Goal: Task Accomplishment & Management: Complete application form

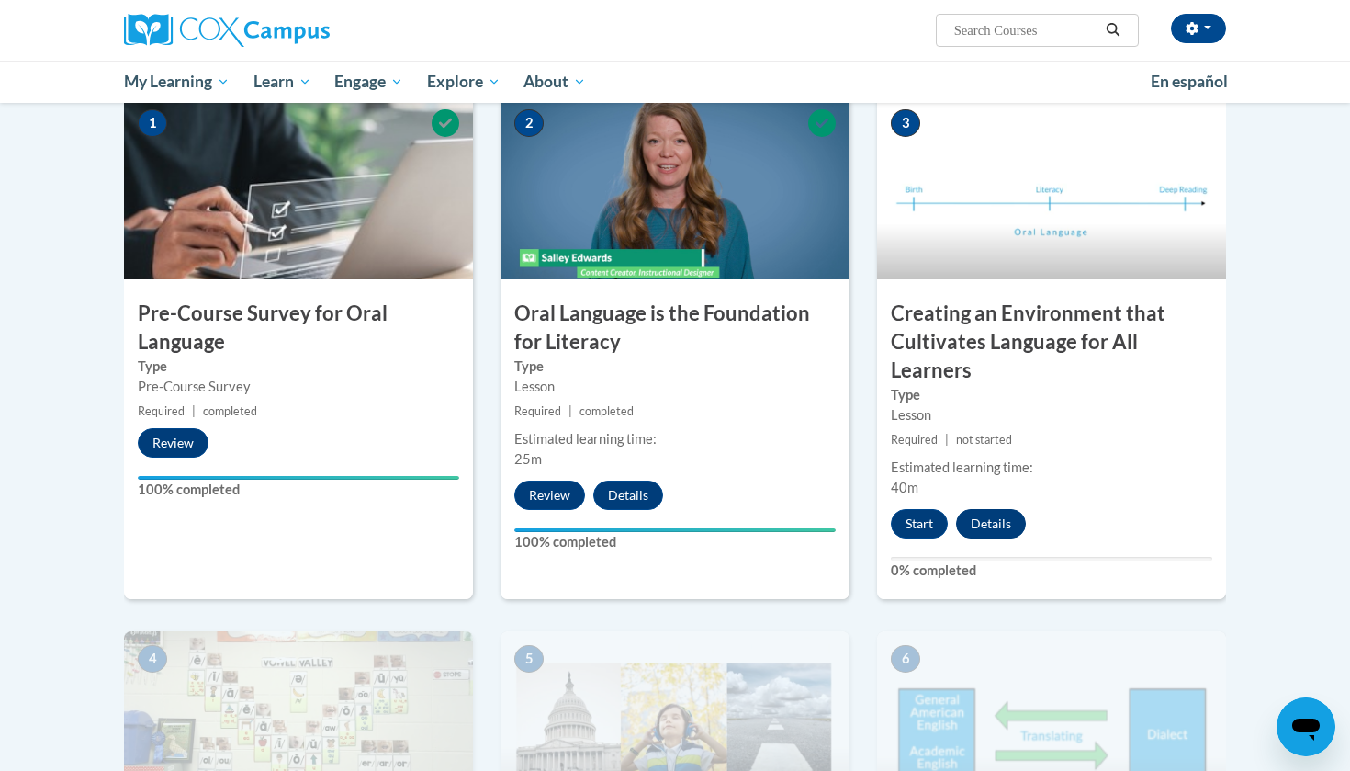
scroll to position [415, 0]
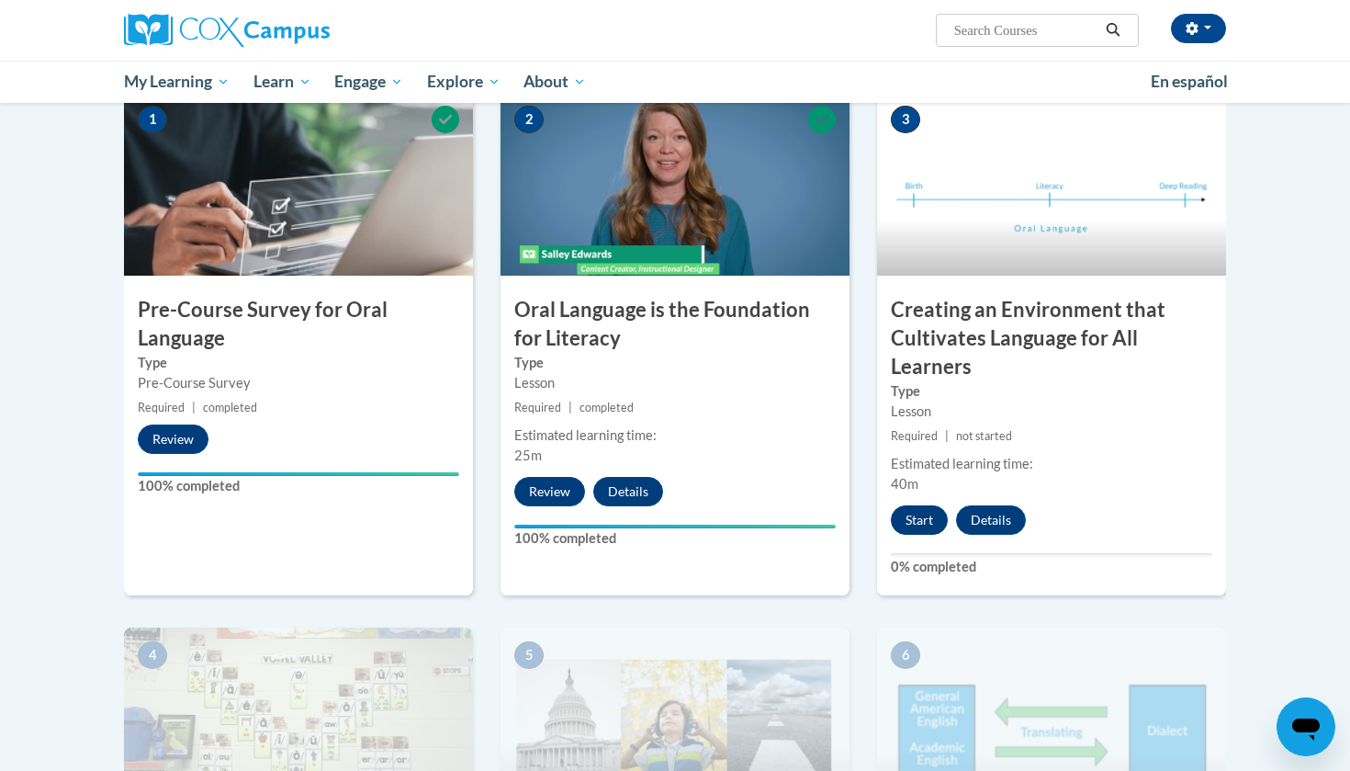
click at [911, 525] on button "Start" at bounding box center [919, 519] width 57 height 29
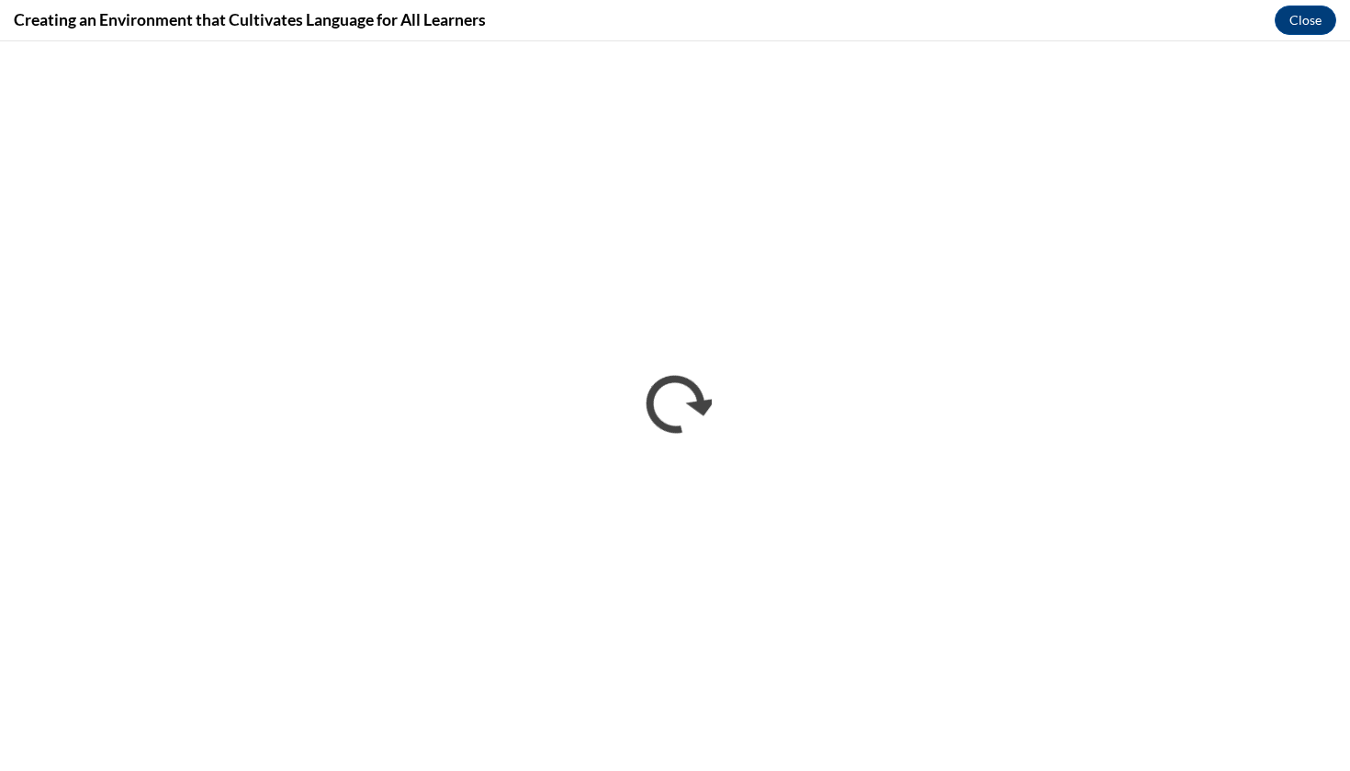
scroll to position [0, 0]
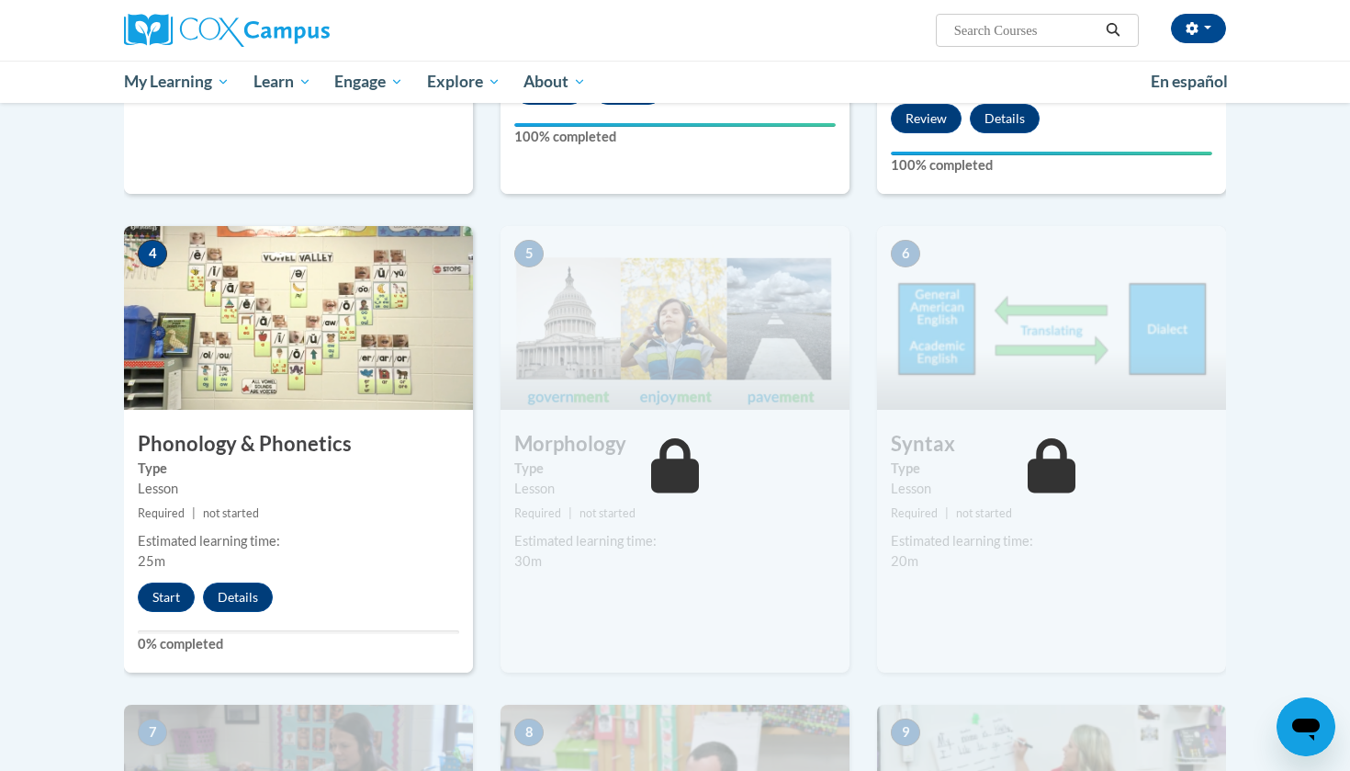
scroll to position [810, 0]
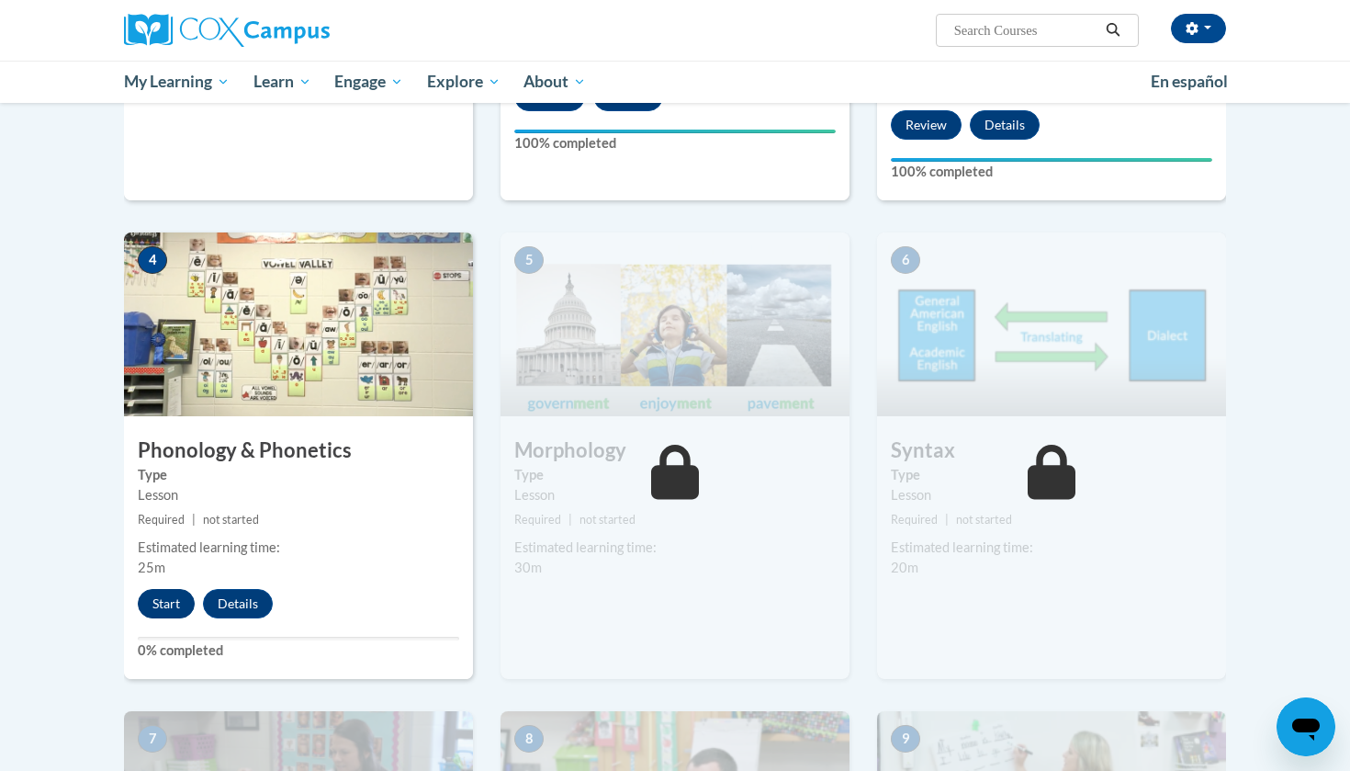
click at [179, 594] on button "Start" at bounding box center [166, 603] width 57 height 29
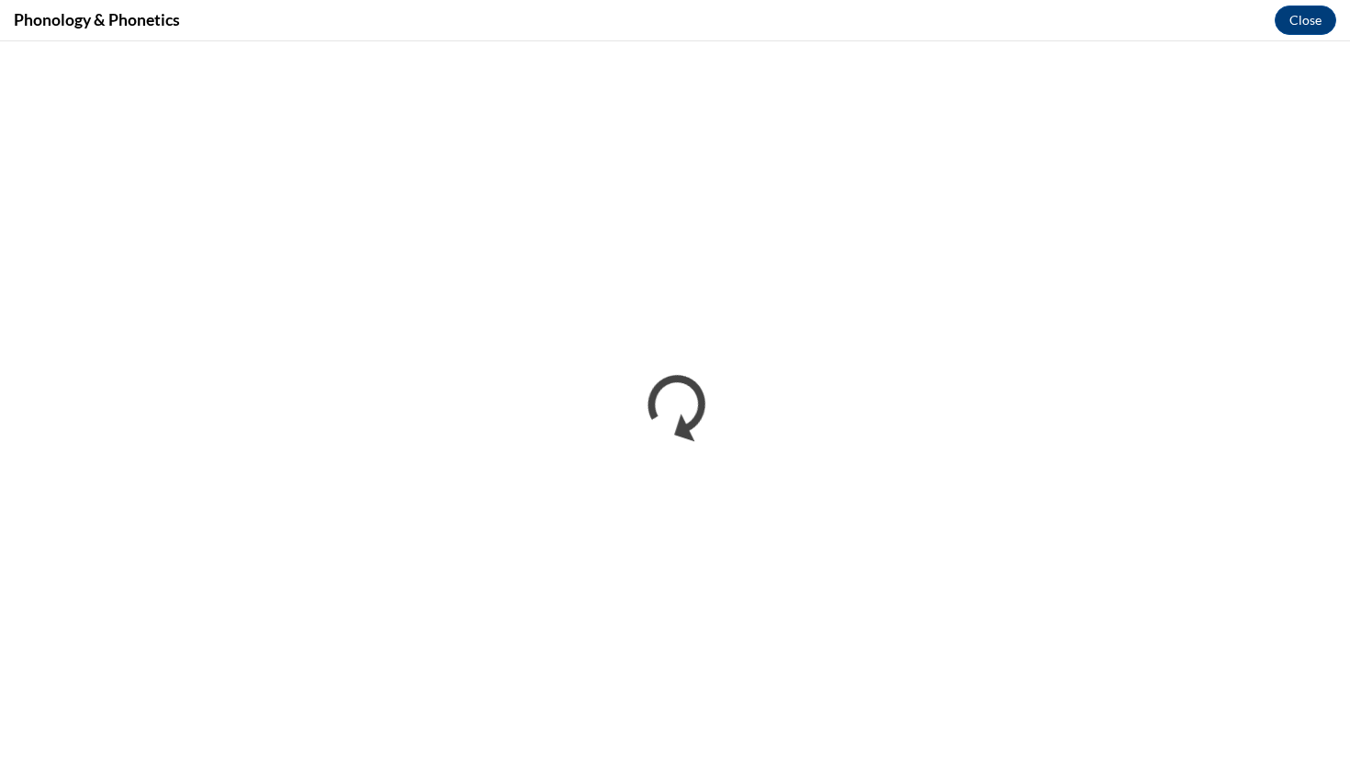
scroll to position [0, 0]
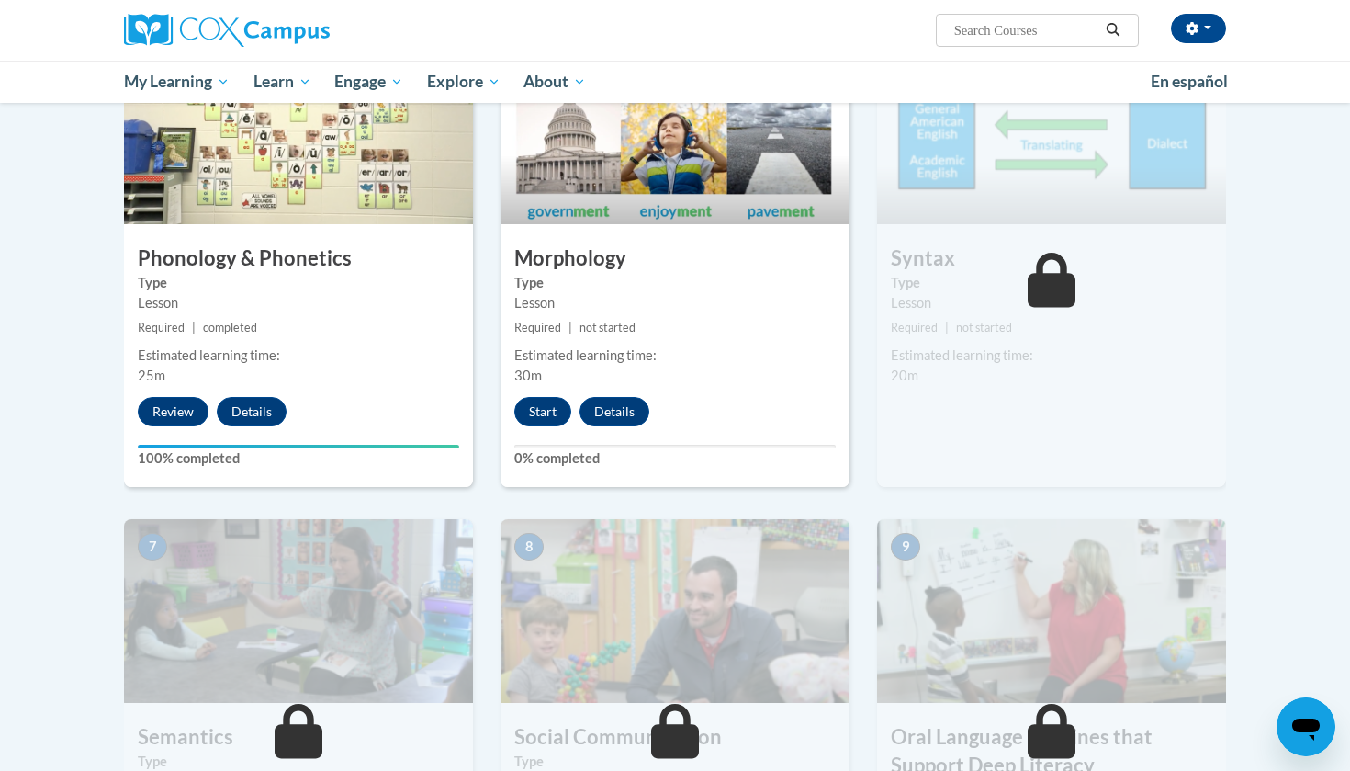
scroll to position [1011, 0]
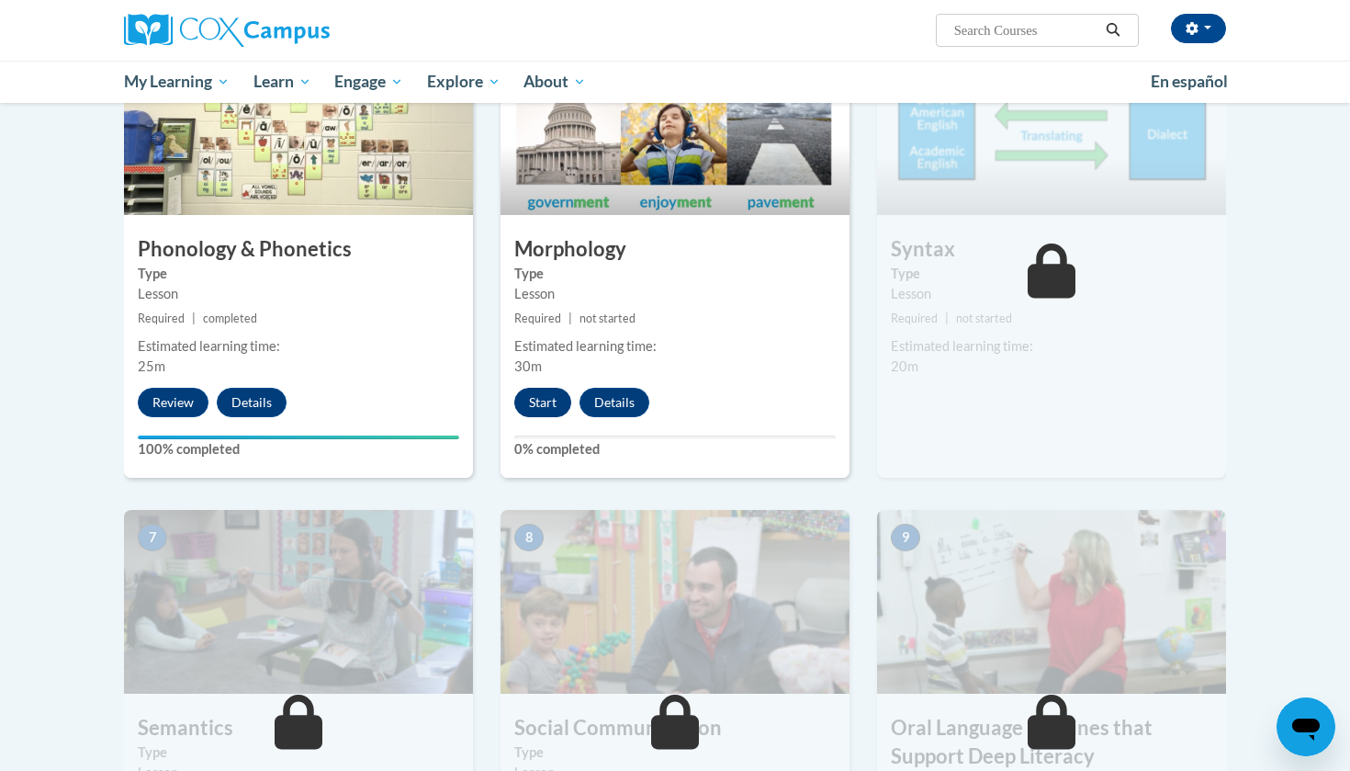
click at [539, 399] on button "Start" at bounding box center [542, 402] width 57 height 29
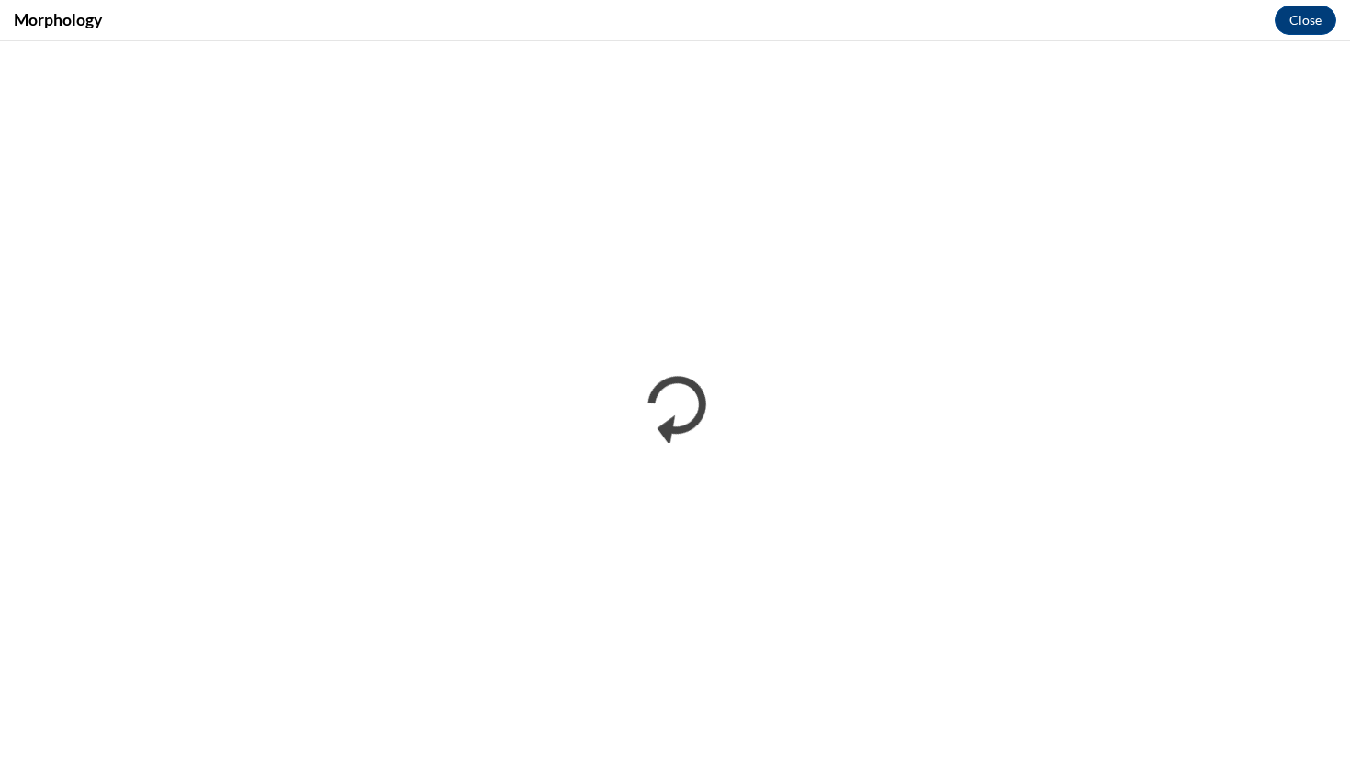
scroll to position [0, 0]
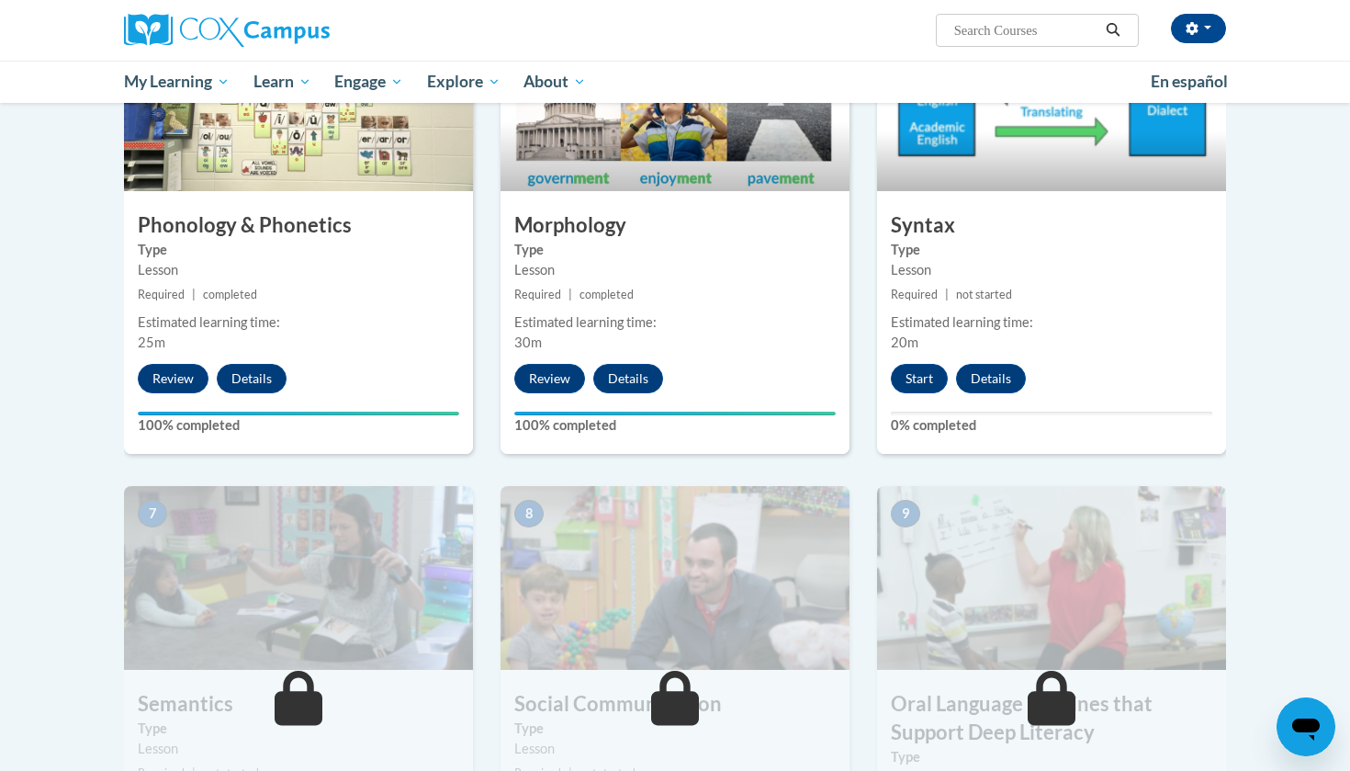
scroll to position [1056, 0]
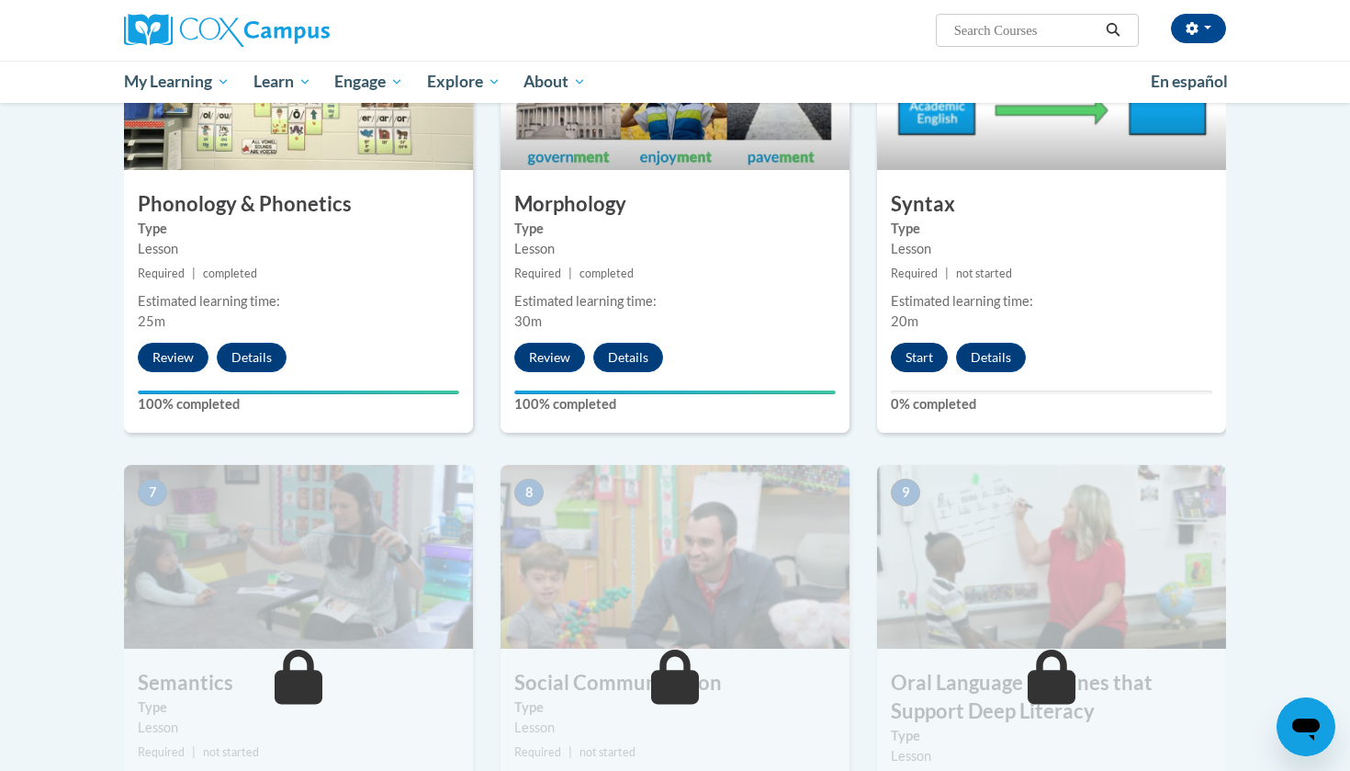
click at [924, 354] on button "Start" at bounding box center [919, 357] width 57 height 29
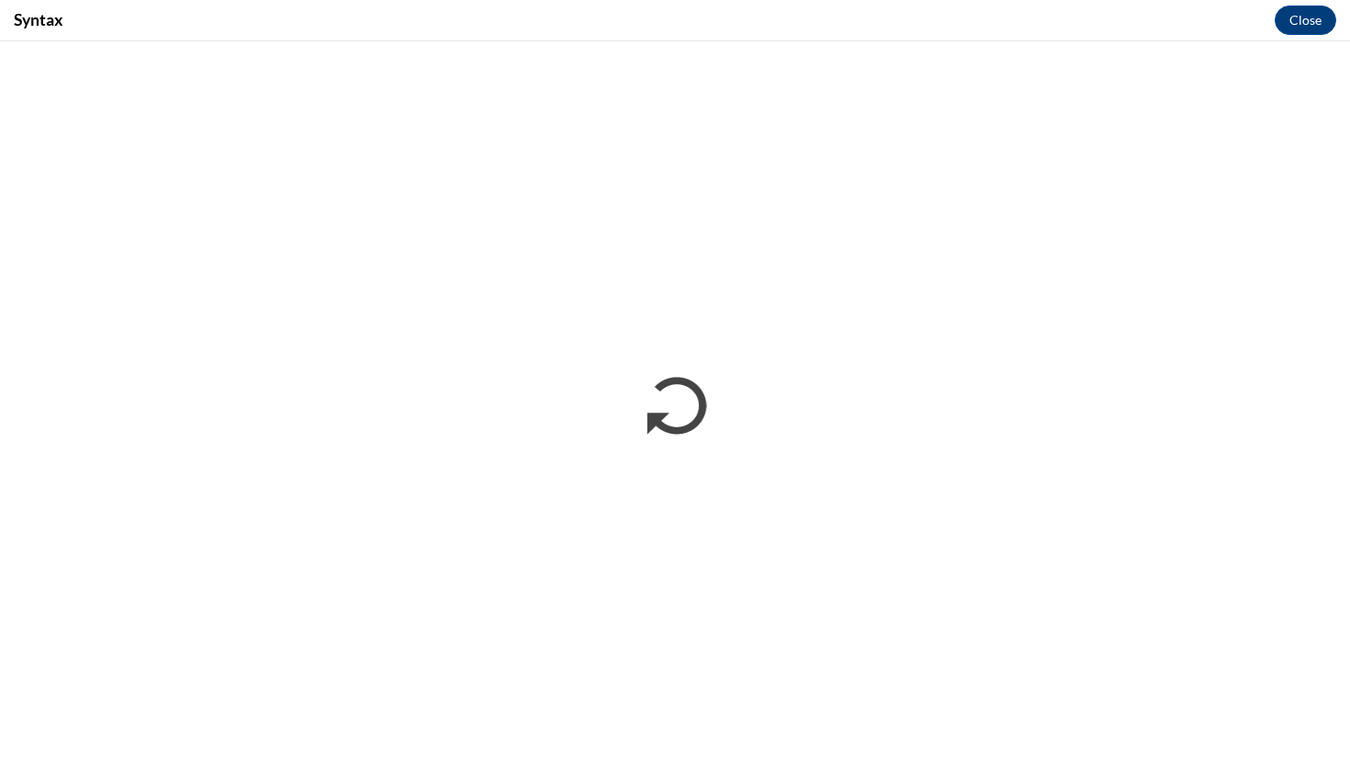
scroll to position [0, 0]
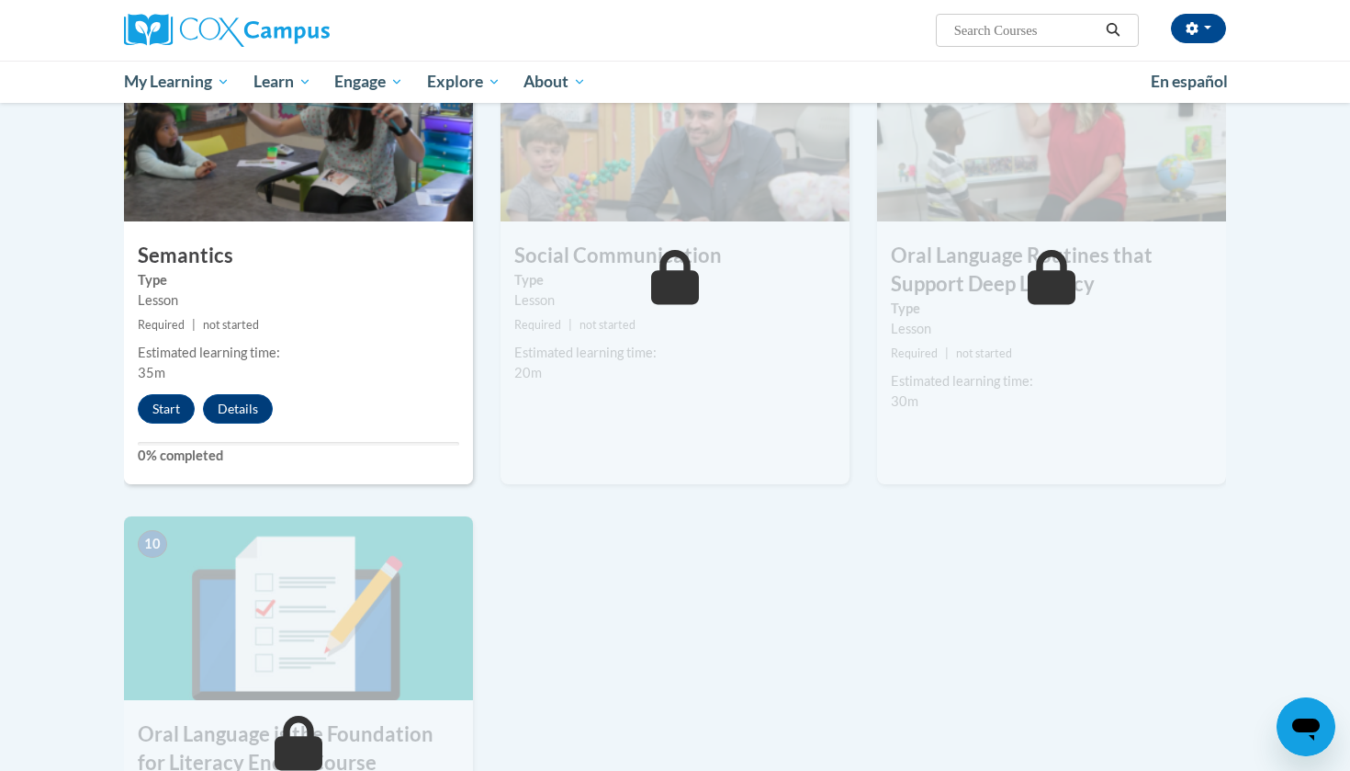
scroll to position [1499, 0]
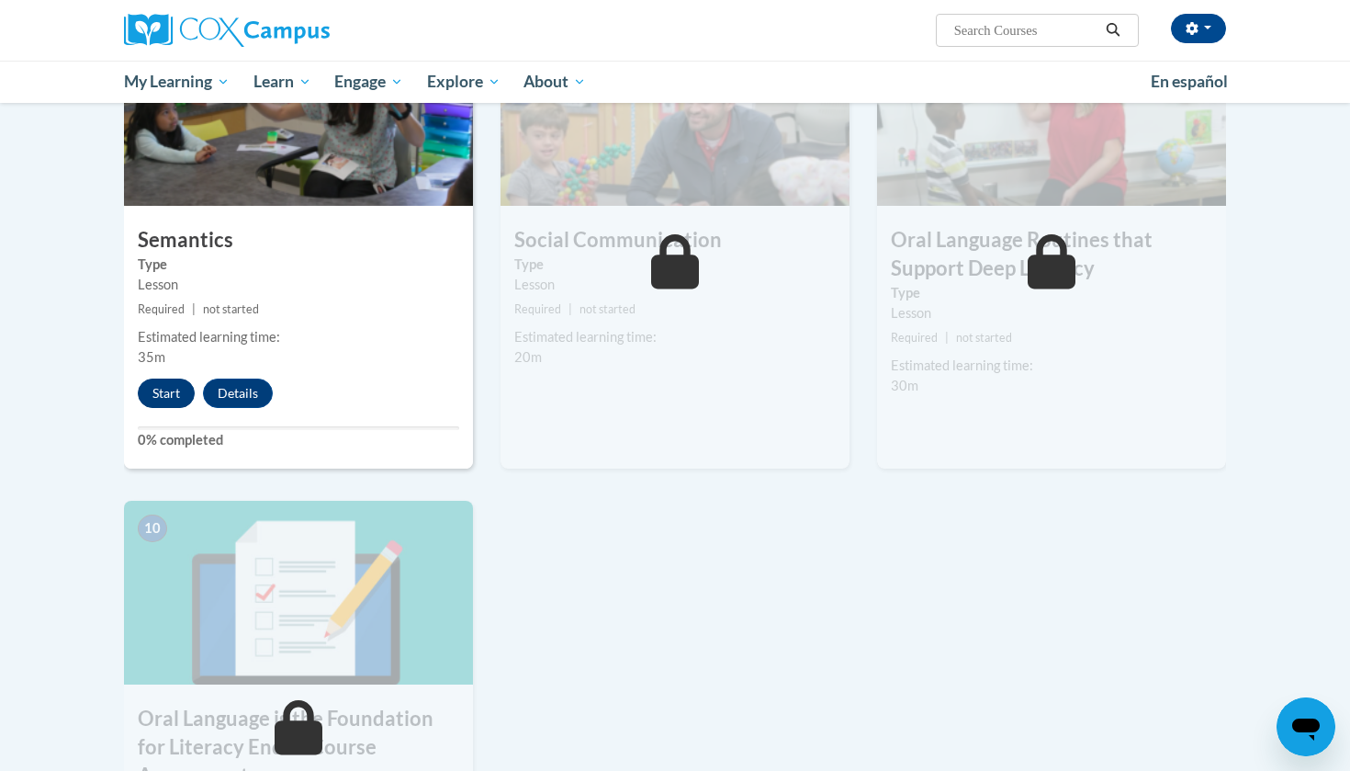
click at [180, 394] on button "Start" at bounding box center [166, 392] width 57 height 29
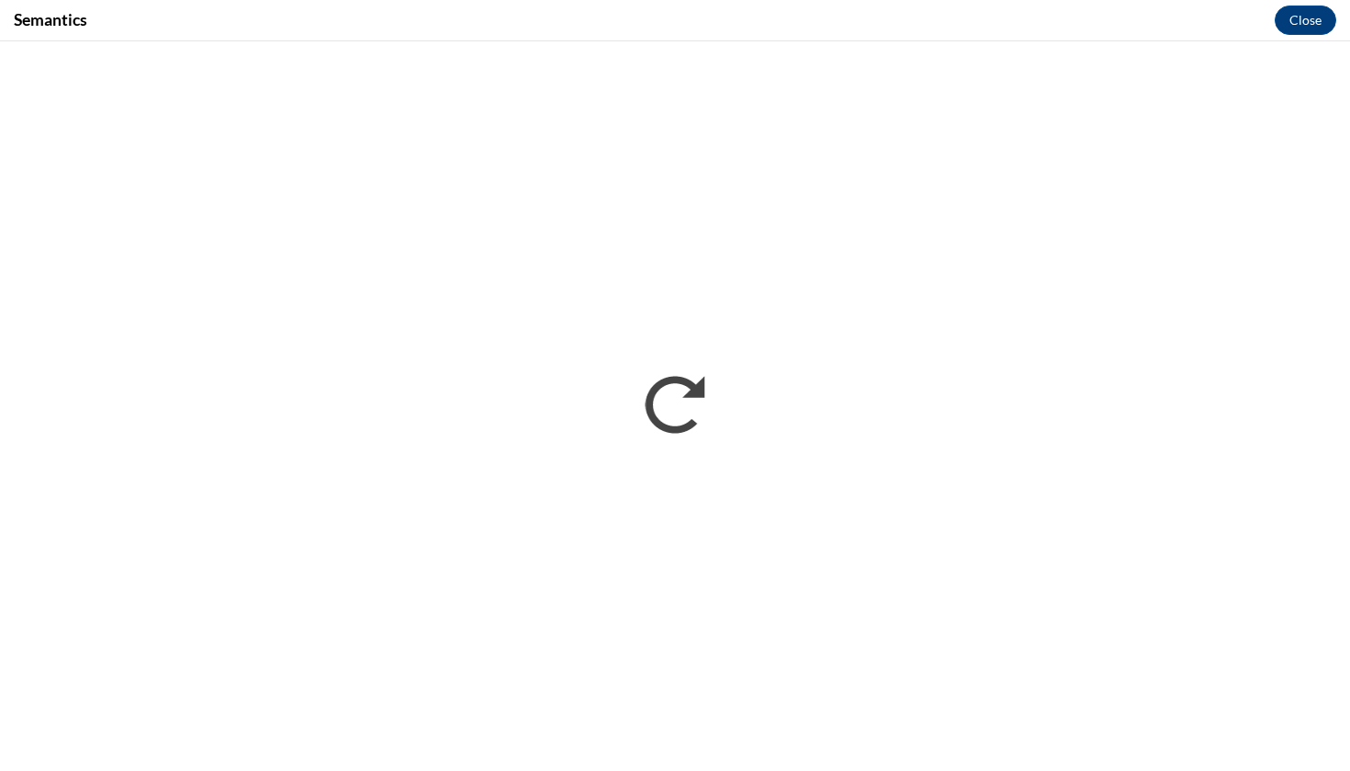
scroll to position [0, 0]
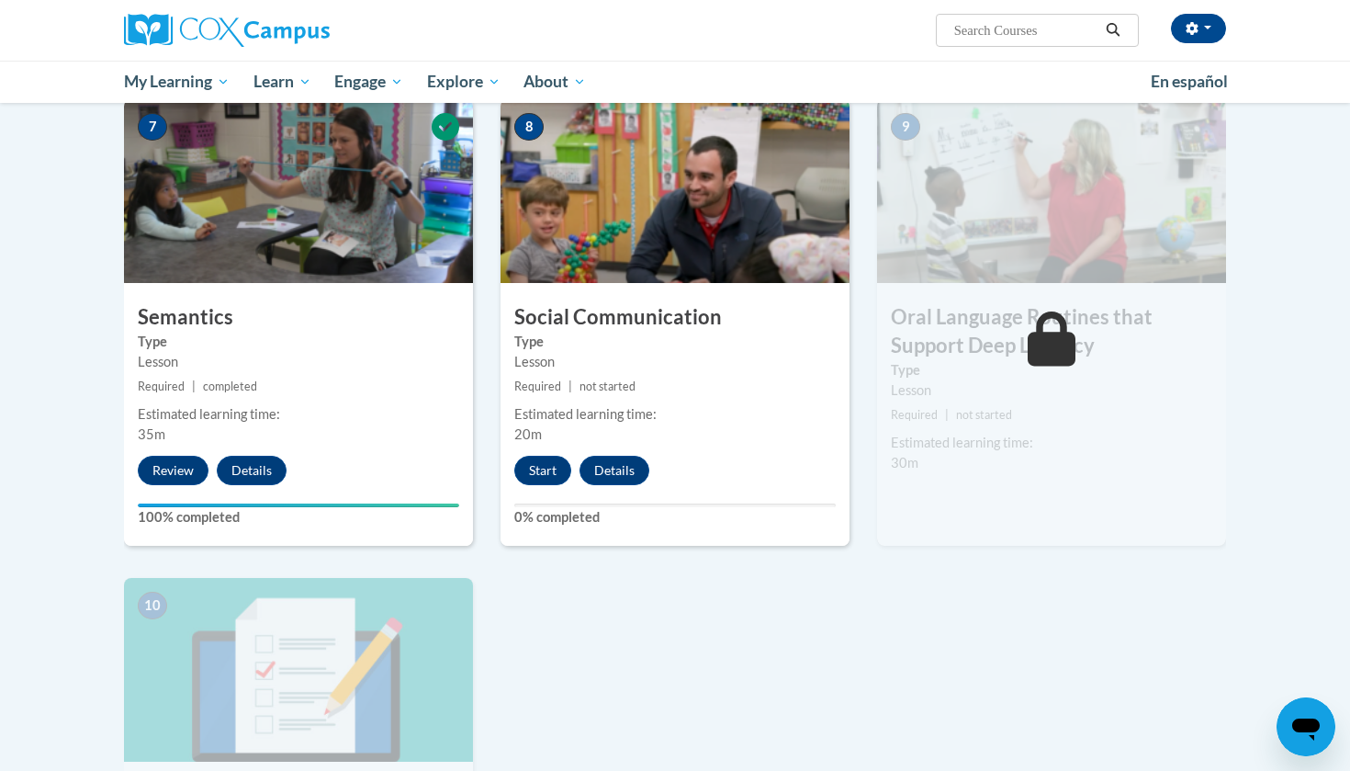
scroll to position [1434, 0]
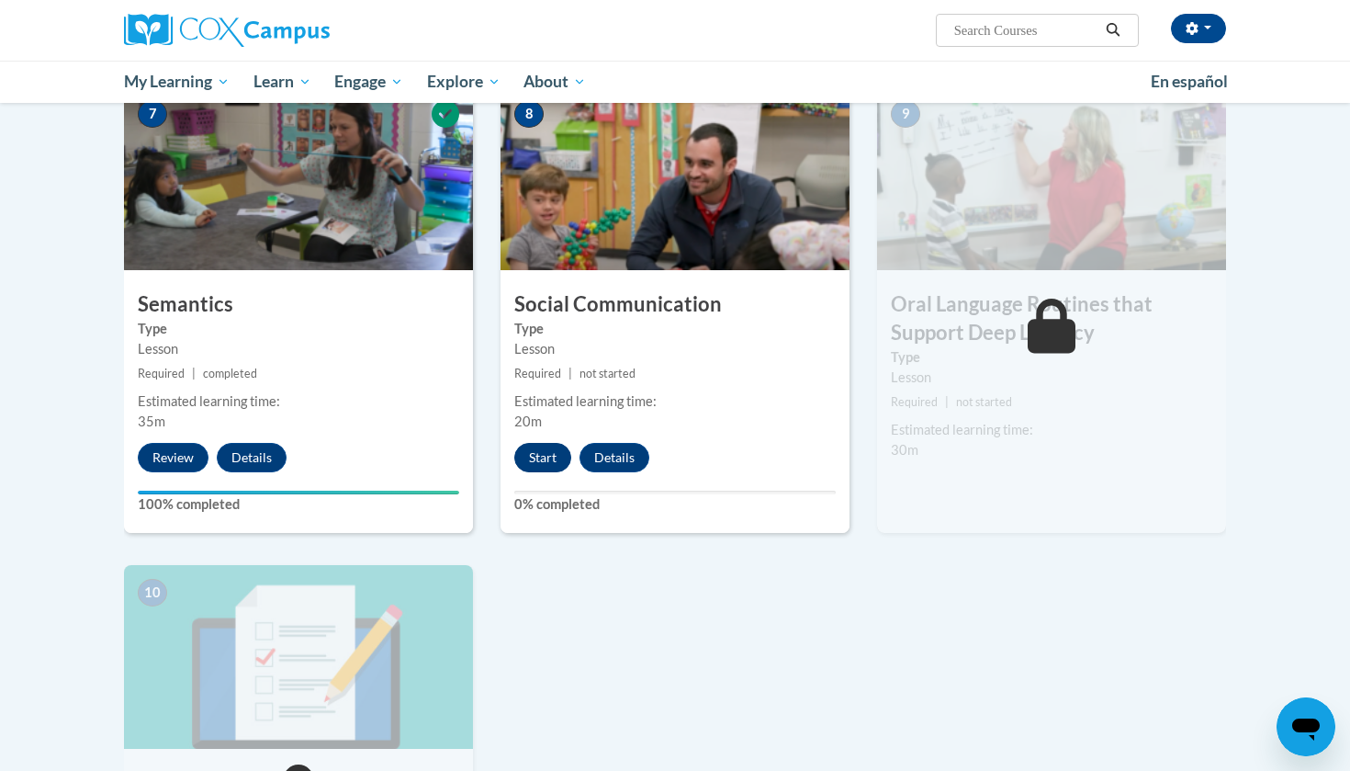
click at [549, 456] on button "Start" at bounding box center [542, 457] width 57 height 29
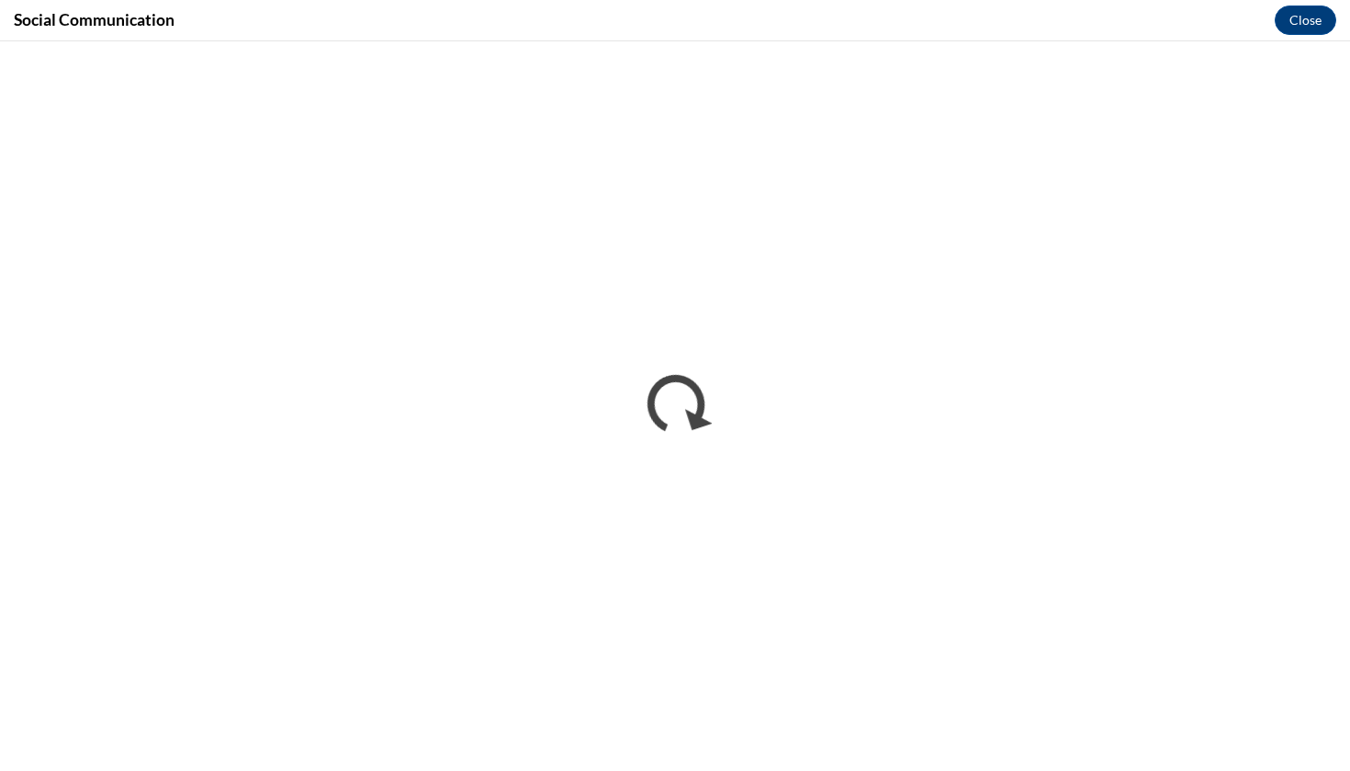
scroll to position [0, 0]
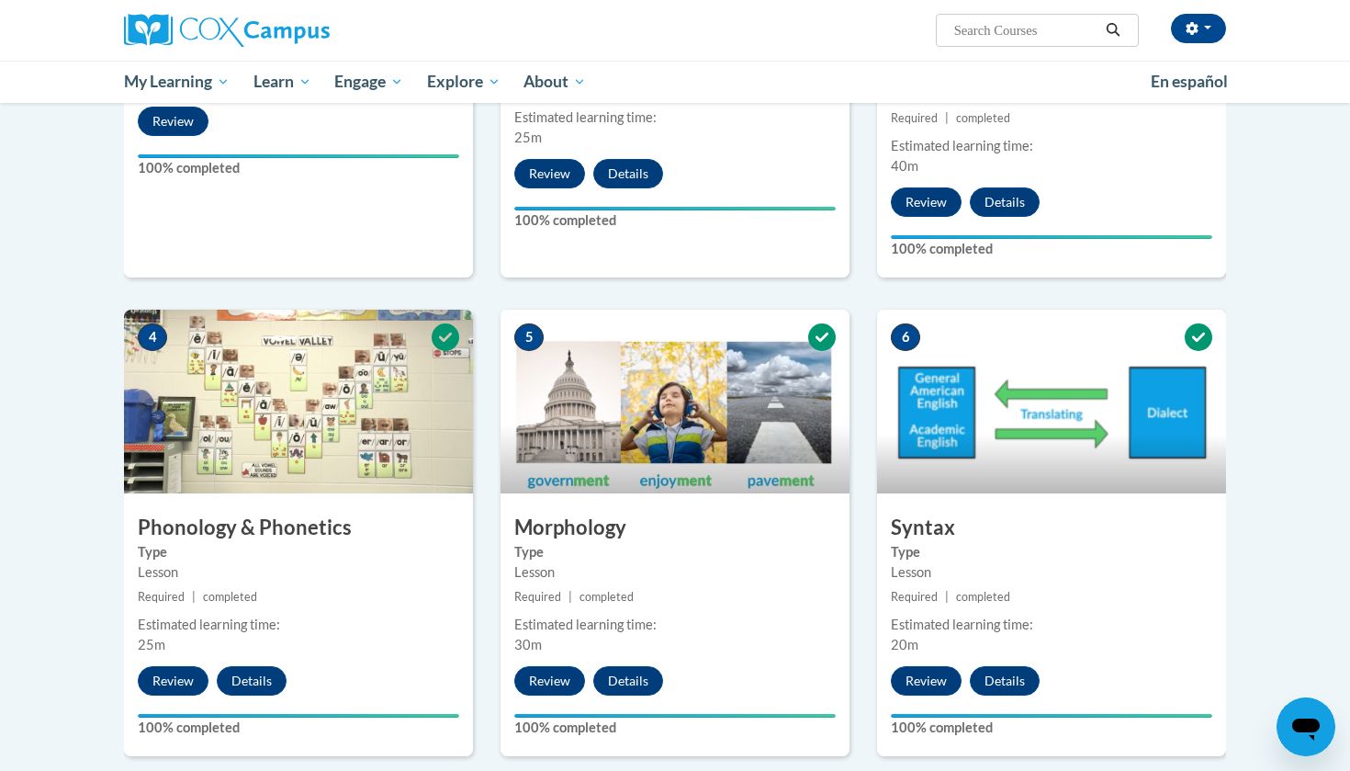
scroll to position [1401, 0]
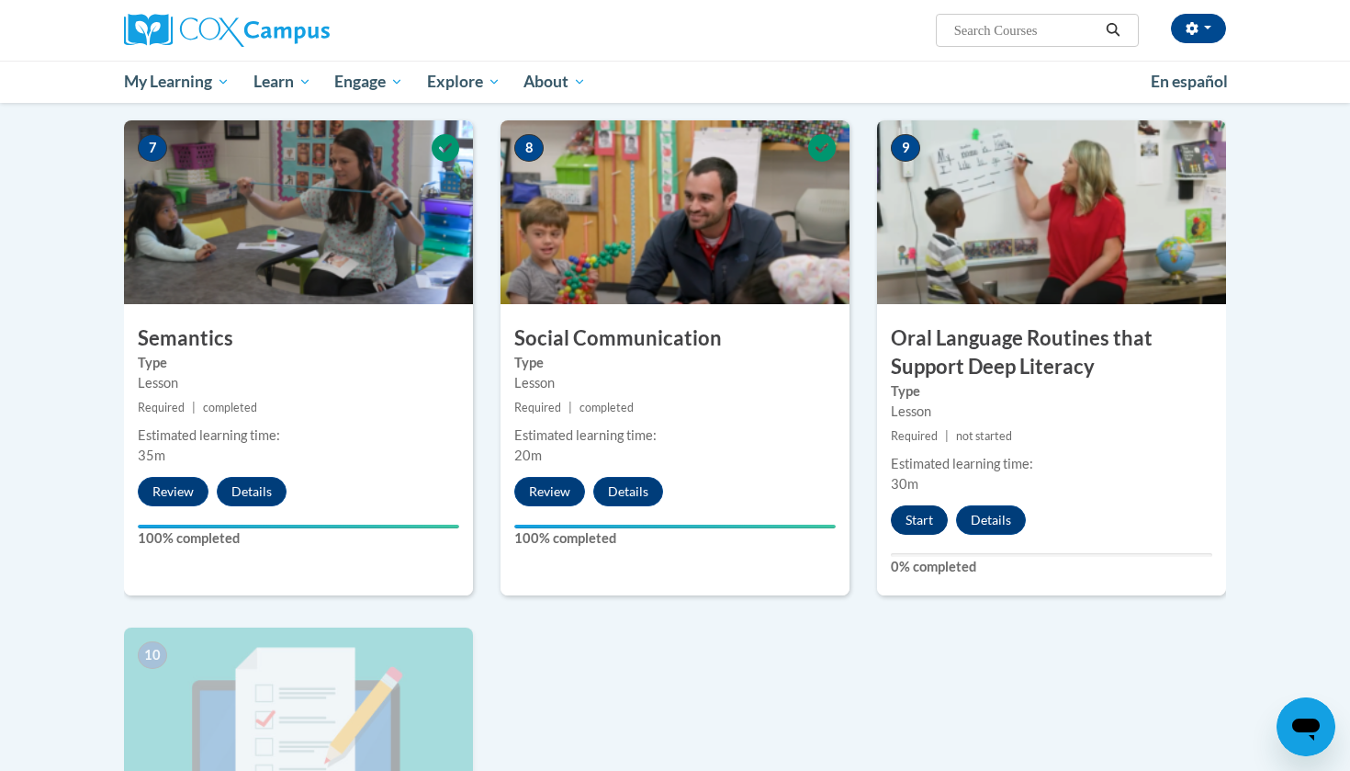
click at [912, 515] on button "Start" at bounding box center [919, 519] width 57 height 29
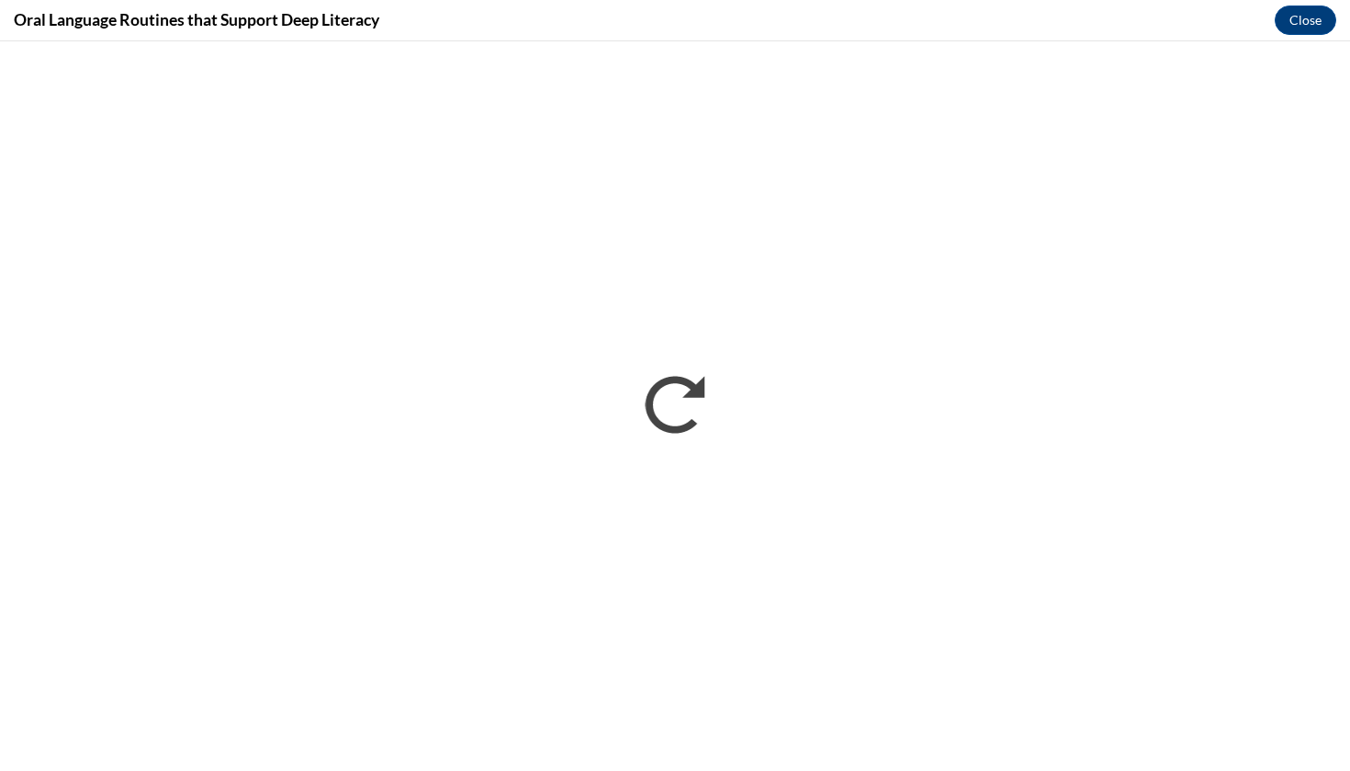
scroll to position [0, 0]
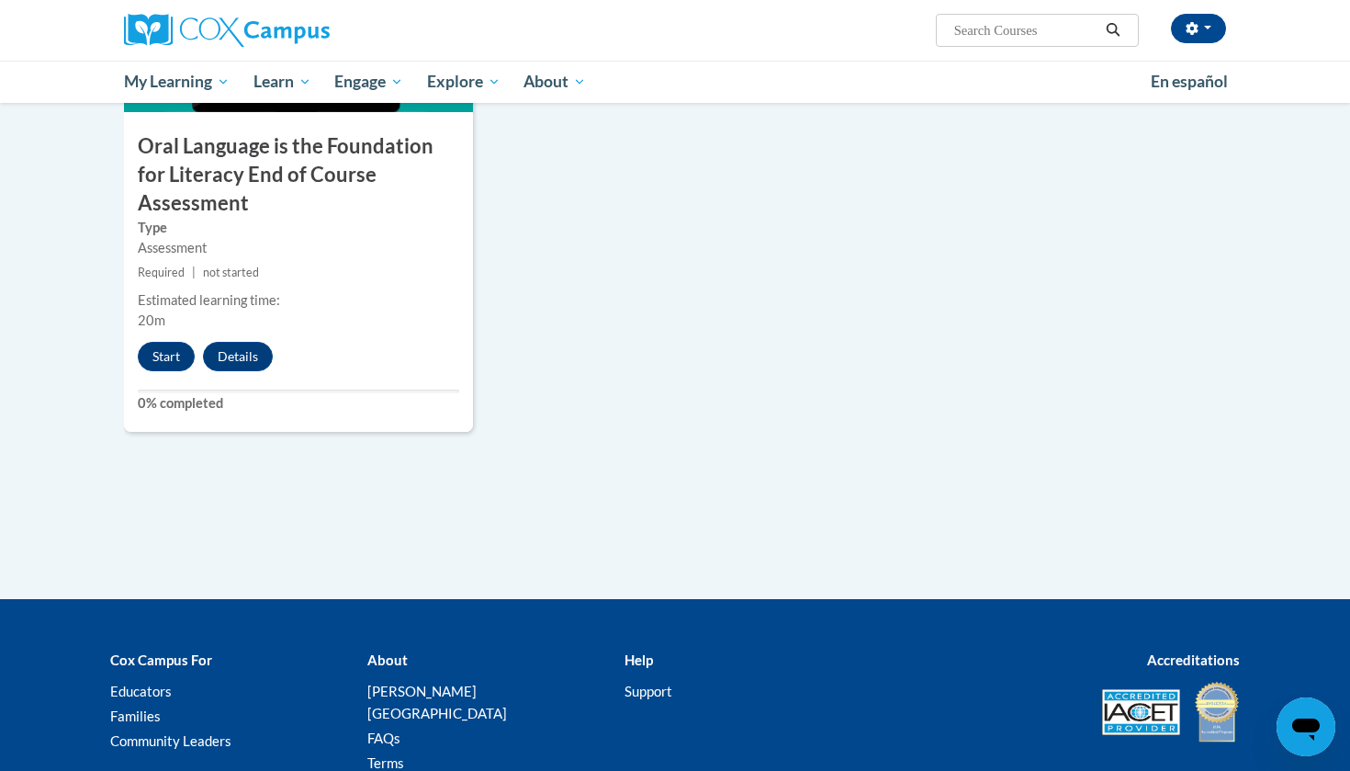
scroll to position [2018, 0]
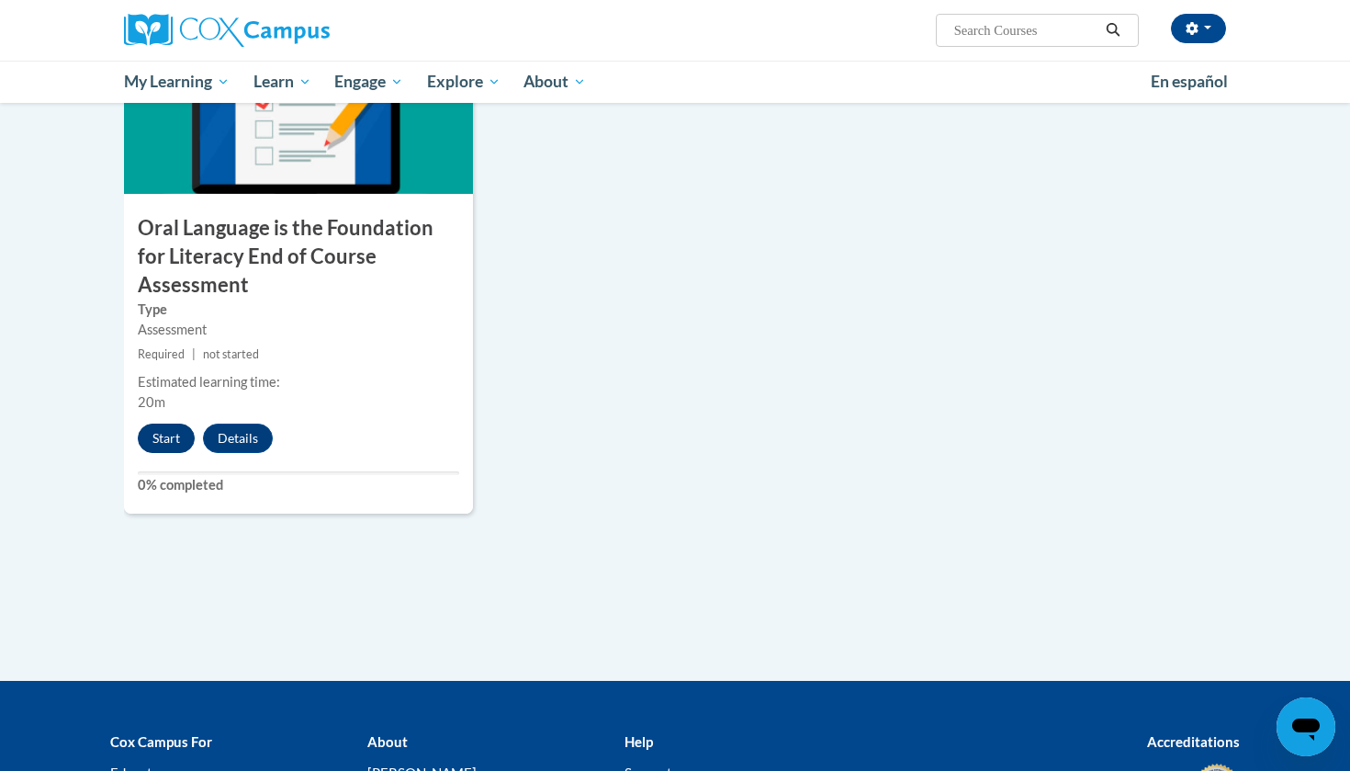
click at [173, 423] on button "Start" at bounding box center [166, 437] width 57 height 29
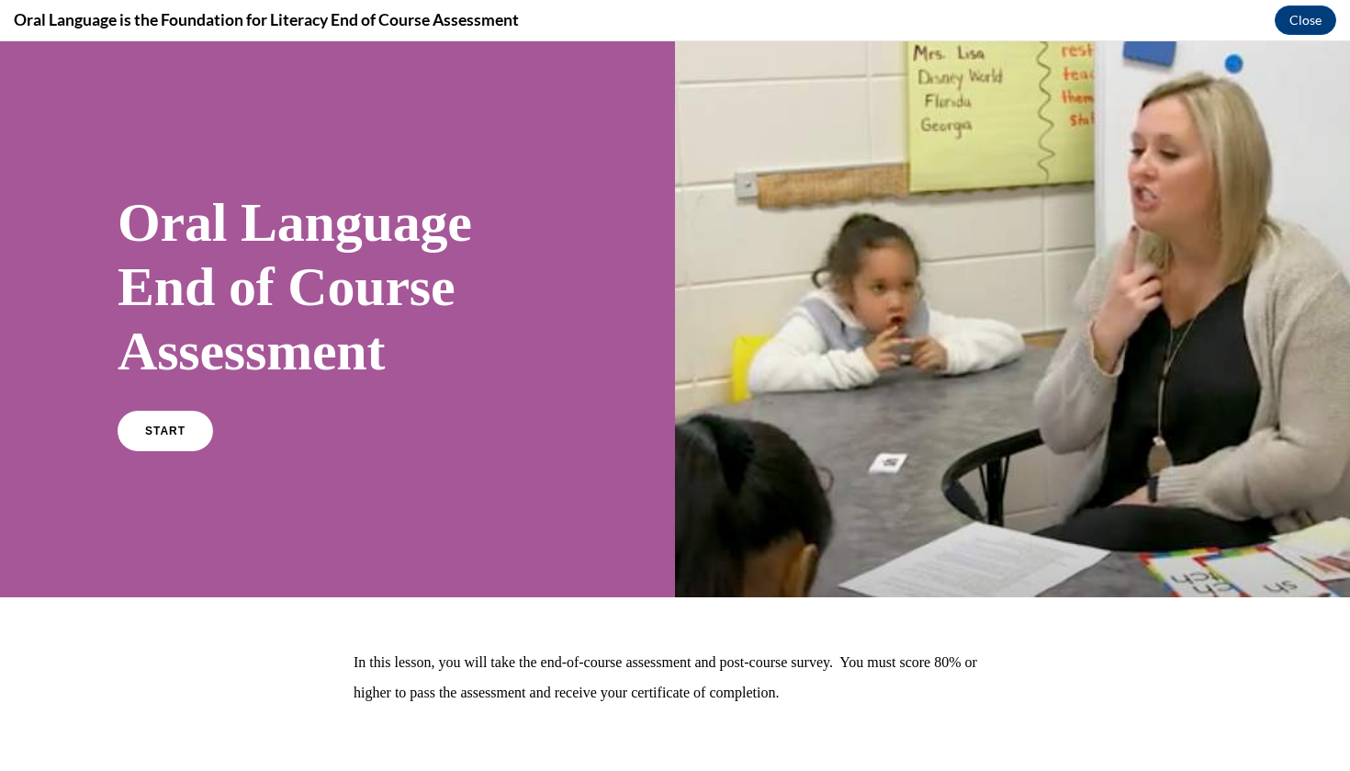
scroll to position [0, 0]
click at [141, 446] on link "START" at bounding box center [165, 431] width 100 height 42
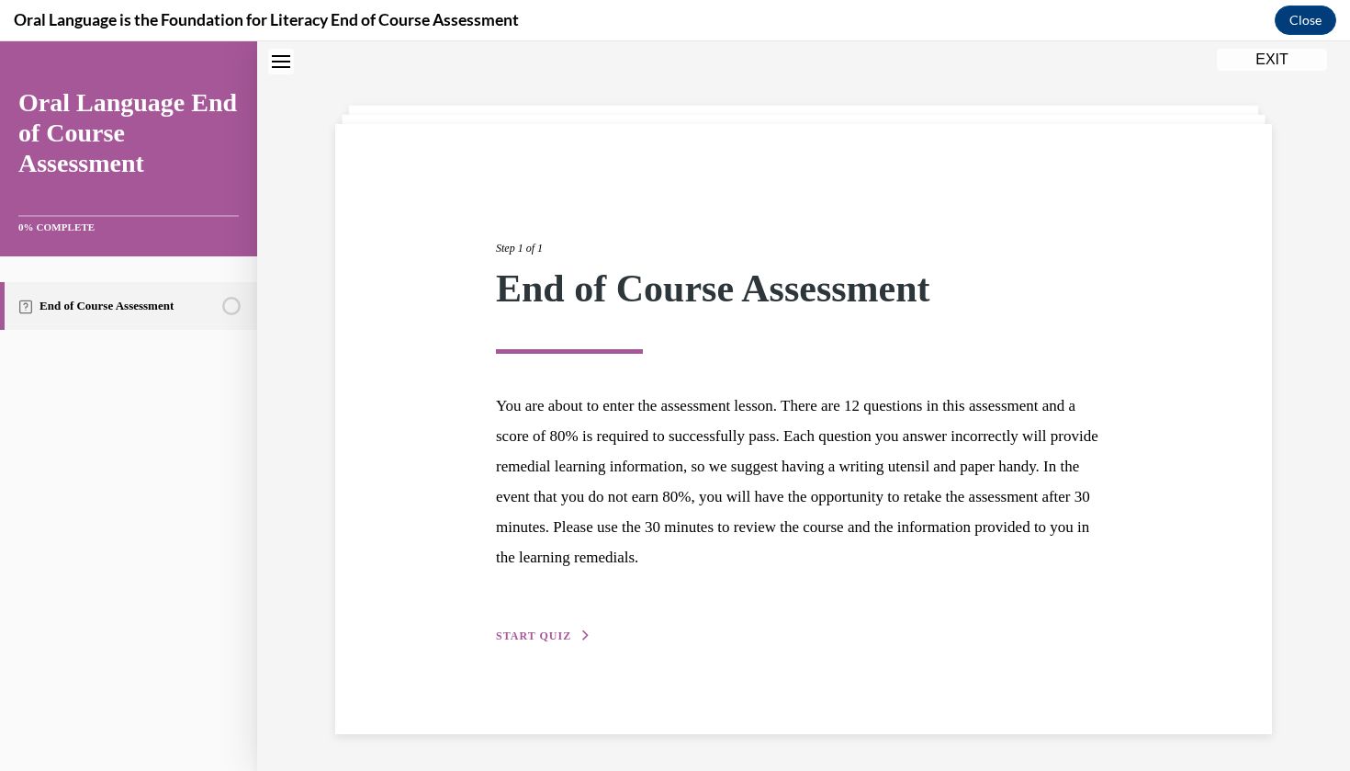
scroll to position [58, 0]
click at [545, 620] on div "Step 1 of 1 End of Course Assessment You are about to enter the assessment less…" at bounding box center [803, 421] width 643 height 448
click at [540, 636] on span "START QUIZ" at bounding box center [533, 635] width 75 height 13
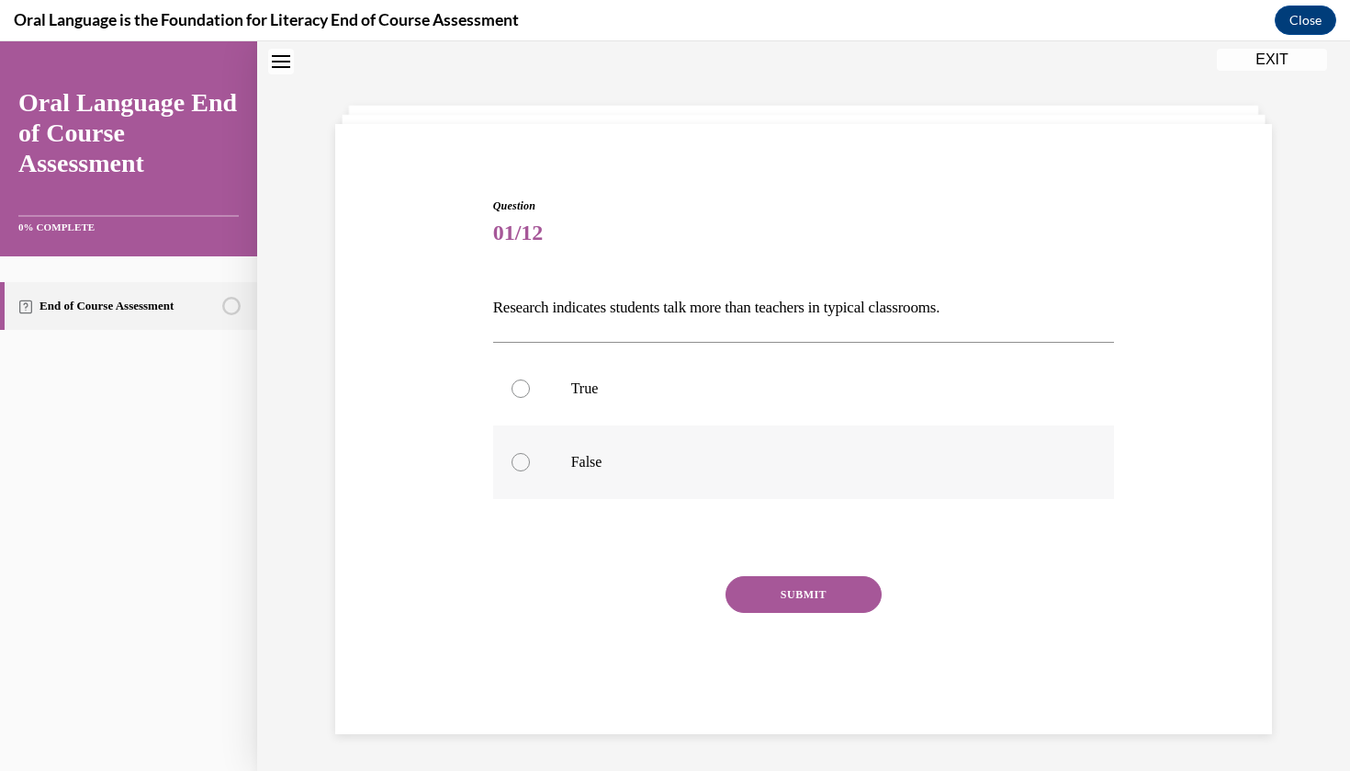
click at [547, 456] on label "False" at bounding box center [804, 461] width 622 height 73
click at [530, 456] on input "False" at bounding box center [521, 462] width 18 height 18
radio input "true"
click at [763, 601] on button "SUBMIT" at bounding box center [804, 594] width 156 height 37
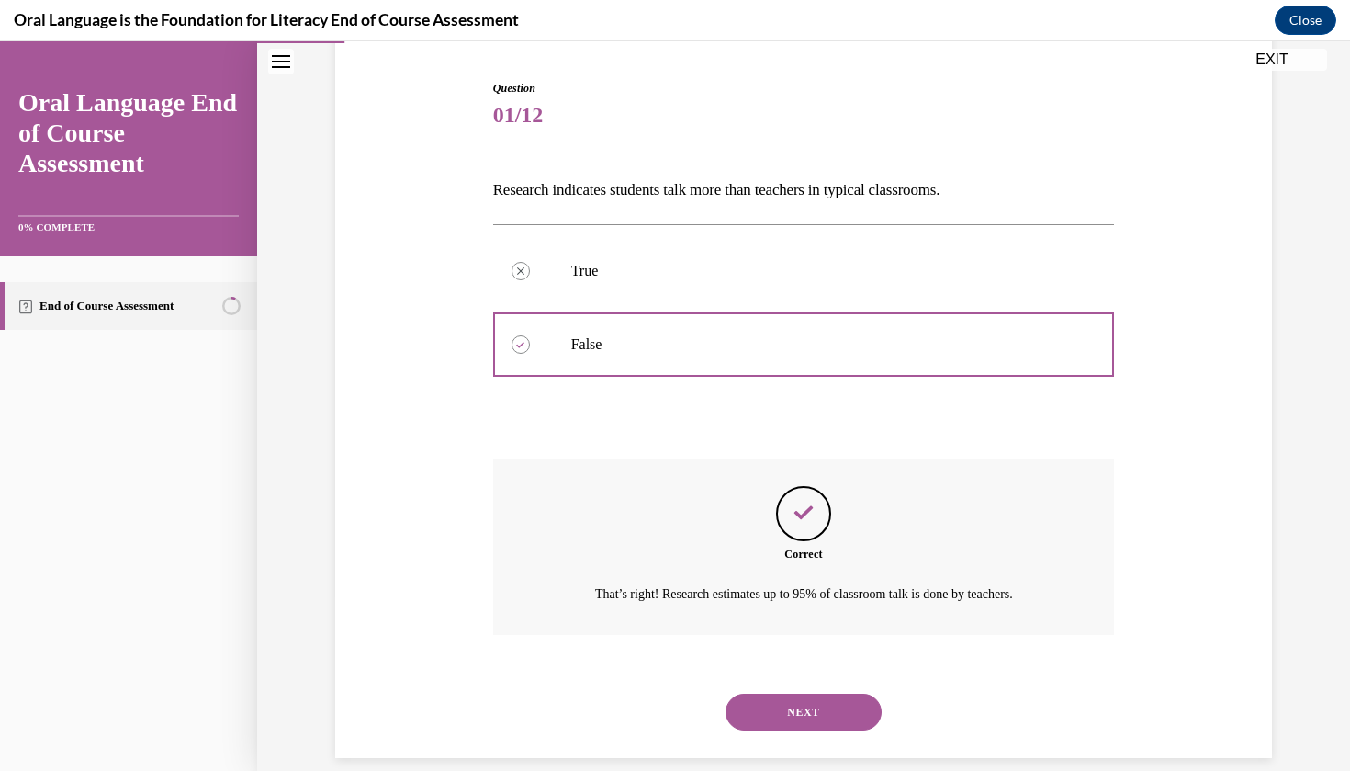
scroll to position [176, 0]
click at [780, 699] on button "NEXT" at bounding box center [804, 710] width 156 height 37
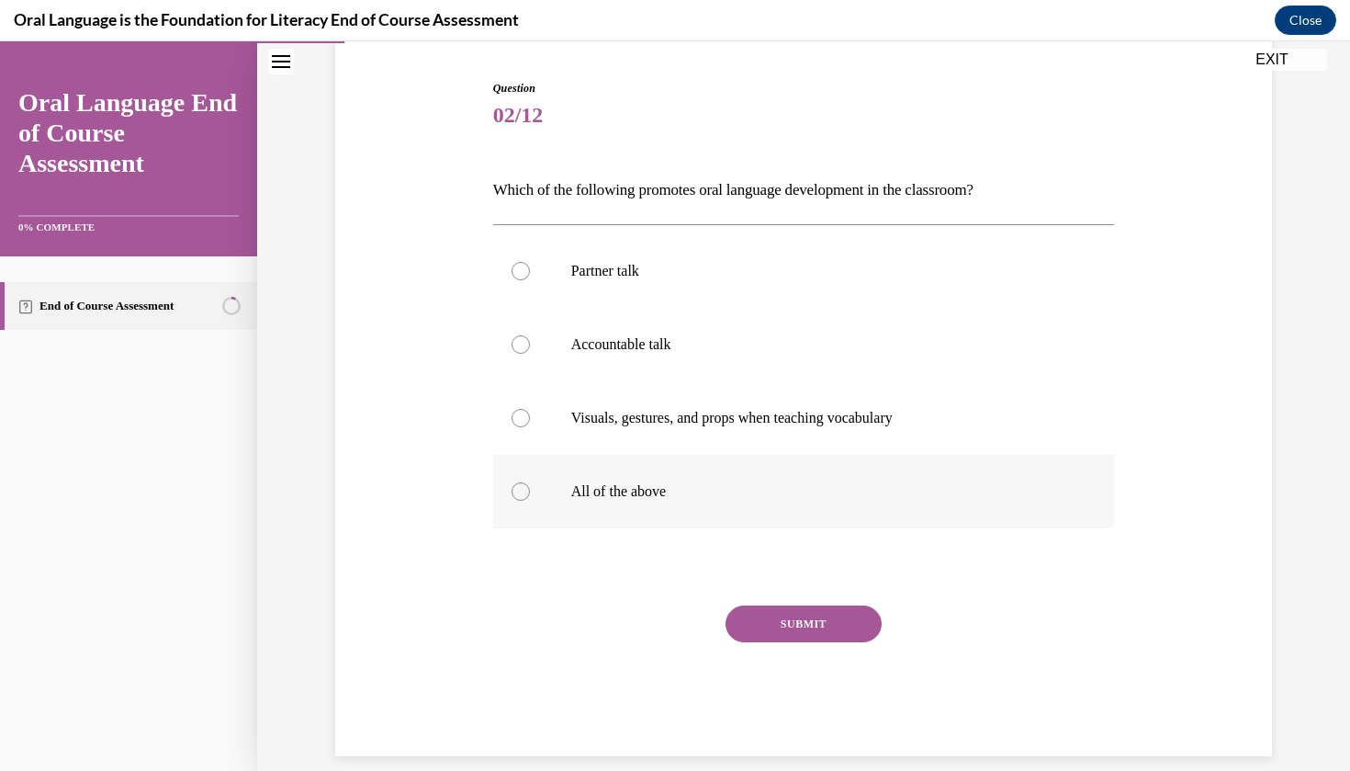
click at [653, 514] on label "All of the above" at bounding box center [804, 491] width 622 height 73
click at [530, 501] on input "All of the above" at bounding box center [521, 491] width 18 height 18
radio input "true"
click at [790, 634] on button "SUBMIT" at bounding box center [804, 623] width 156 height 37
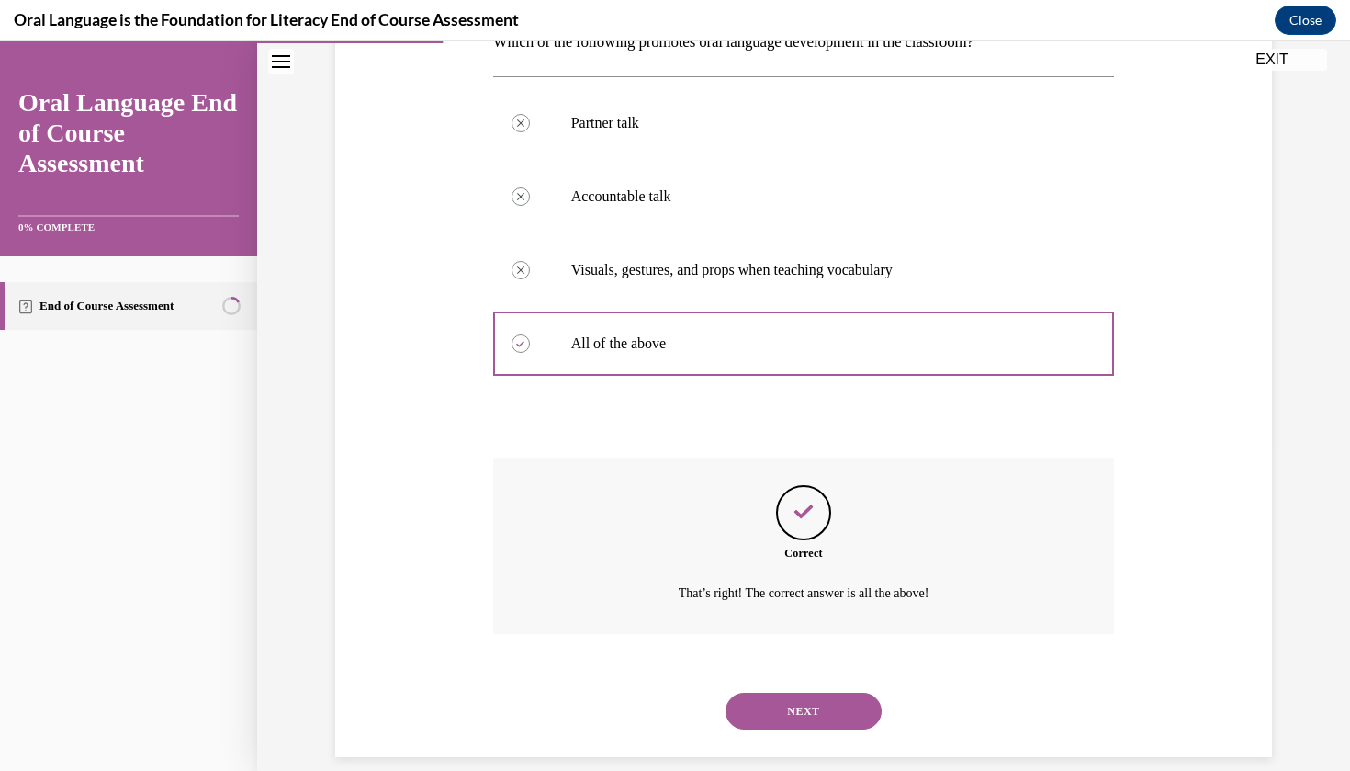
click at [763, 692] on button "NEXT" at bounding box center [804, 710] width 156 height 37
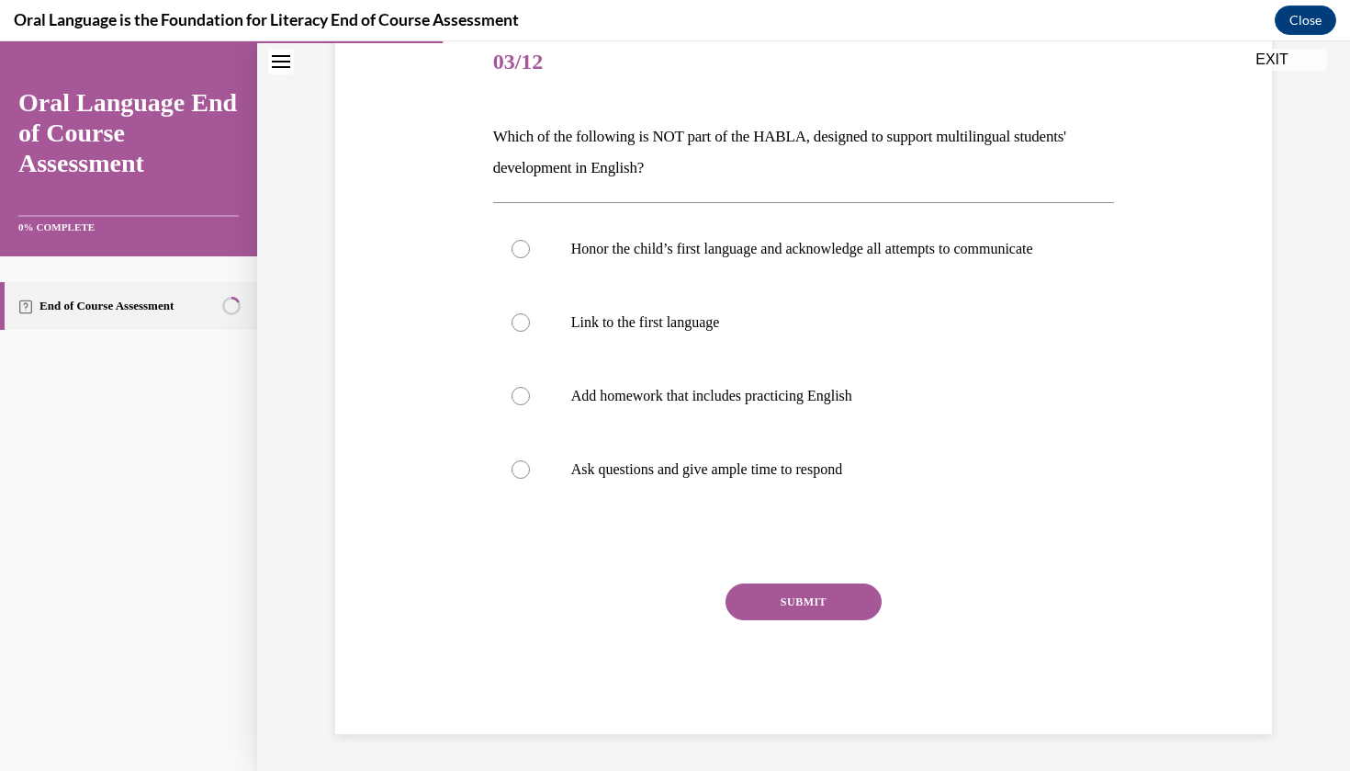
scroll to position [221, 0]
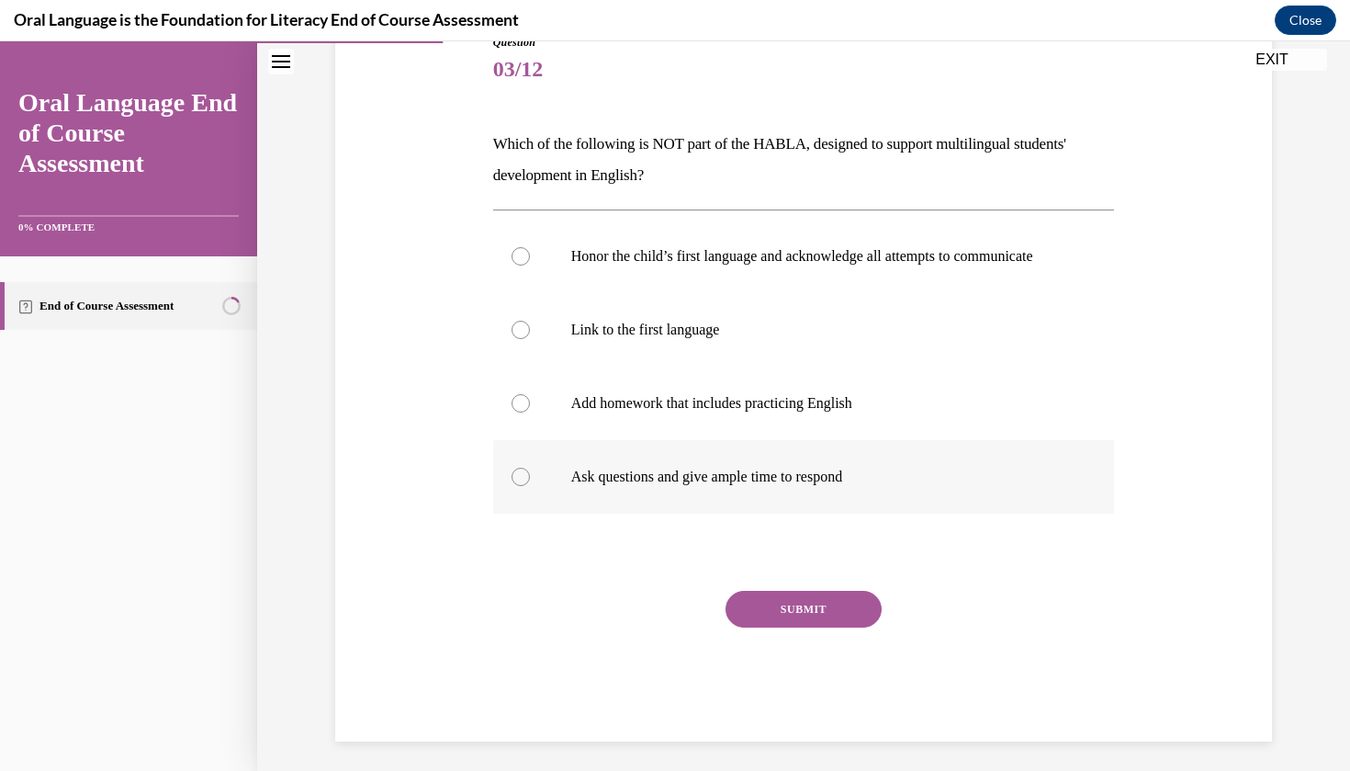
click at [638, 463] on label "Ask questions and give ample time to respond" at bounding box center [804, 476] width 622 height 73
click at [530, 467] on input "Ask questions and give ample time to respond" at bounding box center [521, 476] width 18 height 18
radio input "true"
click at [708, 412] on p "Add homework that includes practicing English" at bounding box center [820, 403] width 498 height 18
click at [530, 412] on input "Add homework that includes practicing English" at bounding box center [521, 403] width 18 height 18
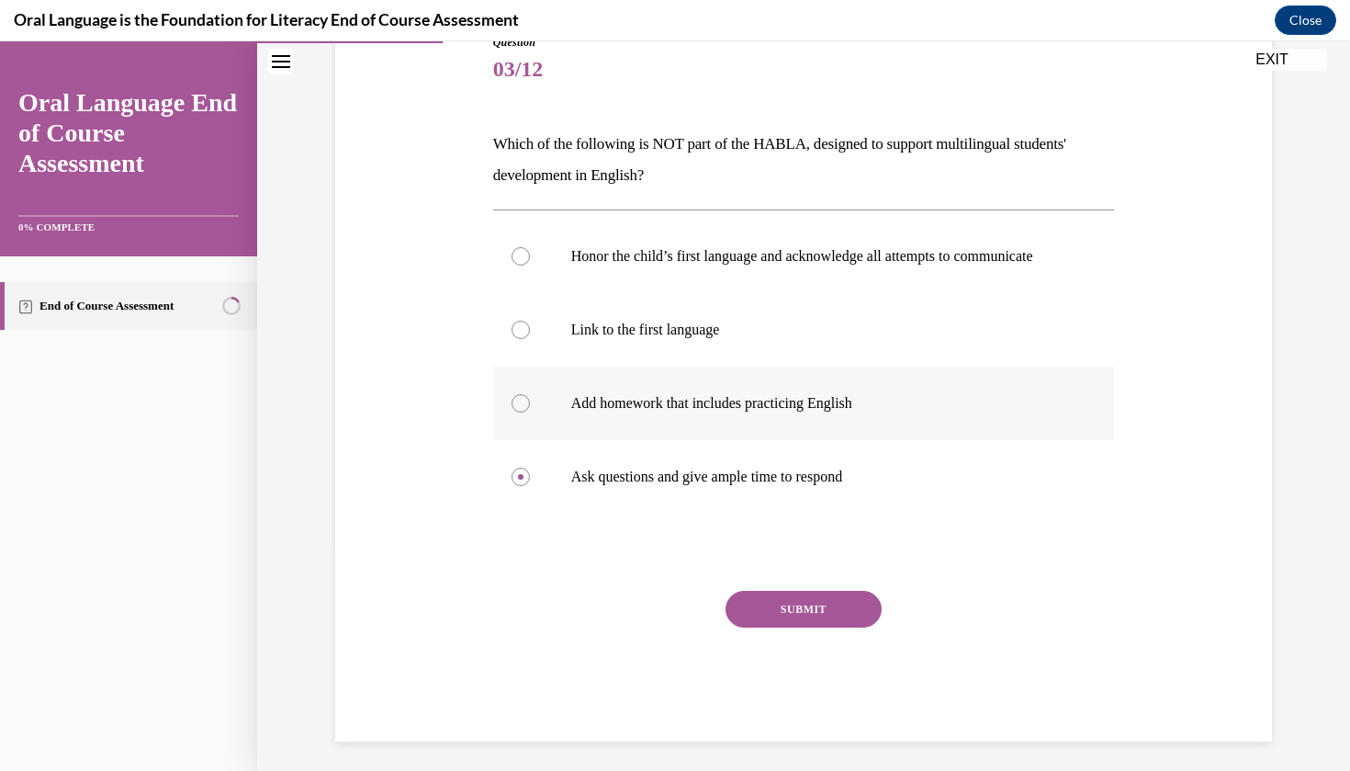
radio input "true"
click at [754, 647] on div "SUBMIT" at bounding box center [804, 637] width 622 height 92
click at [747, 627] on button "SUBMIT" at bounding box center [804, 609] width 156 height 37
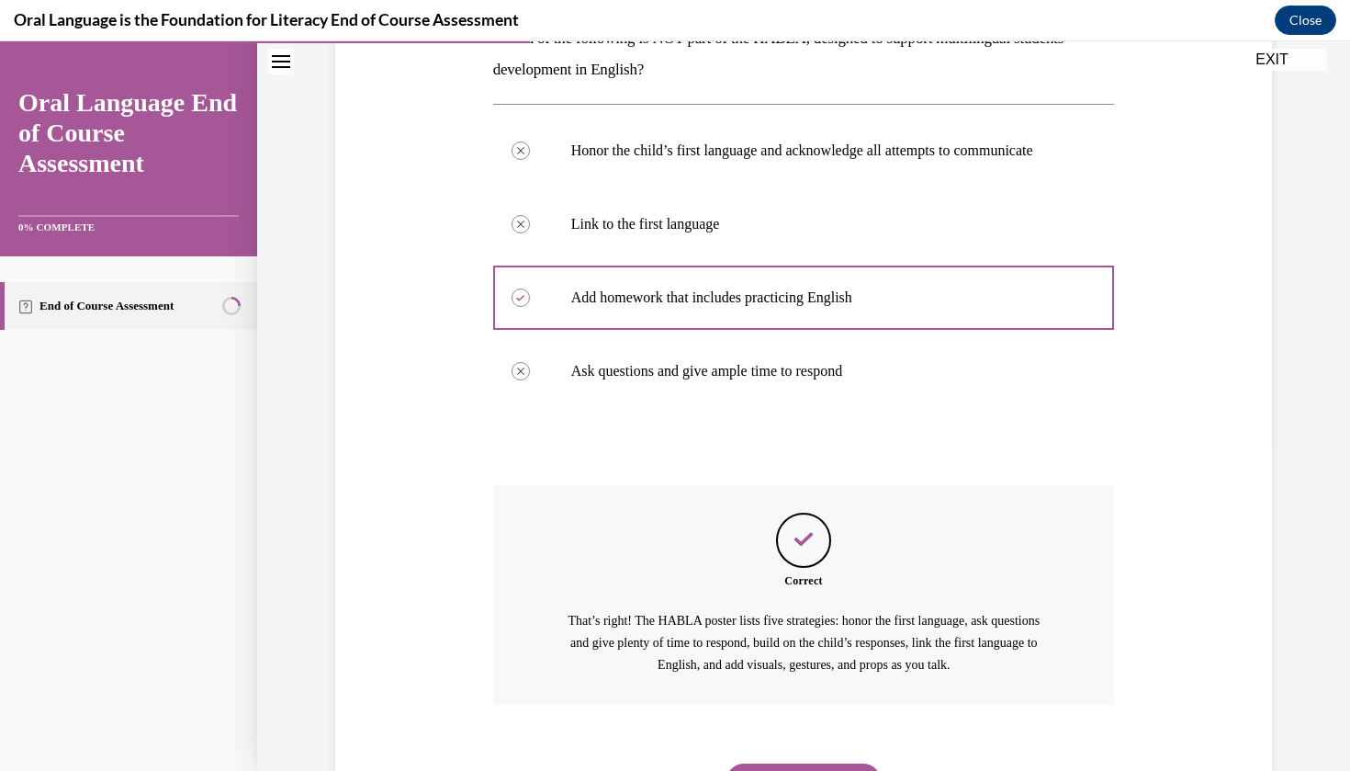
scroll to position [415, 0]
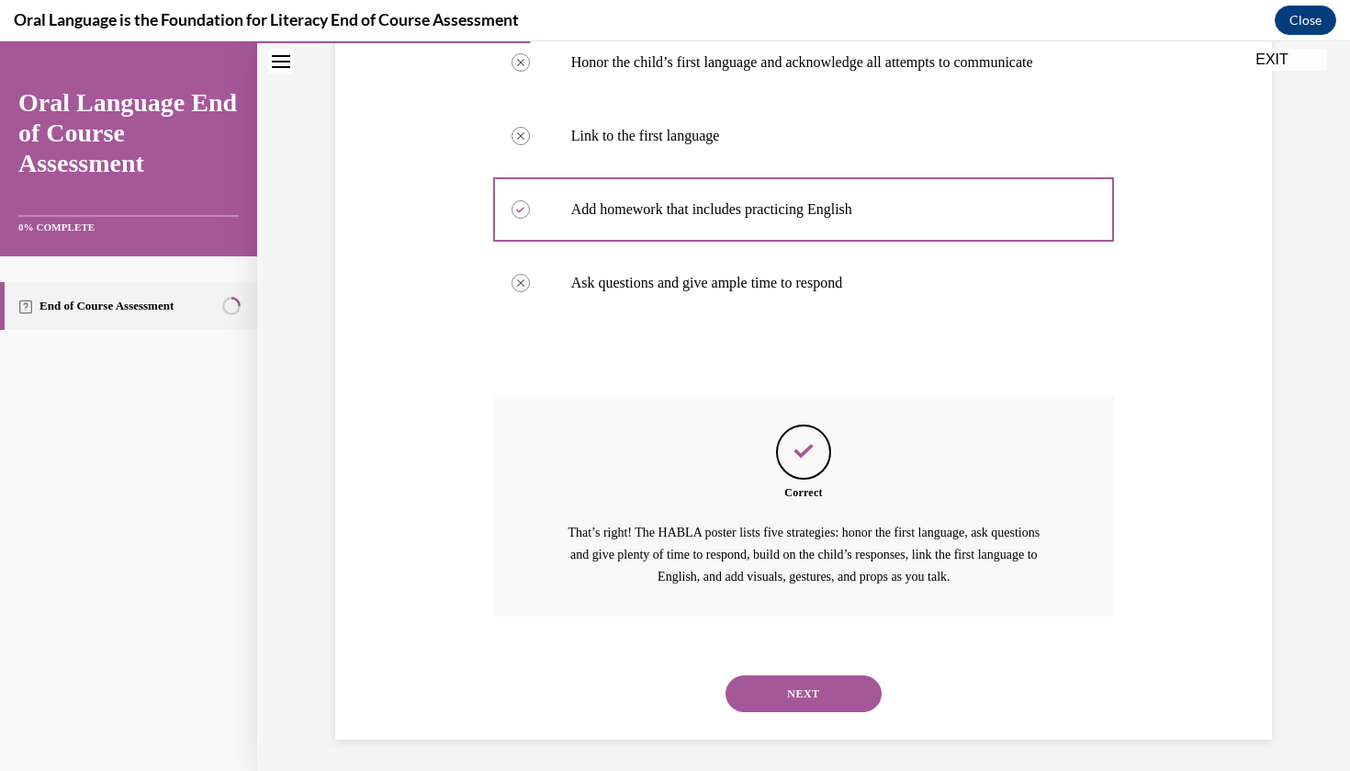
click at [818, 689] on button "NEXT" at bounding box center [804, 693] width 156 height 37
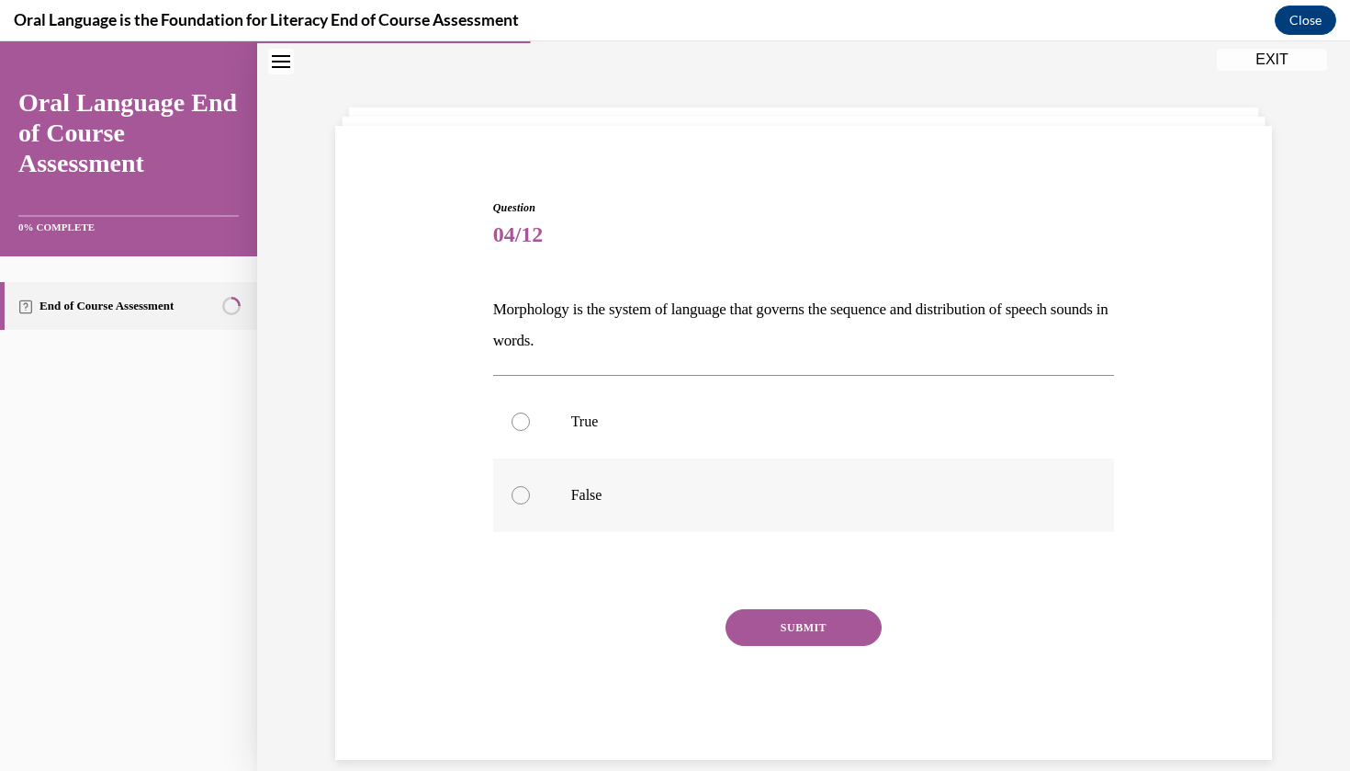
click at [653, 491] on p "False" at bounding box center [820, 495] width 498 height 18
click at [530, 491] on input "False" at bounding box center [521, 495] width 18 height 18
radio input "true"
click at [813, 636] on button "SUBMIT" at bounding box center [804, 627] width 156 height 37
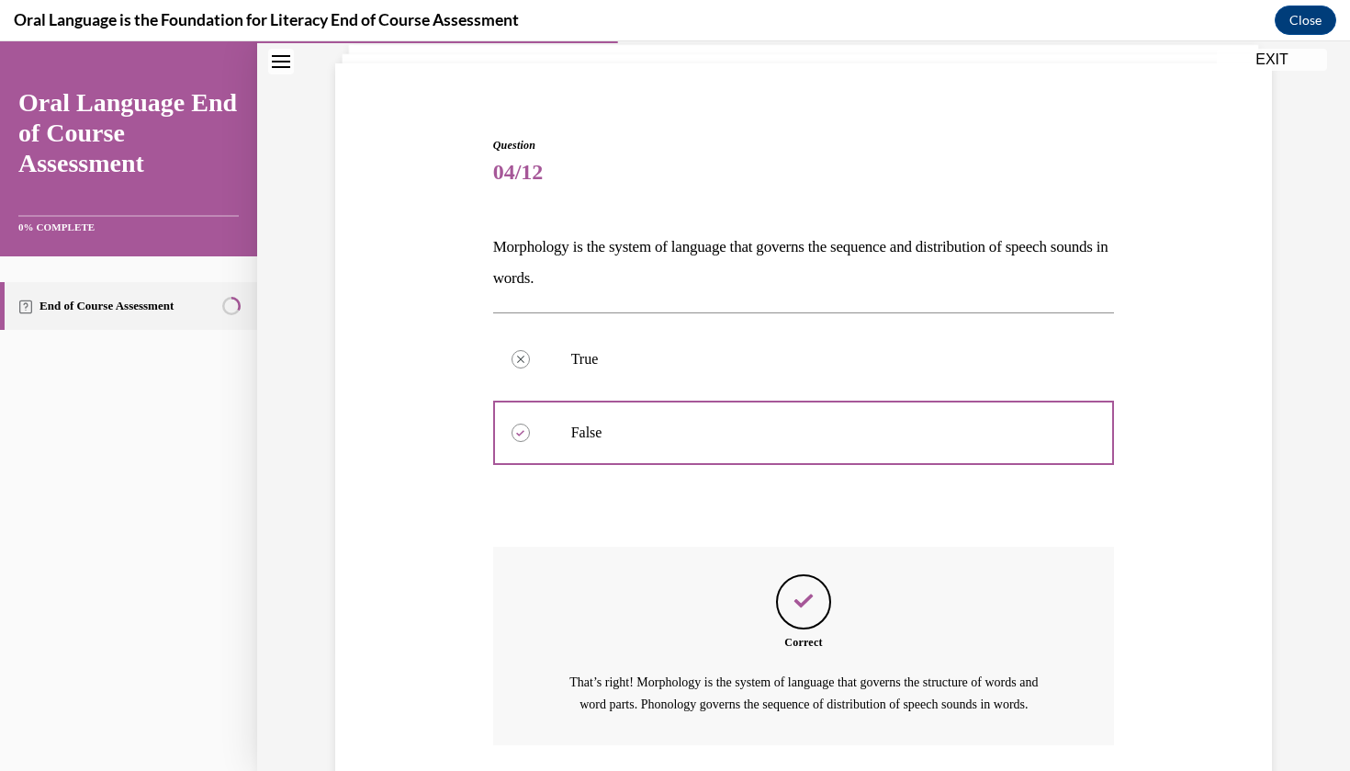
scroll to position [250, 0]
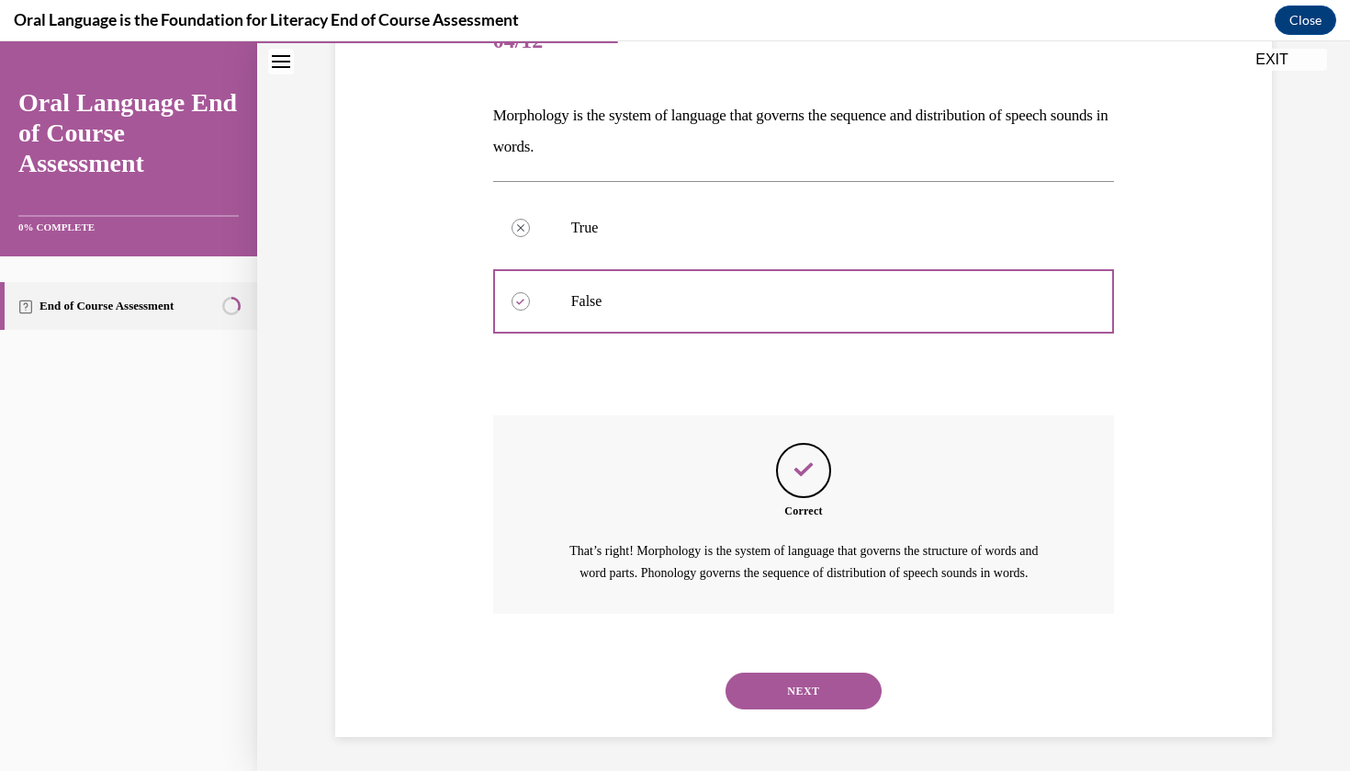
click at [790, 707] on div "NEXT" at bounding box center [804, 690] width 622 height 73
click at [755, 683] on button "NEXT" at bounding box center [804, 690] width 156 height 37
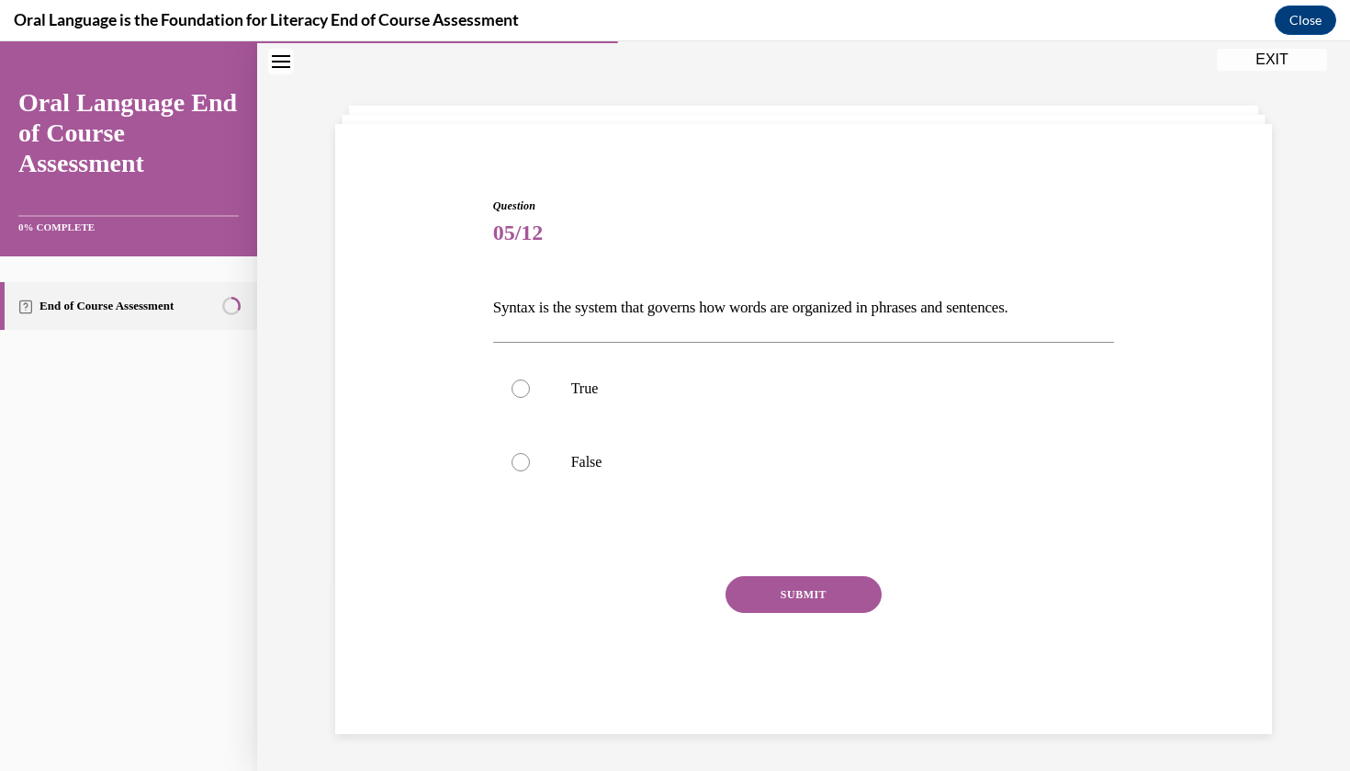
scroll to position [56, 0]
click at [572, 415] on label "True" at bounding box center [804, 390] width 622 height 73
click at [530, 399] on input "True" at bounding box center [521, 390] width 18 height 18
radio input "true"
click at [756, 602] on button "SUBMIT" at bounding box center [804, 596] width 156 height 37
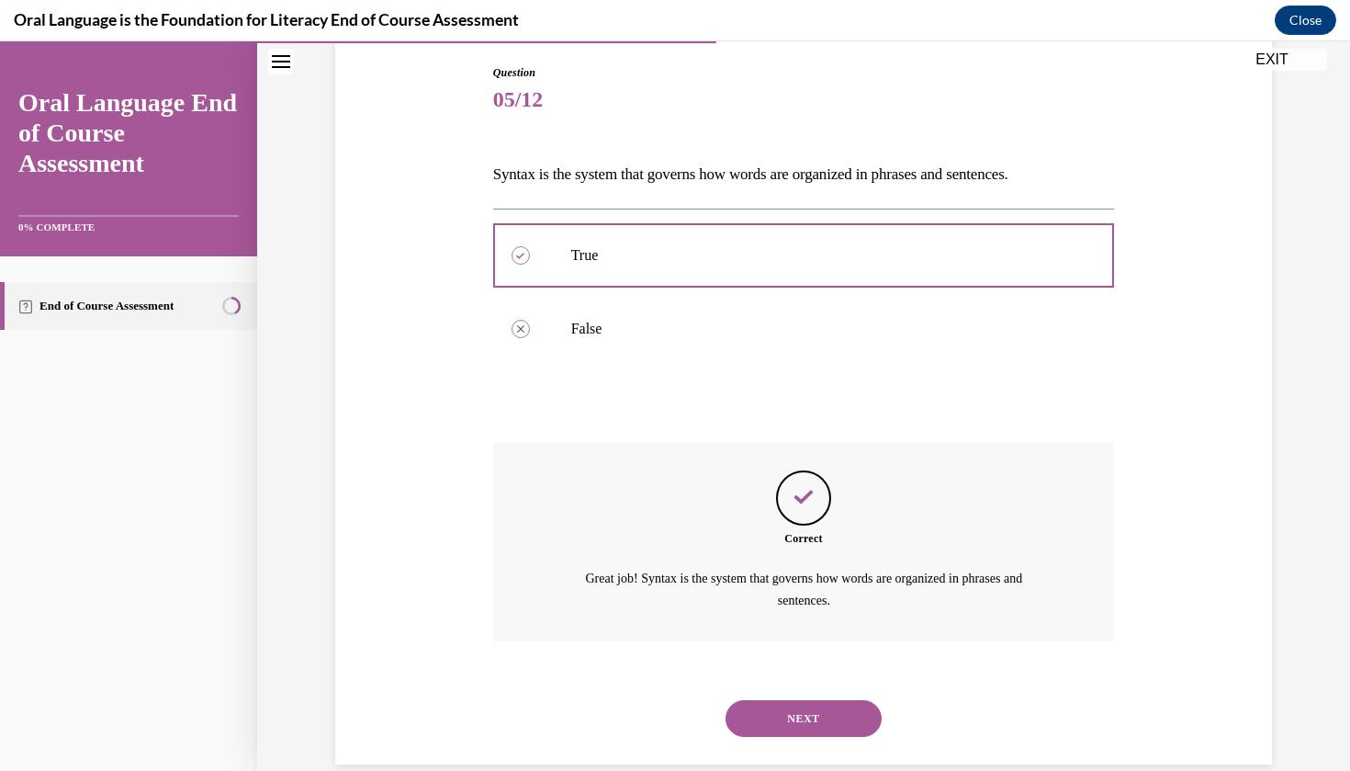
scroll to position [197, 0]
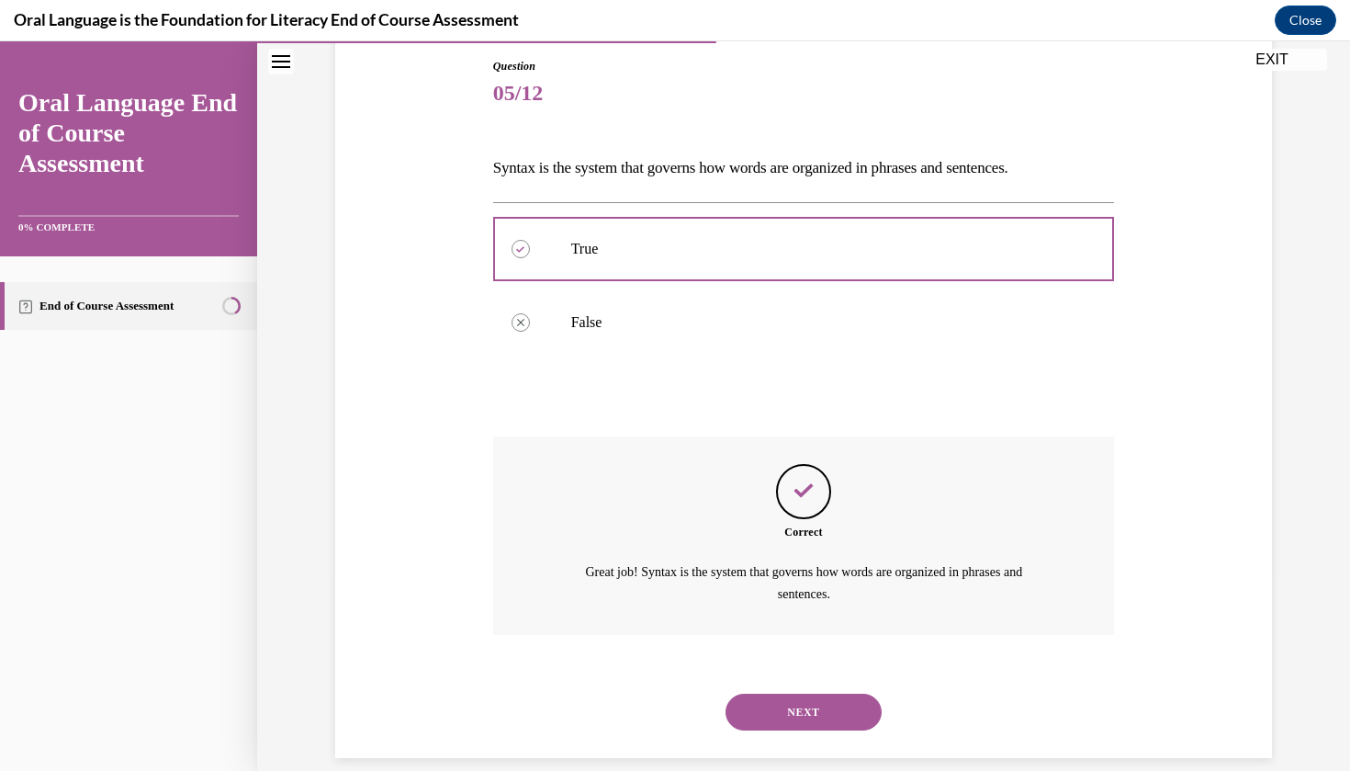
click at [833, 693] on button "NEXT" at bounding box center [804, 711] width 156 height 37
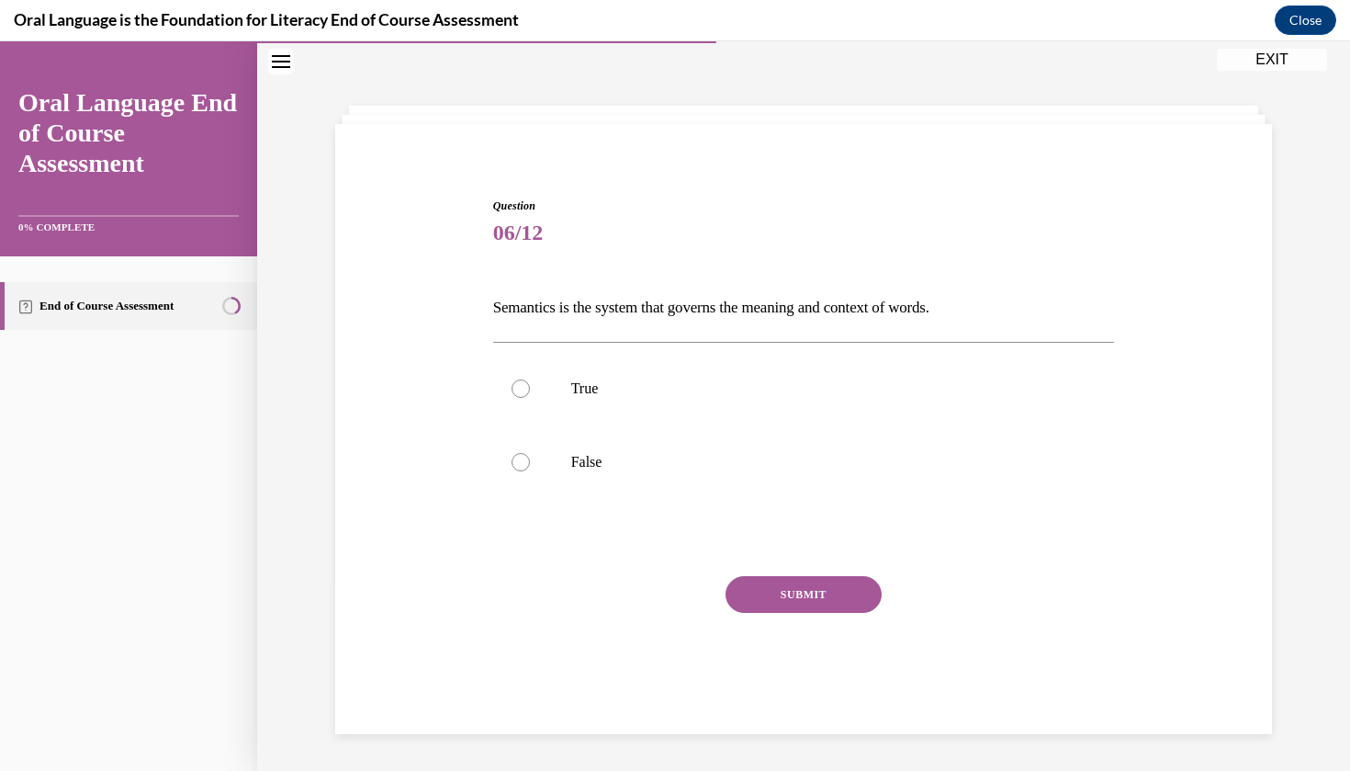
scroll to position [58, 0]
click at [596, 245] on span "06/12" at bounding box center [804, 232] width 622 height 37
click at [699, 219] on span "06/12" at bounding box center [804, 232] width 622 height 37
click at [696, 255] on div "Question 06/12 Semantics is the system that governs the meaning and context of …" at bounding box center [804, 461] width 622 height 529
click at [631, 321] on p "Semantics is the system that governs the meaning and context of words." at bounding box center [804, 307] width 622 height 31
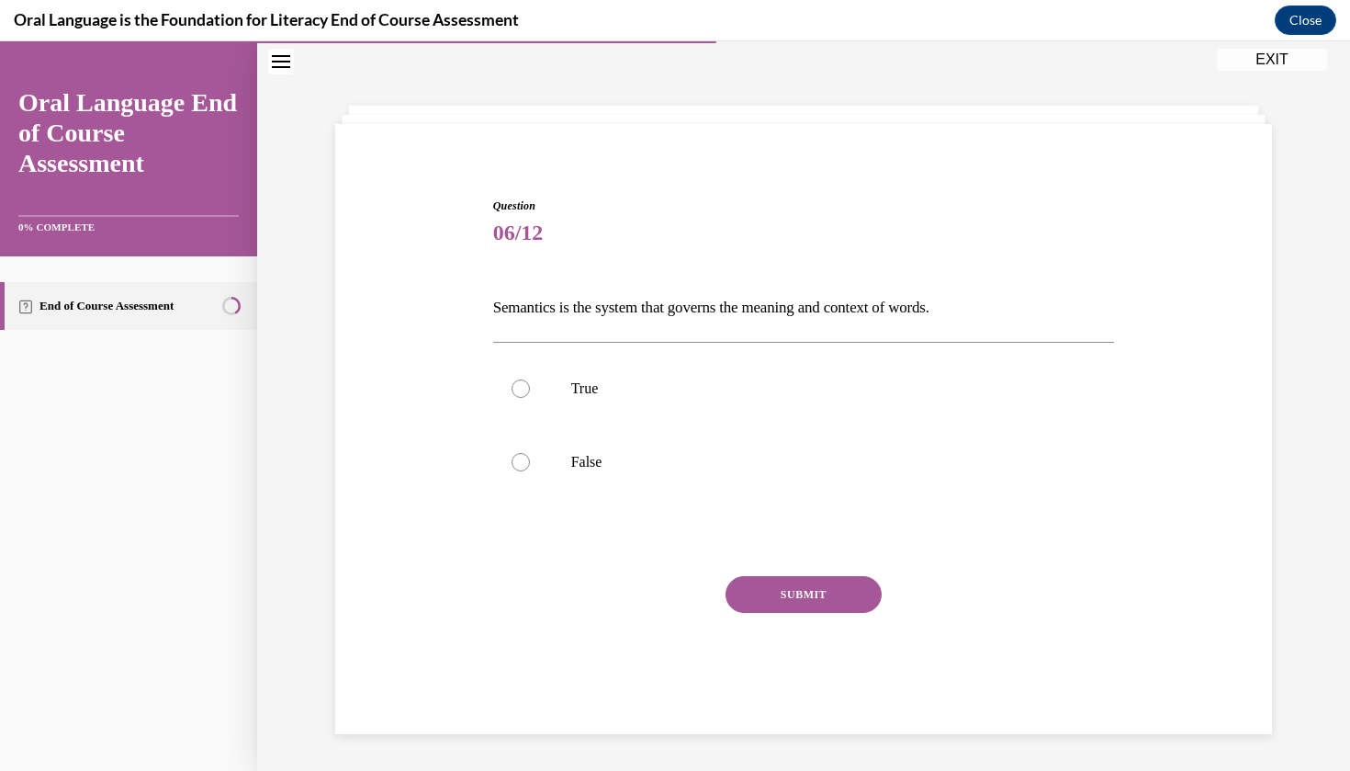
click at [586, 336] on div "Question 06/12 Semantics is the system that governs the meaning and context of …" at bounding box center [804, 461] width 622 height 529
click at [515, 325] on div "Question 06/12 Semantics is the system that governs the meaning and context of …" at bounding box center [804, 461] width 622 height 529
click at [530, 263] on div "Question 06/12 Semantics is the system that governs the meaning and context of …" at bounding box center [804, 461] width 622 height 529
click at [589, 264] on div "Question 06/12 Semantics is the system that governs the meaning and context of …" at bounding box center [804, 461] width 622 height 529
click at [584, 266] on div "Question 06/12 Semantics is the system that governs the meaning and context of …" at bounding box center [804, 461] width 622 height 529
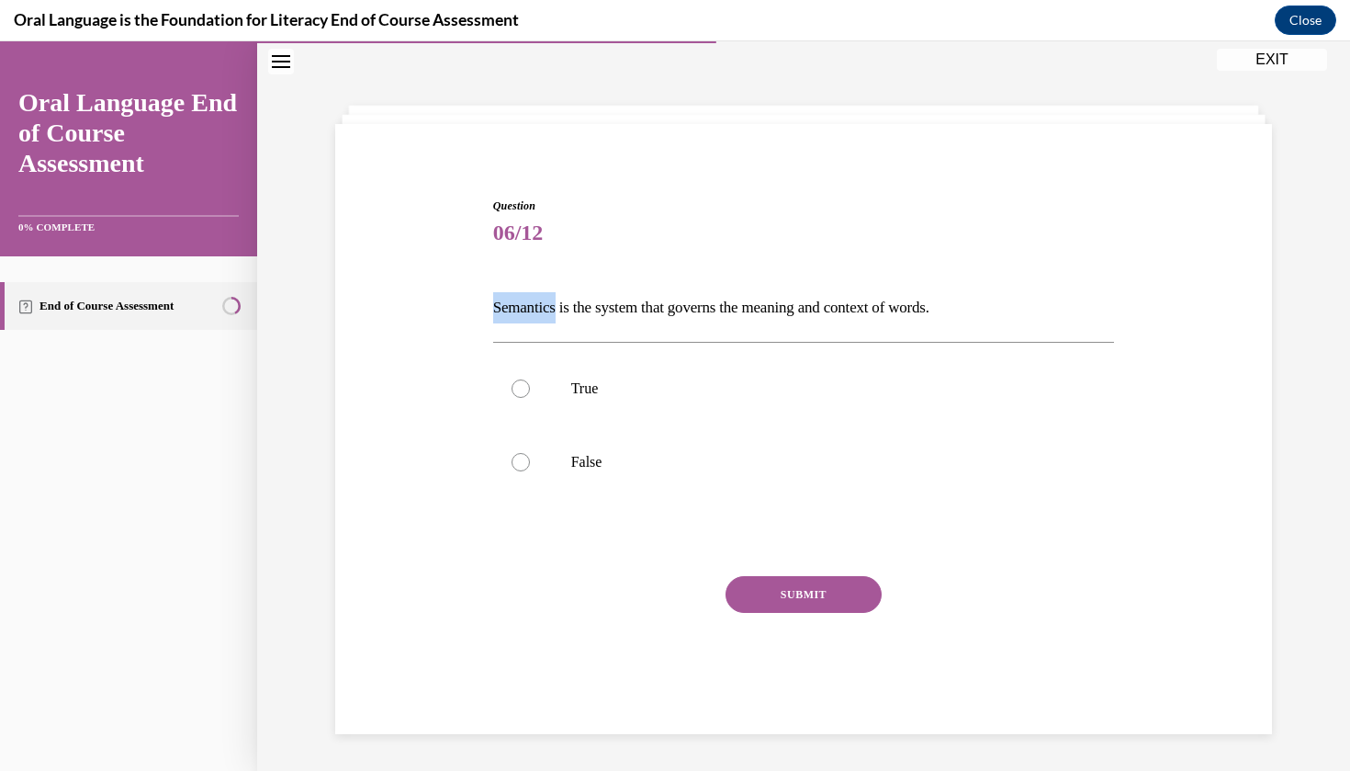
click at [583, 266] on div "Question 06/12 Semantics is the system that governs the meaning and context of …" at bounding box center [804, 461] width 622 height 529
click at [606, 264] on div "Question 06/12 Semantics is the system that governs the meaning and context of …" at bounding box center [804, 461] width 622 height 529
click at [585, 316] on p "Semantics is the system that governs the meaning and context of words." at bounding box center [804, 307] width 622 height 31
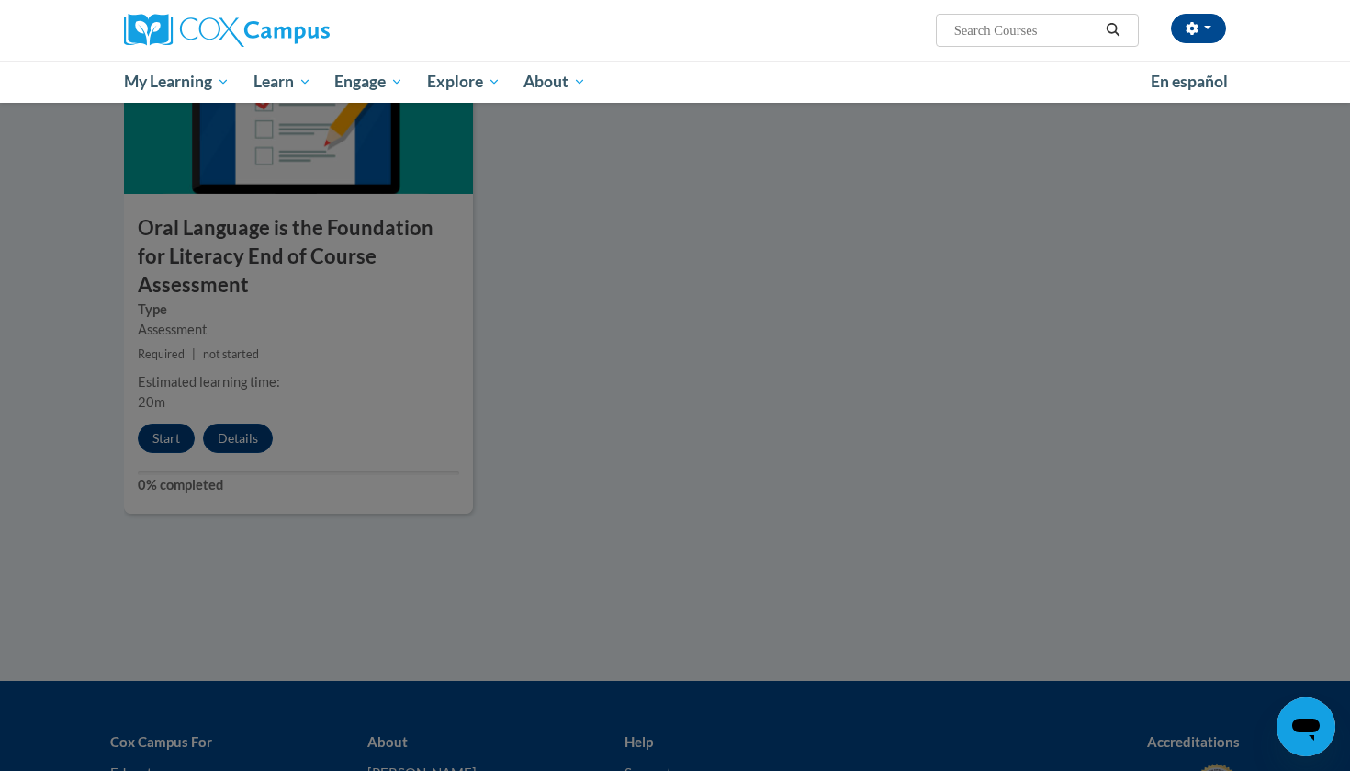
click at [178, 386] on div at bounding box center [675, 385] width 1350 height 771
click at [174, 407] on div at bounding box center [675, 385] width 1350 height 771
click at [335, 385] on div at bounding box center [675, 385] width 1350 height 771
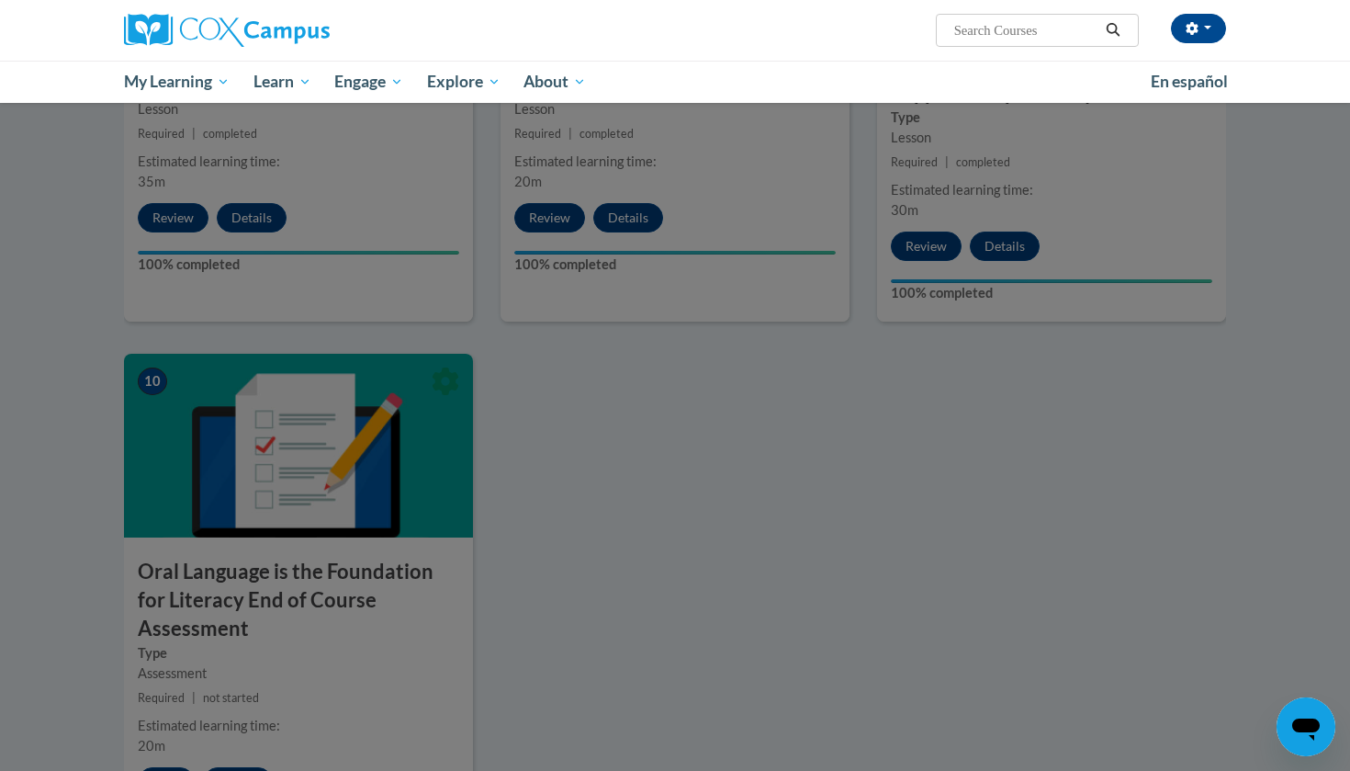
scroll to position [2016, 0]
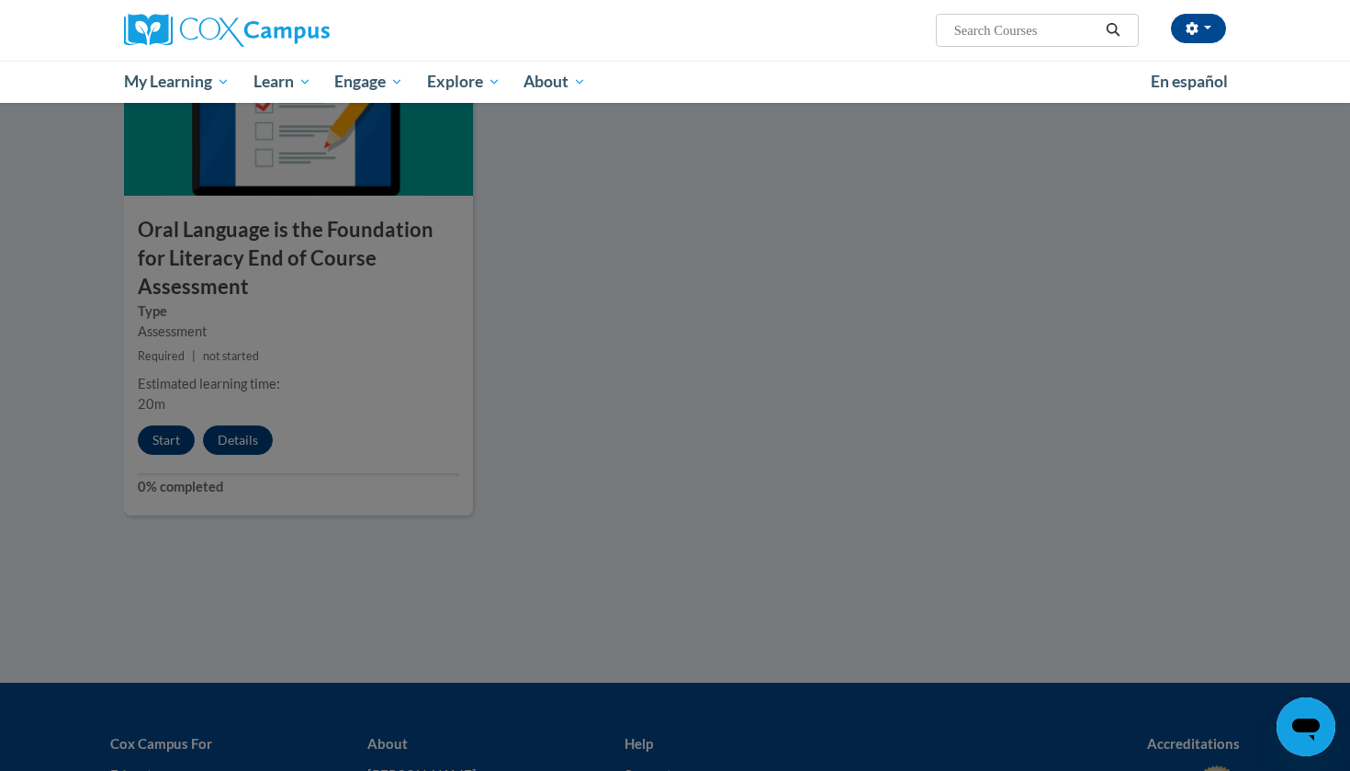
click at [394, 350] on div at bounding box center [675, 385] width 1350 height 771
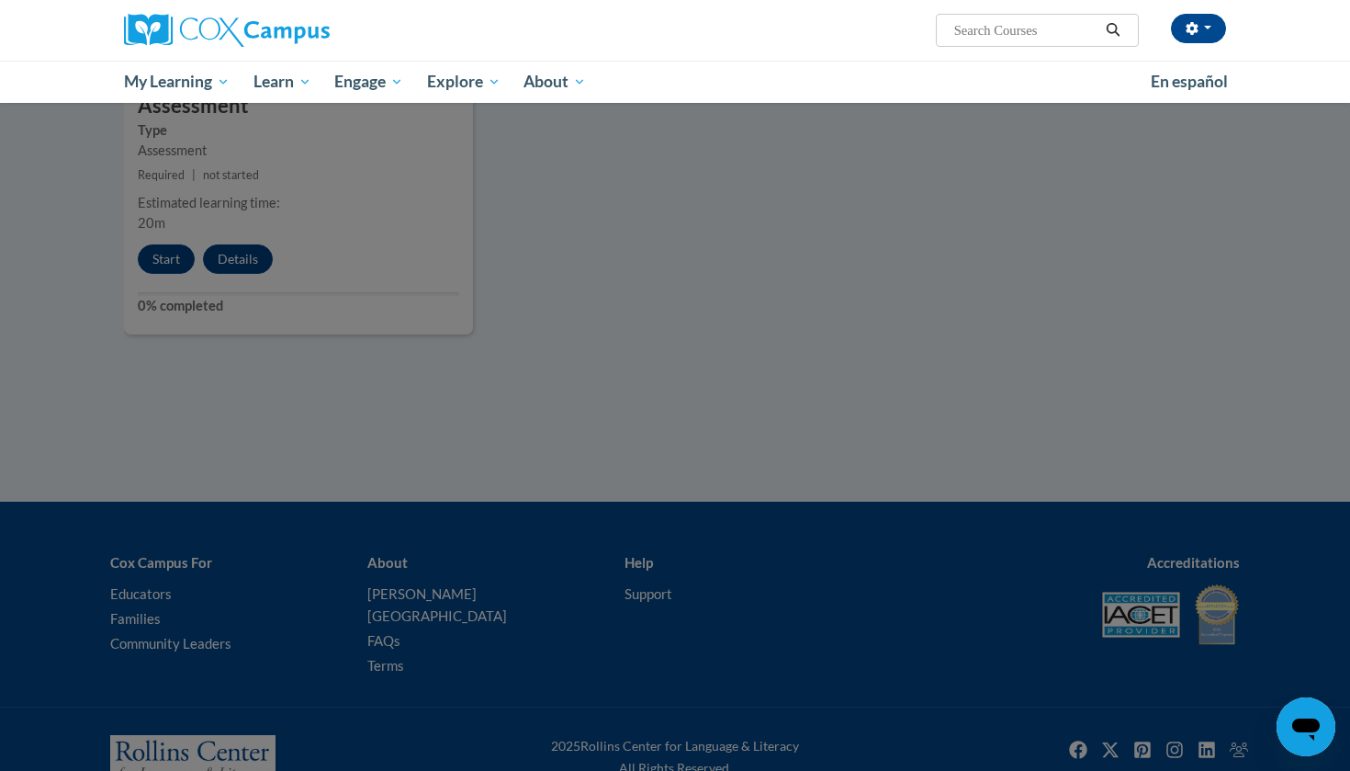
scroll to position [2196, 0]
click at [446, 399] on div at bounding box center [675, 385] width 1350 height 771
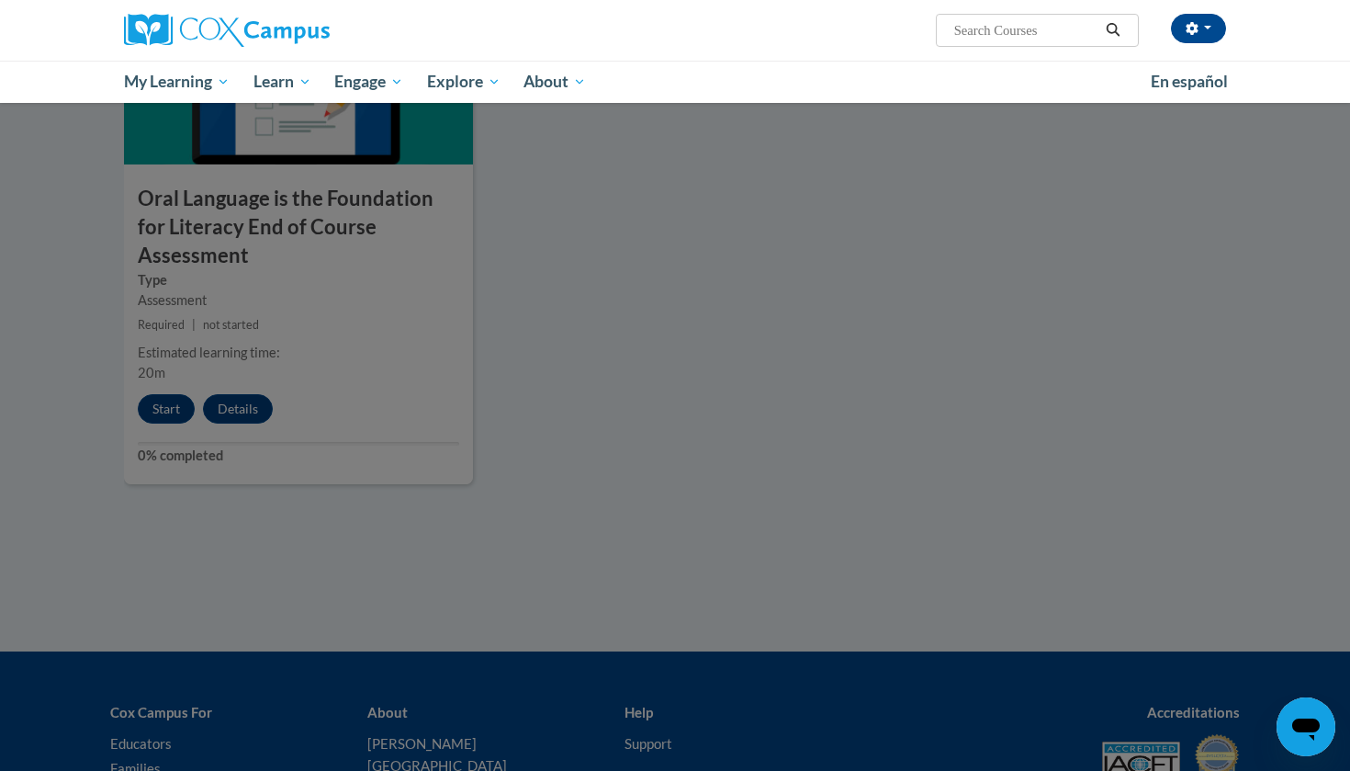
scroll to position [1985, 0]
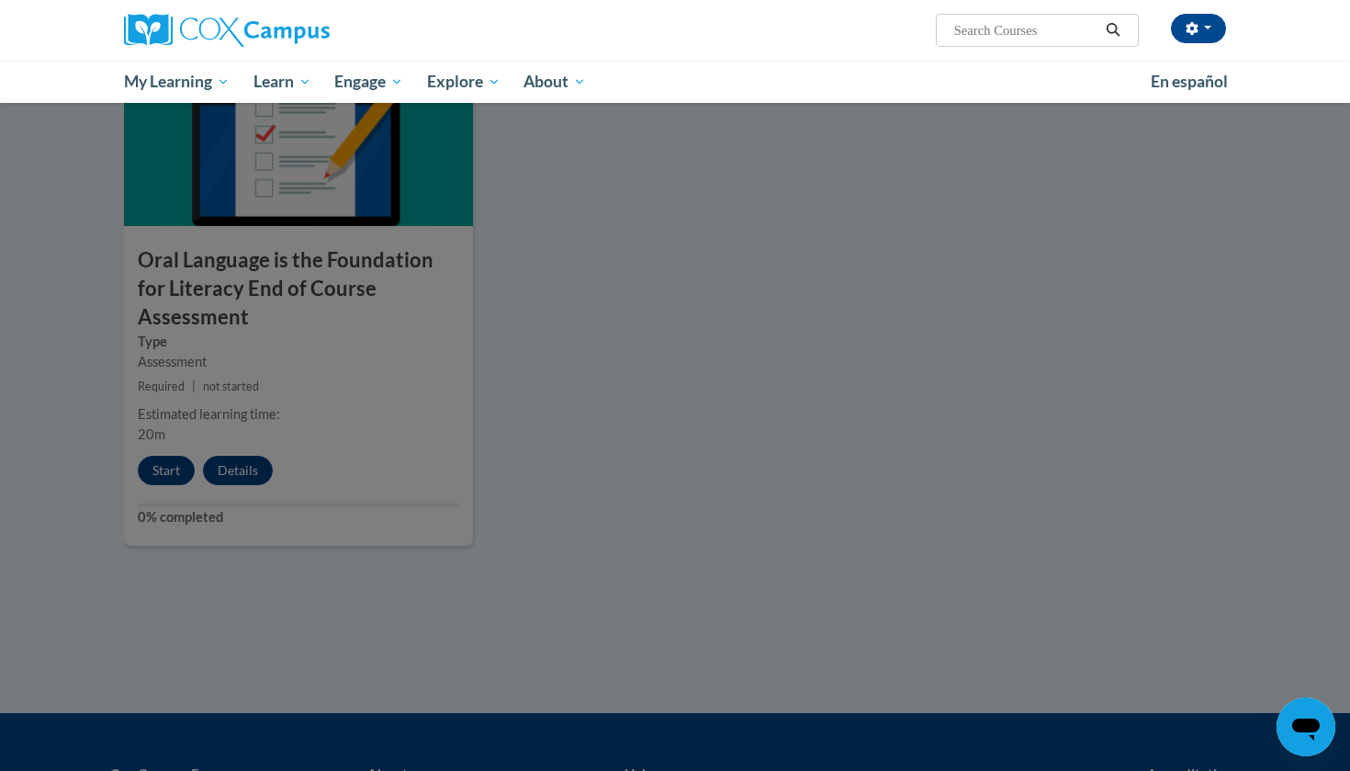
click at [153, 422] on div at bounding box center [675, 385] width 1350 height 771
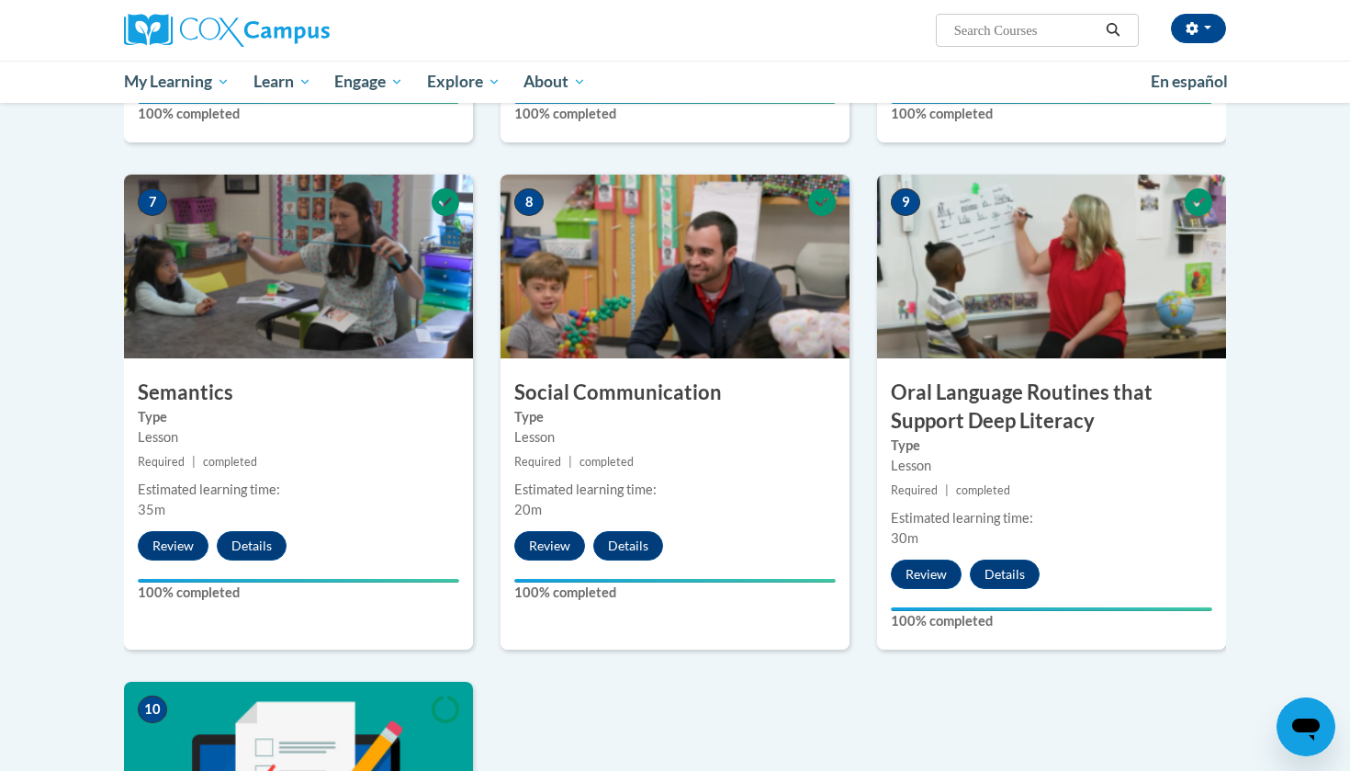
scroll to position [2039, 0]
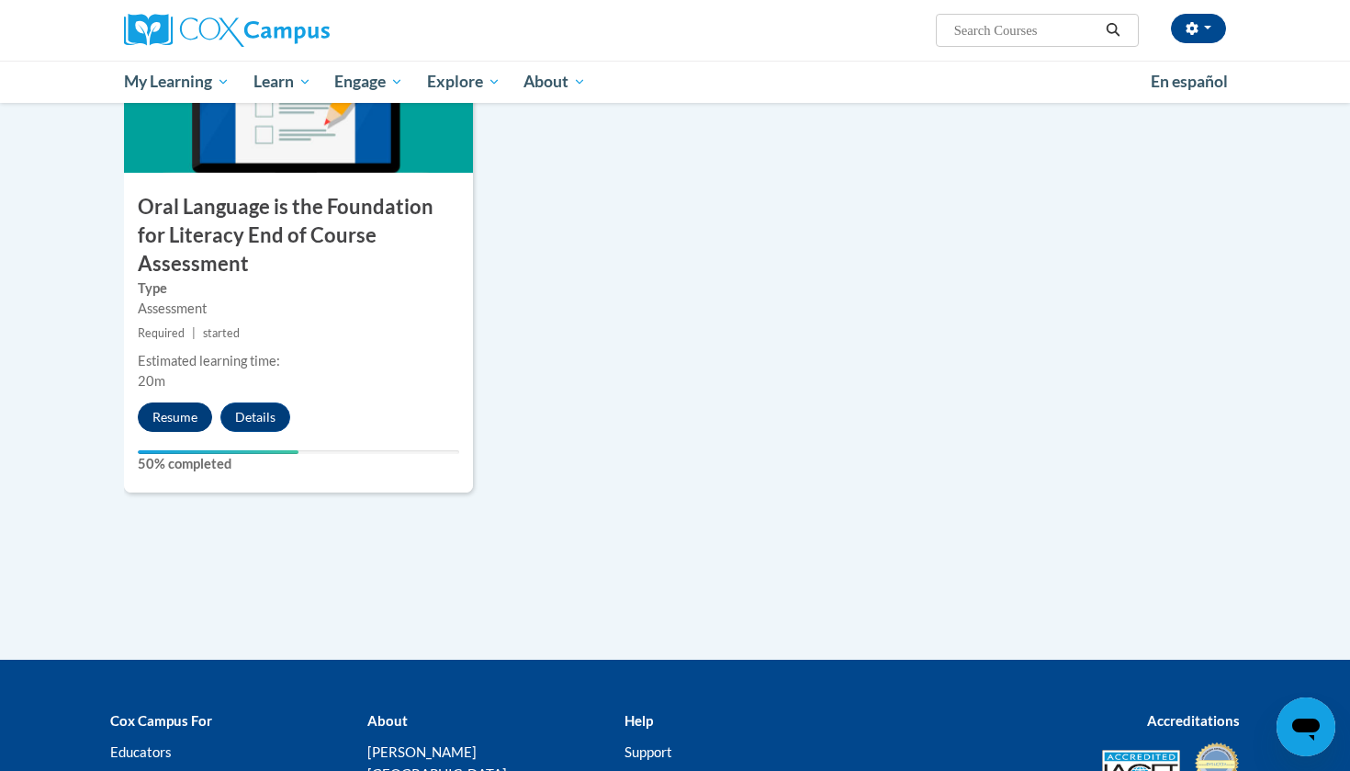
click at [167, 402] on button "Resume" at bounding box center [175, 416] width 74 height 29
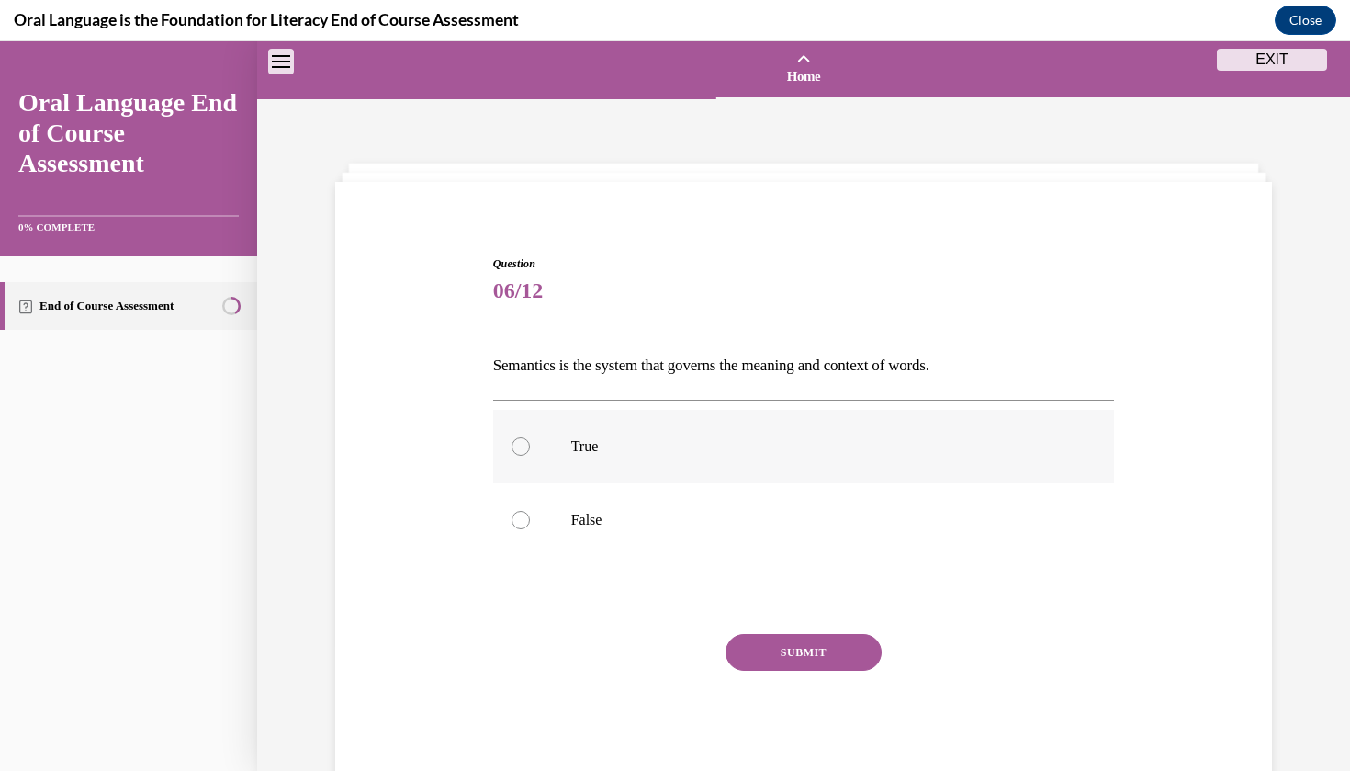
scroll to position [57, 0]
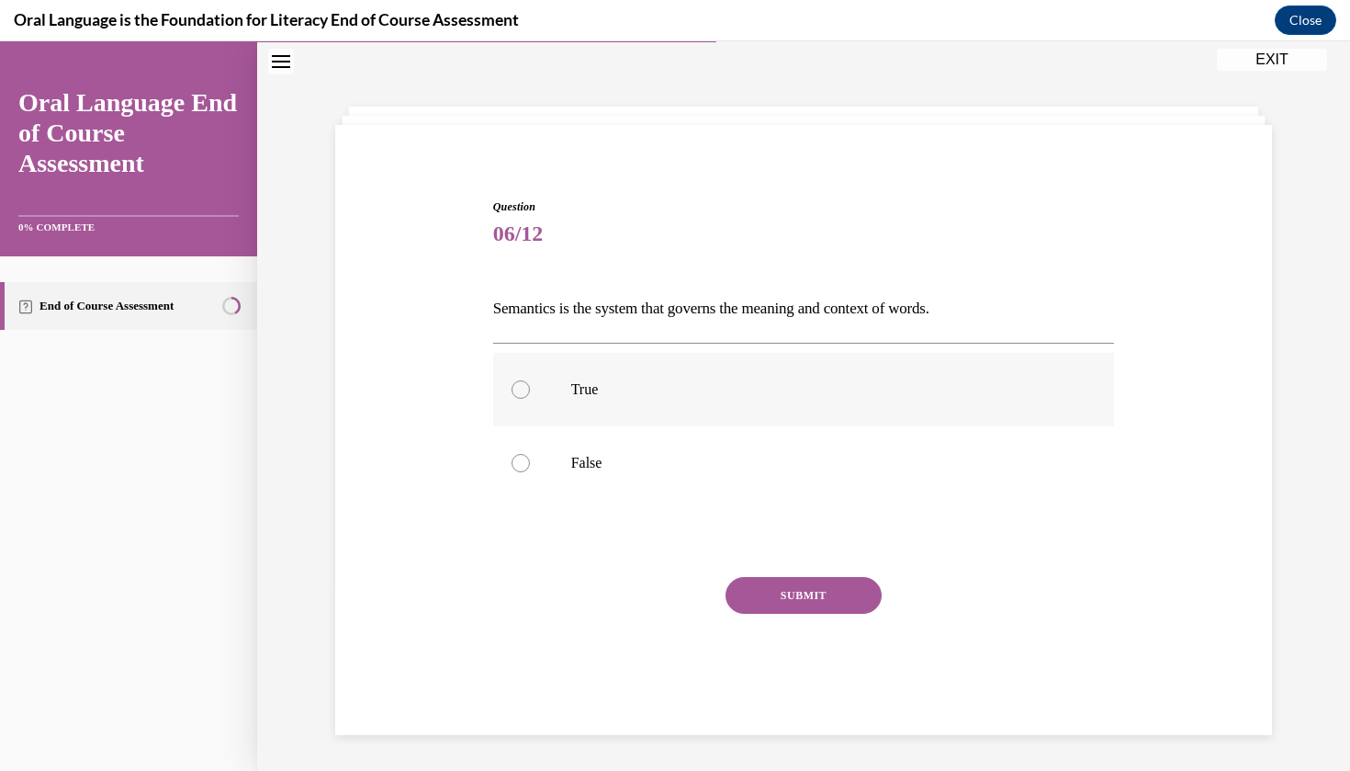
click at [681, 389] on p "True" at bounding box center [820, 389] width 498 height 18
click at [530, 389] on input "True" at bounding box center [521, 389] width 18 height 18
radio input "true"
click at [804, 602] on button "SUBMIT" at bounding box center [804, 595] width 156 height 37
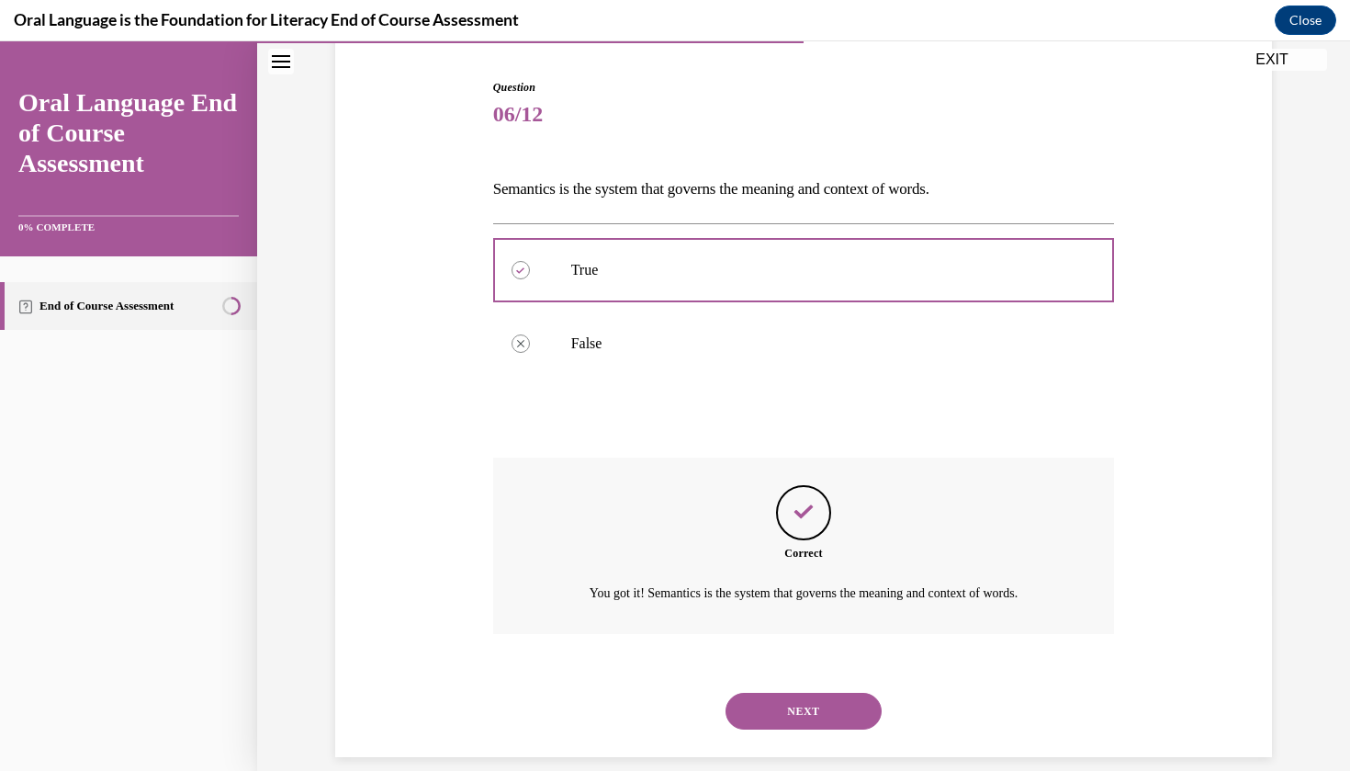
click at [792, 692] on button "NEXT" at bounding box center [804, 710] width 156 height 37
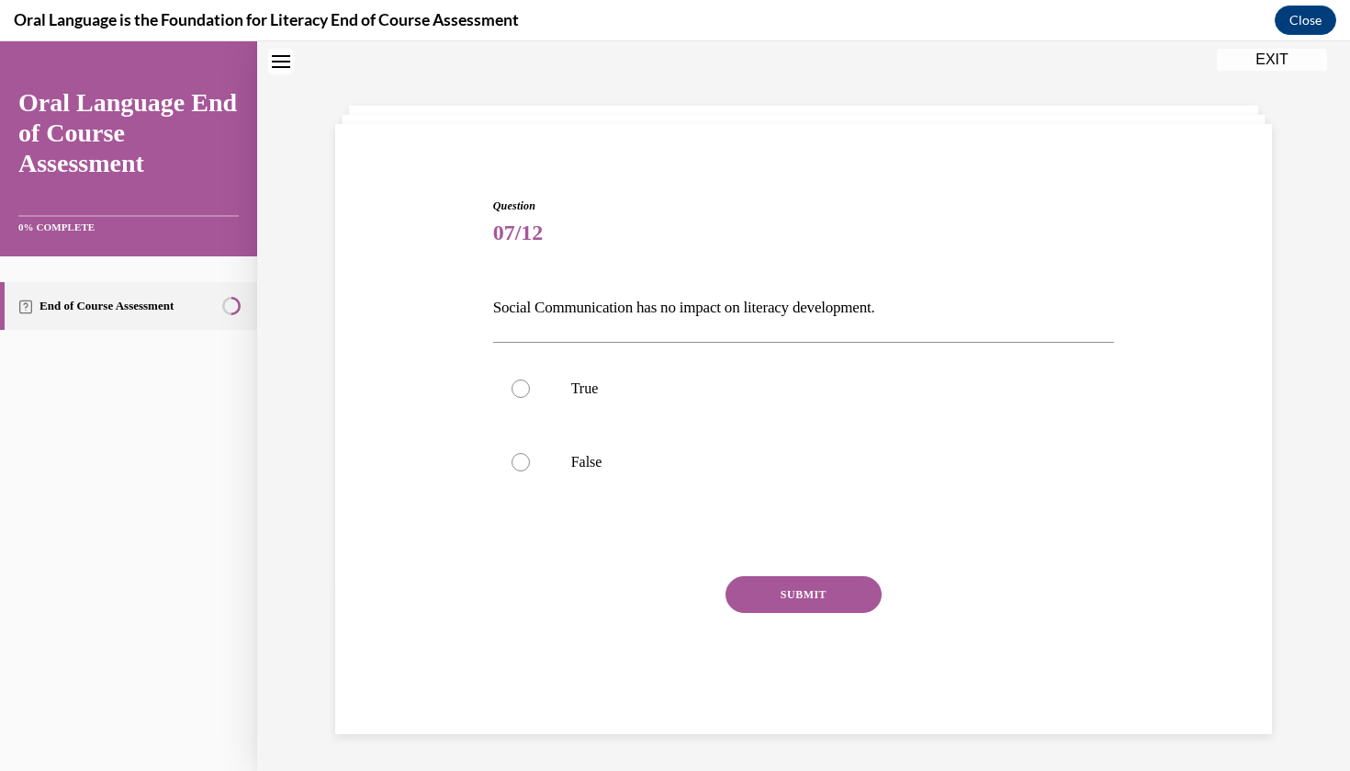
scroll to position [56, 0]
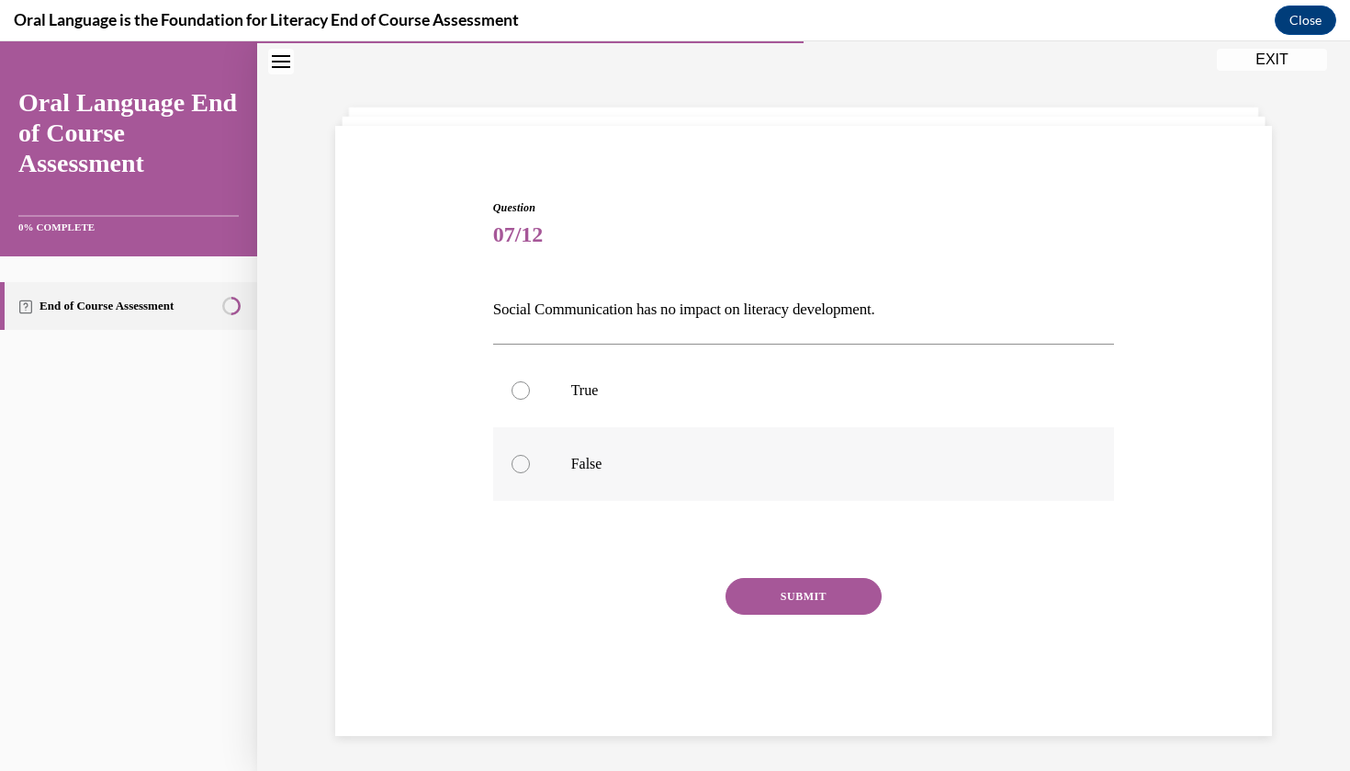
click at [621, 479] on label "False" at bounding box center [804, 463] width 622 height 73
click at [530, 473] on input "False" at bounding box center [521, 464] width 18 height 18
radio input "true"
click at [799, 587] on button "SUBMIT" at bounding box center [804, 596] width 156 height 37
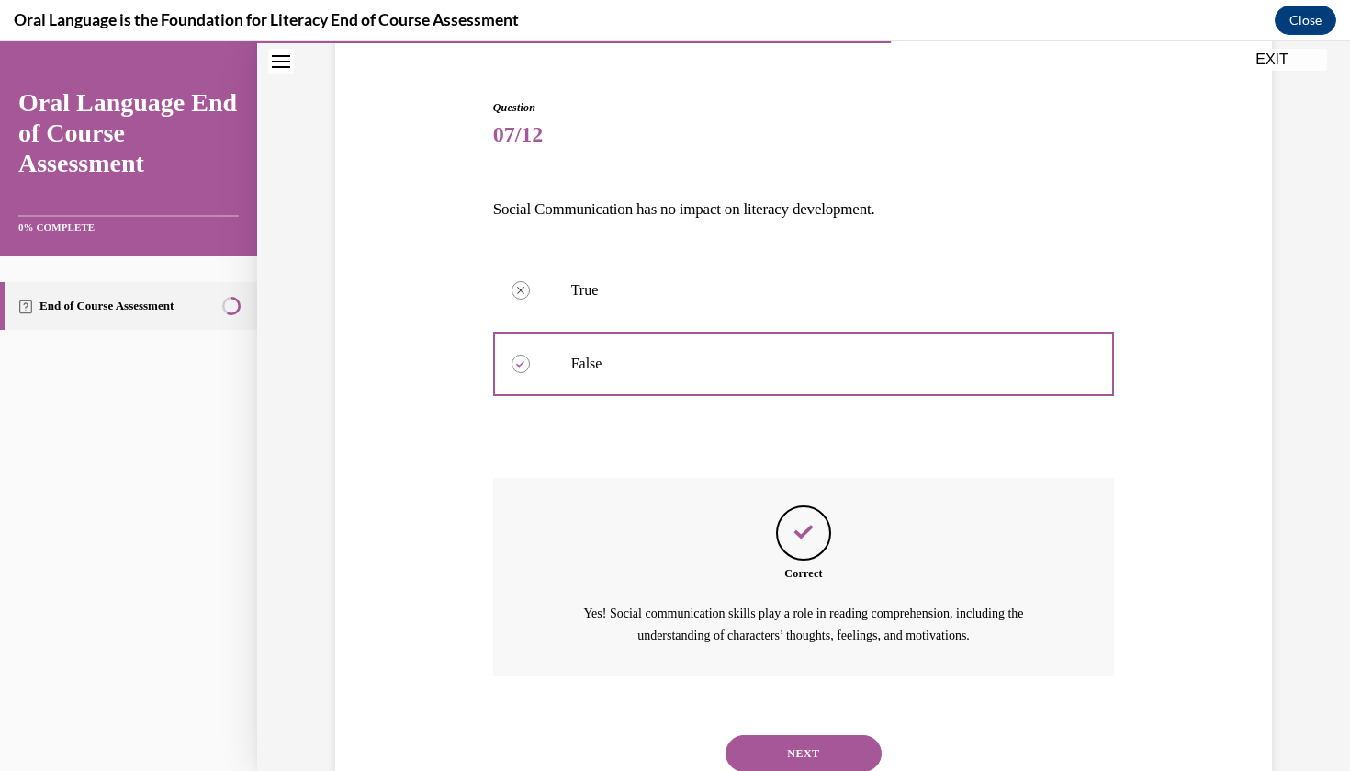
scroll to position [197, 0]
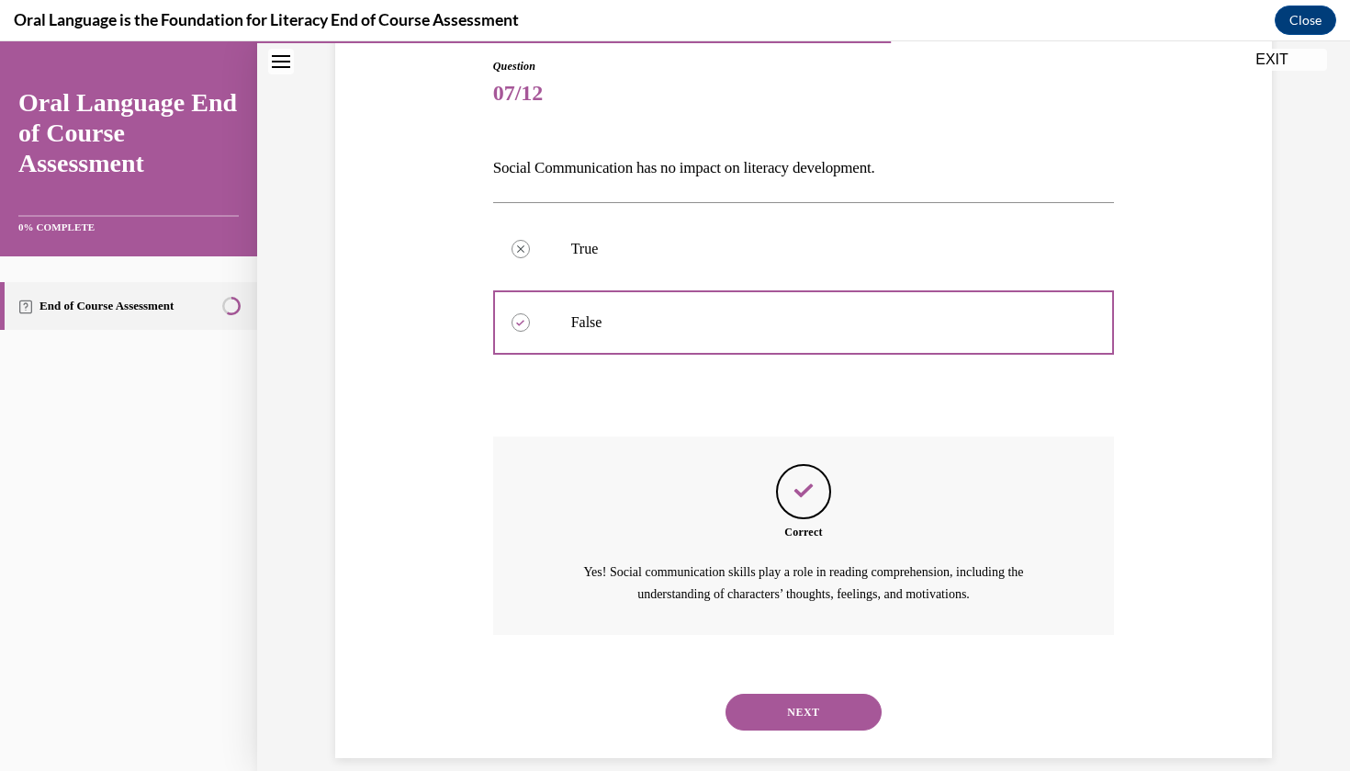
click at [793, 702] on button "NEXT" at bounding box center [804, 711] width 156 height 37
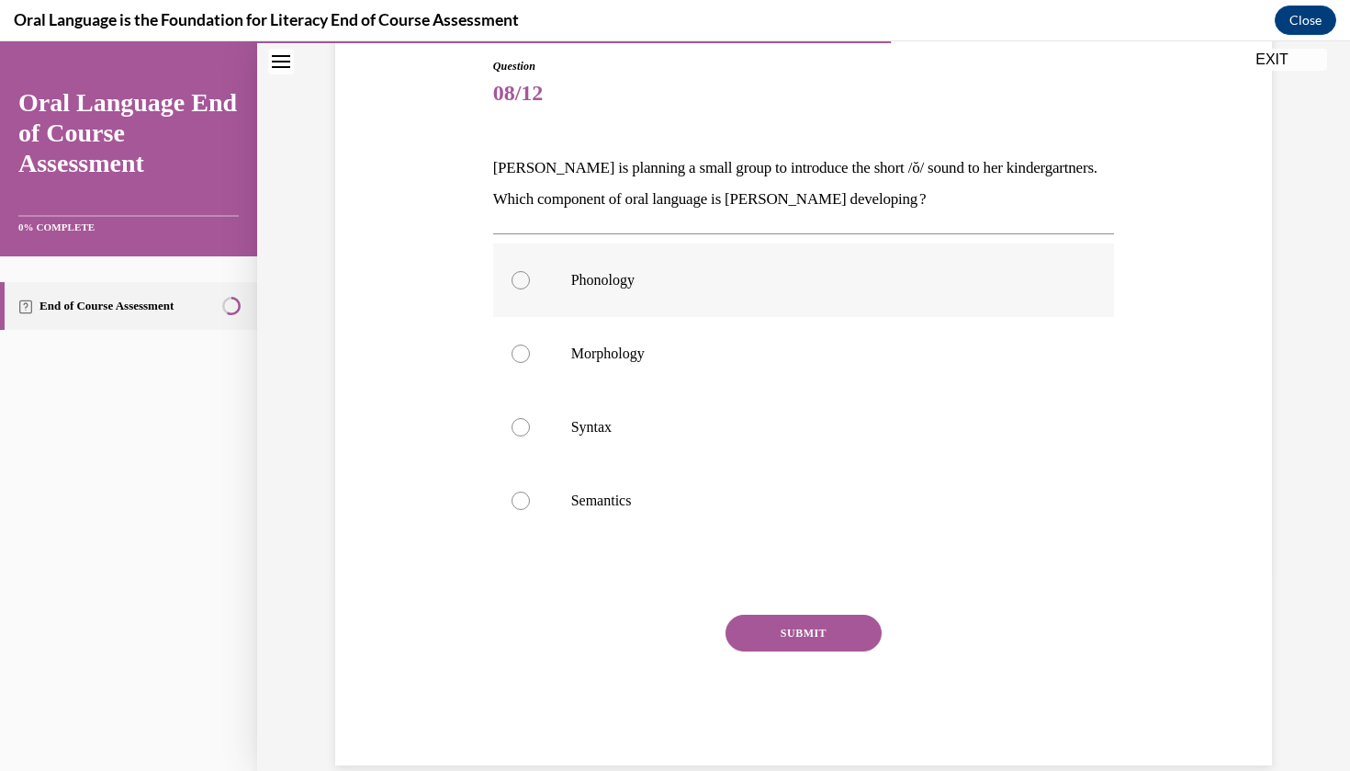
click at [601, 298] on label "Phonology" at bounding box center [804, 279] width 622 height 73
click at [530, 289] on input "Phonology" at bounding box center [521, 280] width 18 height 18
radio input "true"
click at [753, 648] on button "SUBMIT" at bounding box center [804, 632] width 156 height 37
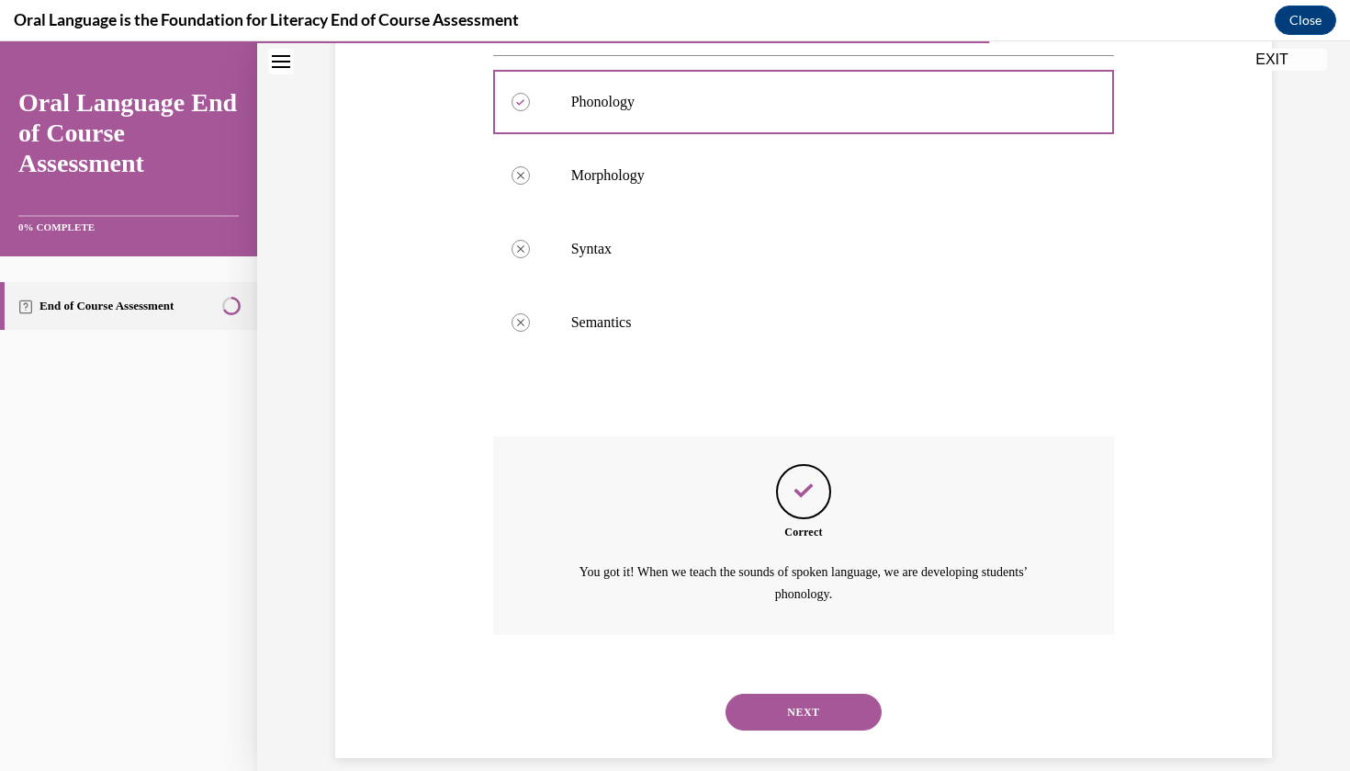
click at [820, 693] on button "NEXT" at bounding box center [804, 711] width 156 height 37
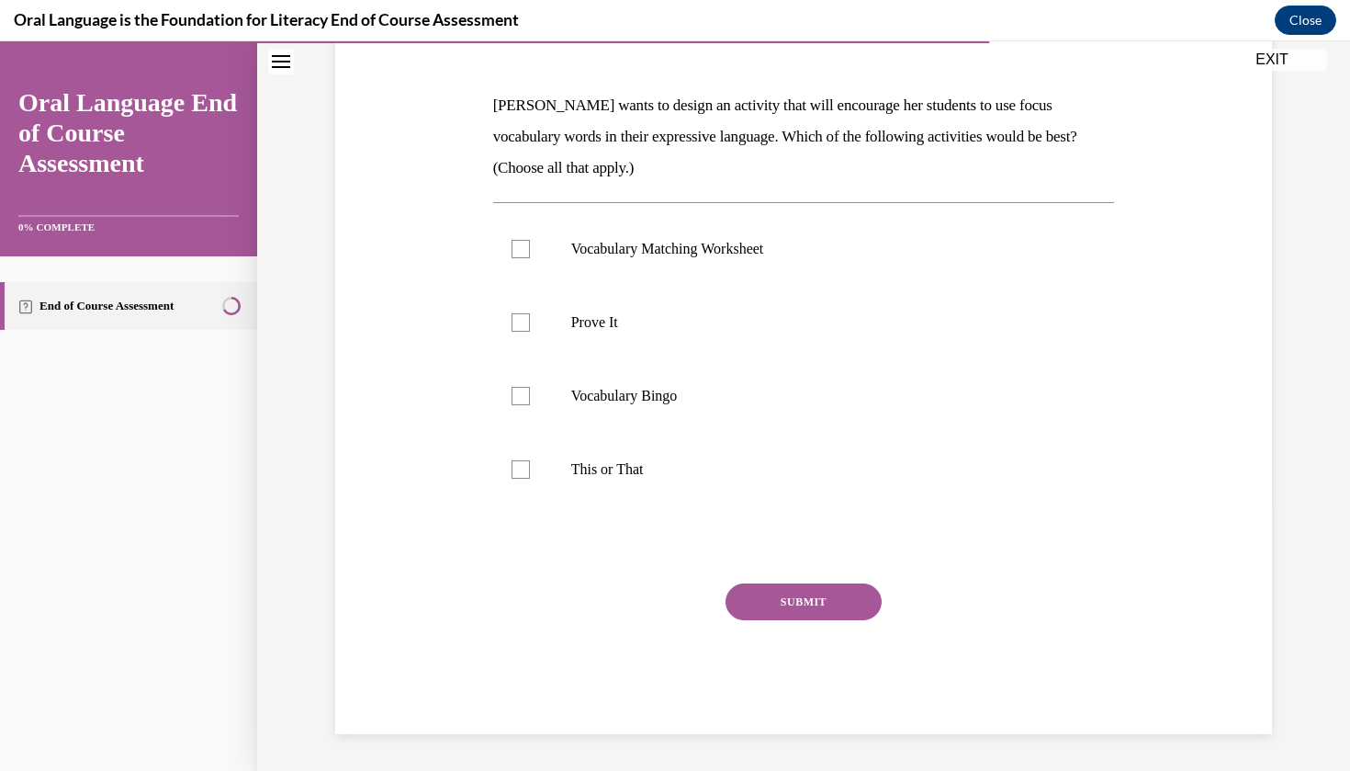
scroll to position [236, 0]
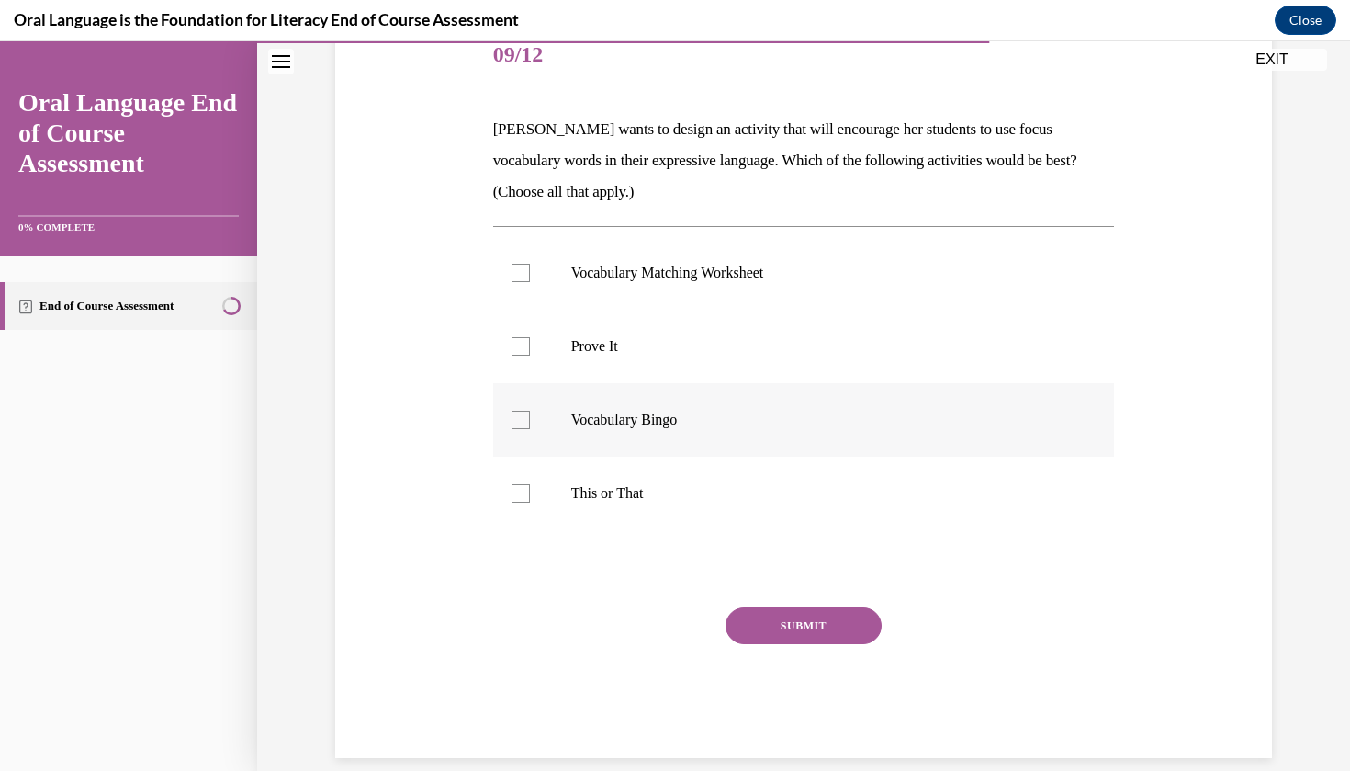
click at [534, 404] on label "Vocabulary Bingo" at bounding box center [804, 419] width 622 height 73
click at [530, 411] on input "Vocabulary Bingo" at bounding box center [521, 420] width 18 height 18
checkbox input "true"
click at [547, 371] on label "Prove It" at bounding box center [804, 345] width 622 height 73
click at [530, 355] on input "Prove It" at bounding box center [521, 346] width 18 height 18
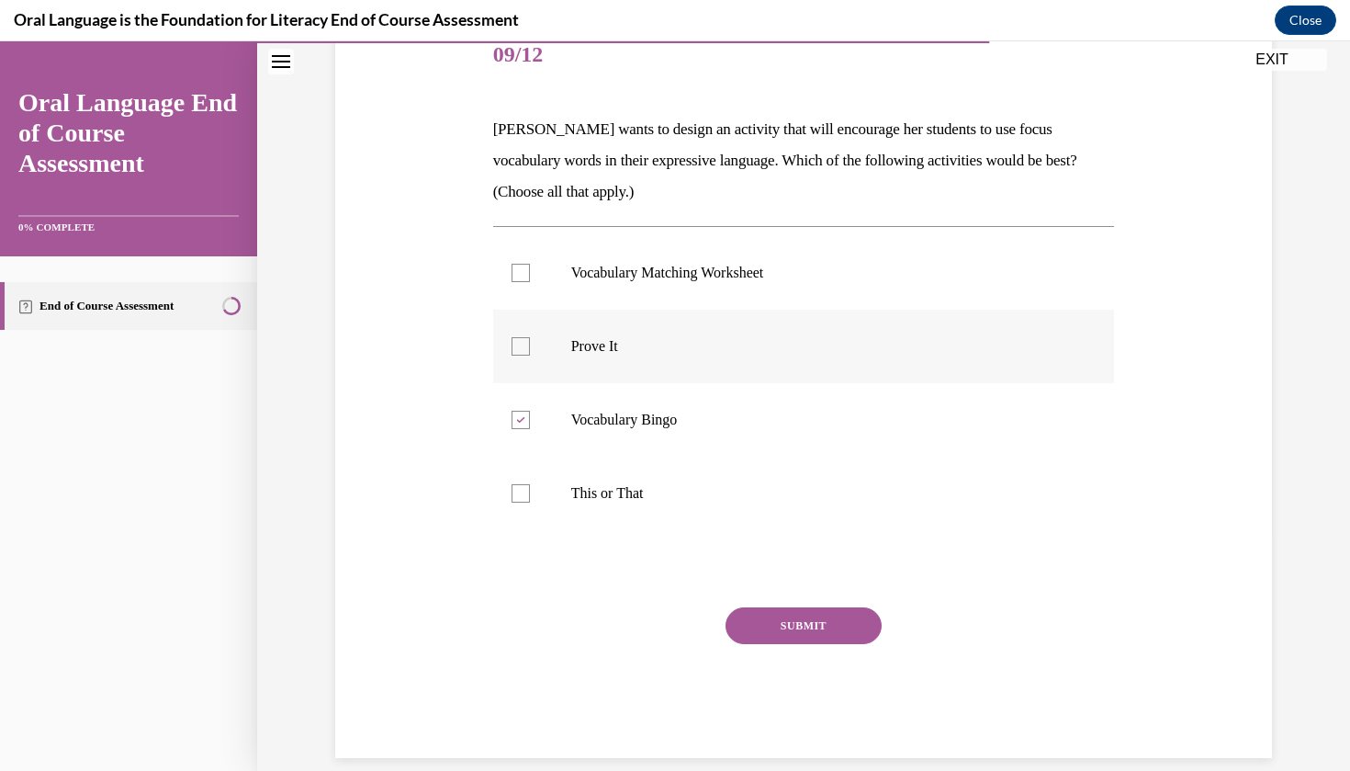
checkbox input "true"
click at [809, 664] on div "SUBMIT" at bounding box center [804, 653] width 622 height 92
click at [785, 665] on div "SUBMIT" at bounding box center [804, 653] width 622 height 92
click at [785, 664] on div "SUBMIT" at bounding box center [804, 653] width 622 height 92
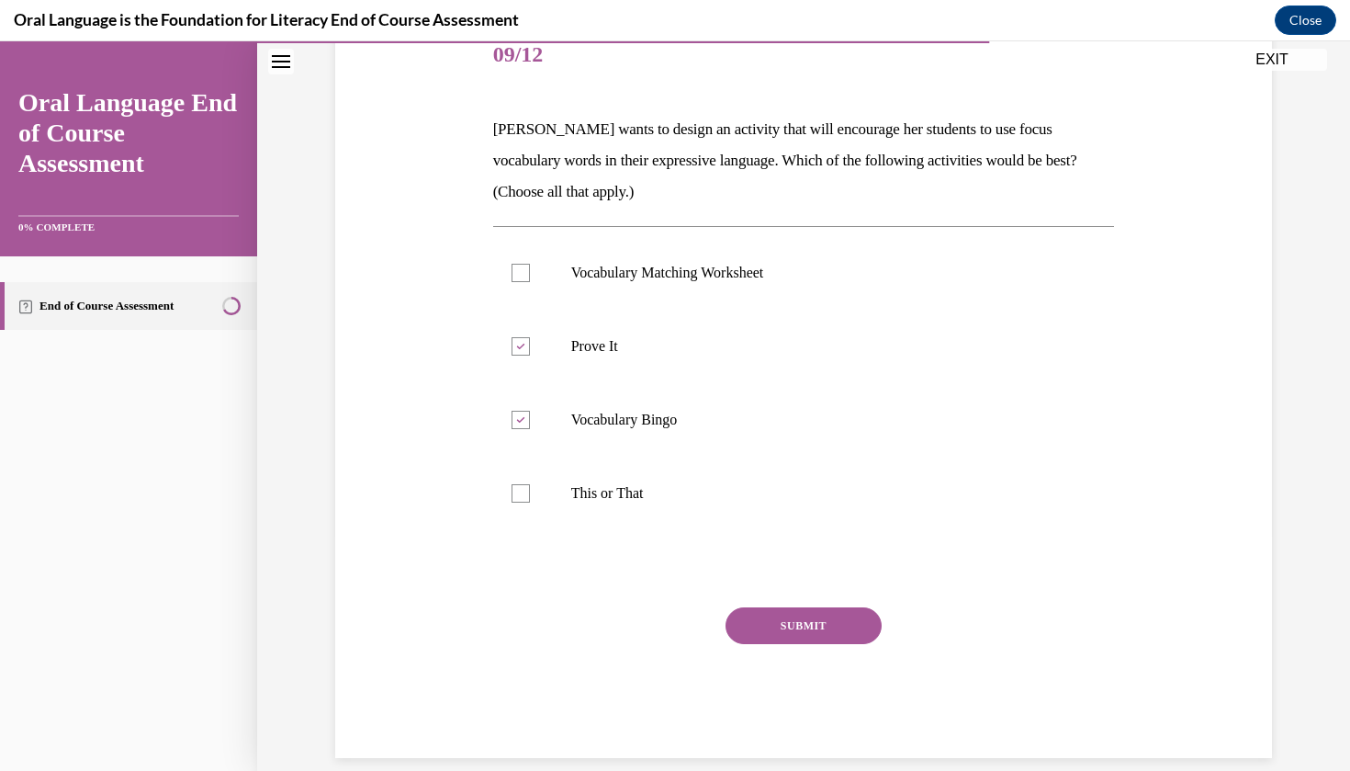
click at [785, 664] on div "SUBMIT" at bounding box center [804, 653] width 622 height 92
click at [679, 506] on label "This or That" at bounding box center [804, 492] width 622 height 73
click at [530, 502] on input "This or That" at bounding box center [521, 493] width 18 height 18
click at [681, 515] on label "This or That" at bounding box center [804, 492] width 622 height 73
click at [530, 502] on input "This or That" at bounding box center [521, 493] width 18 height 18
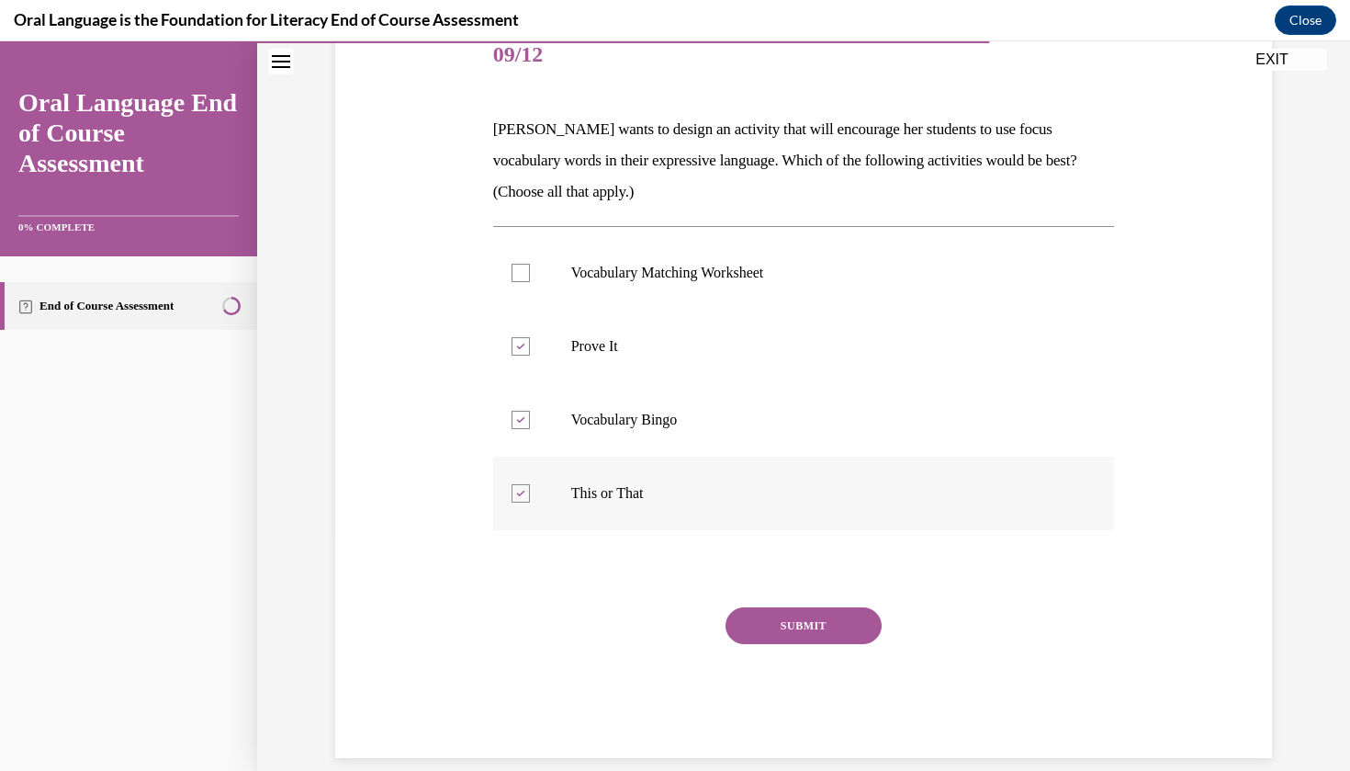
checkbox input "false"
click at [780, 641] on button "SUBMIT" at bounding box center [804, 625] width 156 height 37
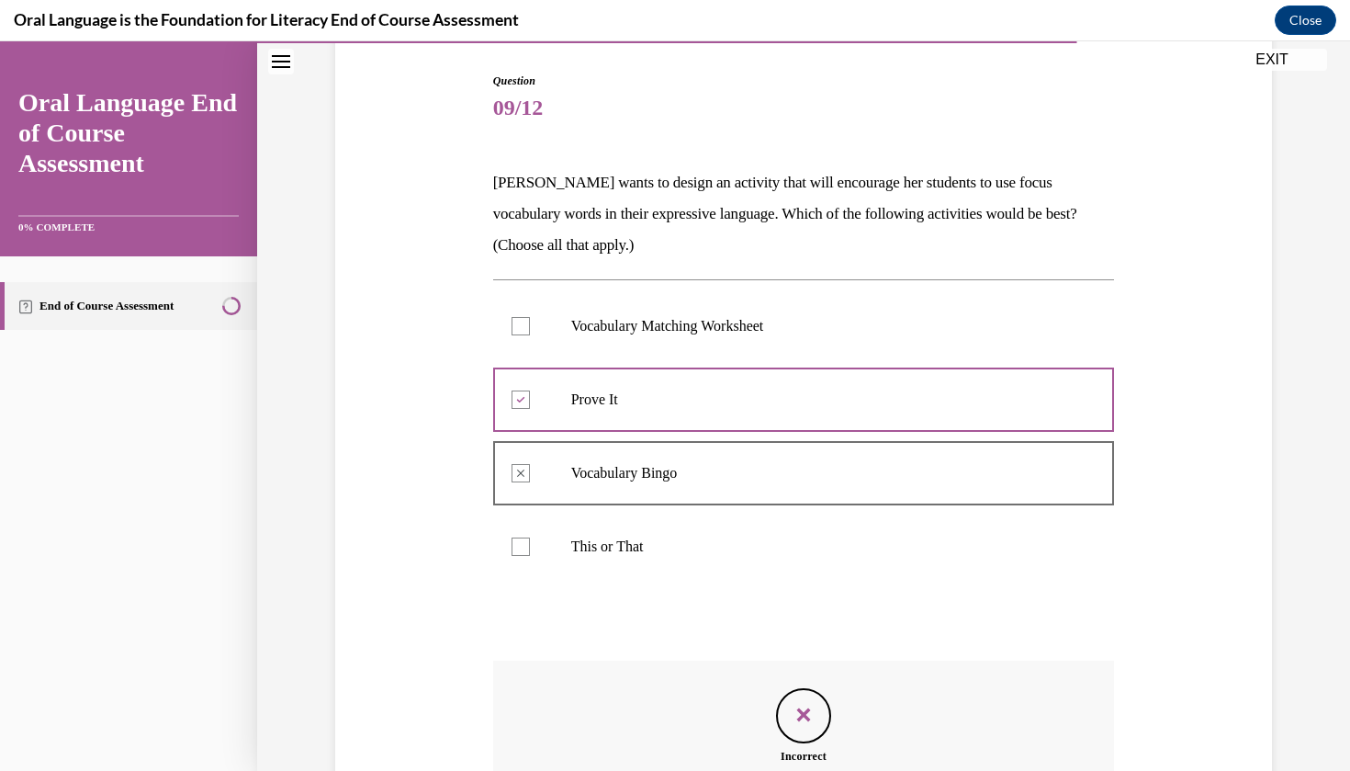
scroll to position [386, 0]
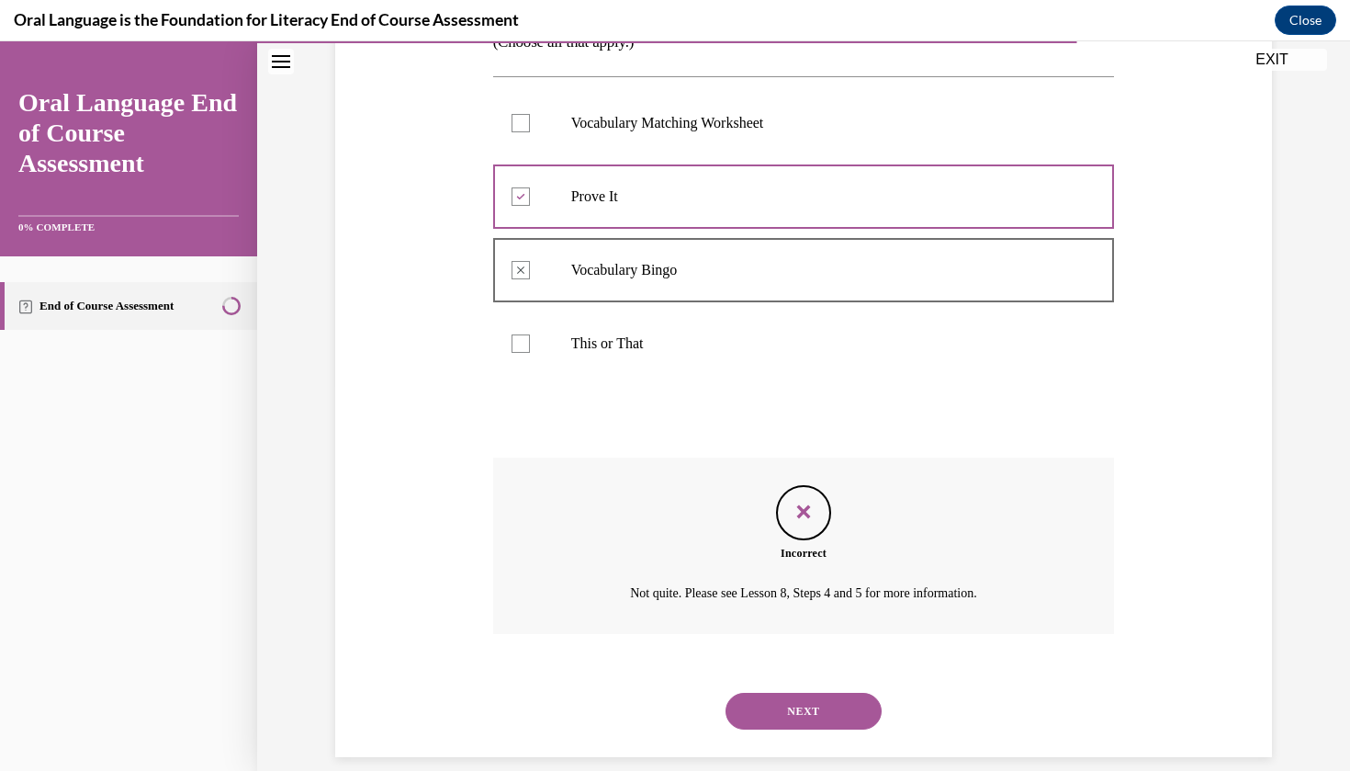
click at [778, 692] on button "NEXT" at bounding box center [804, 710] width 156 height 37
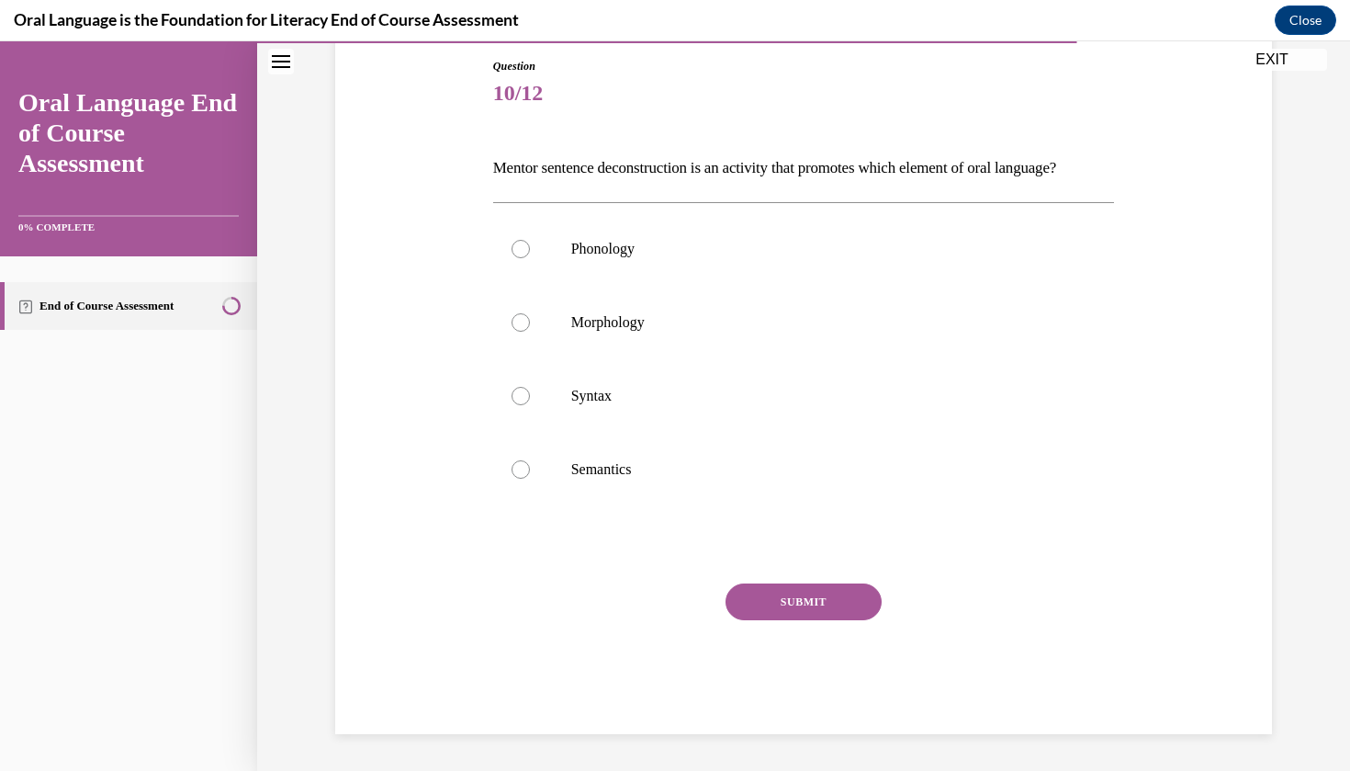
scroll to position [205, 0]
click at [652, 405] on p "Syntax" at bounding box center [820, 396] width 498 height 18
click at [530, 405] on input "Syntax" at bounding box center [521, 396] width 18 height 18
radio input "true"
click at [810, 620] on button "SUBMIT" at bounding box center [804, 601] width 156 height 37
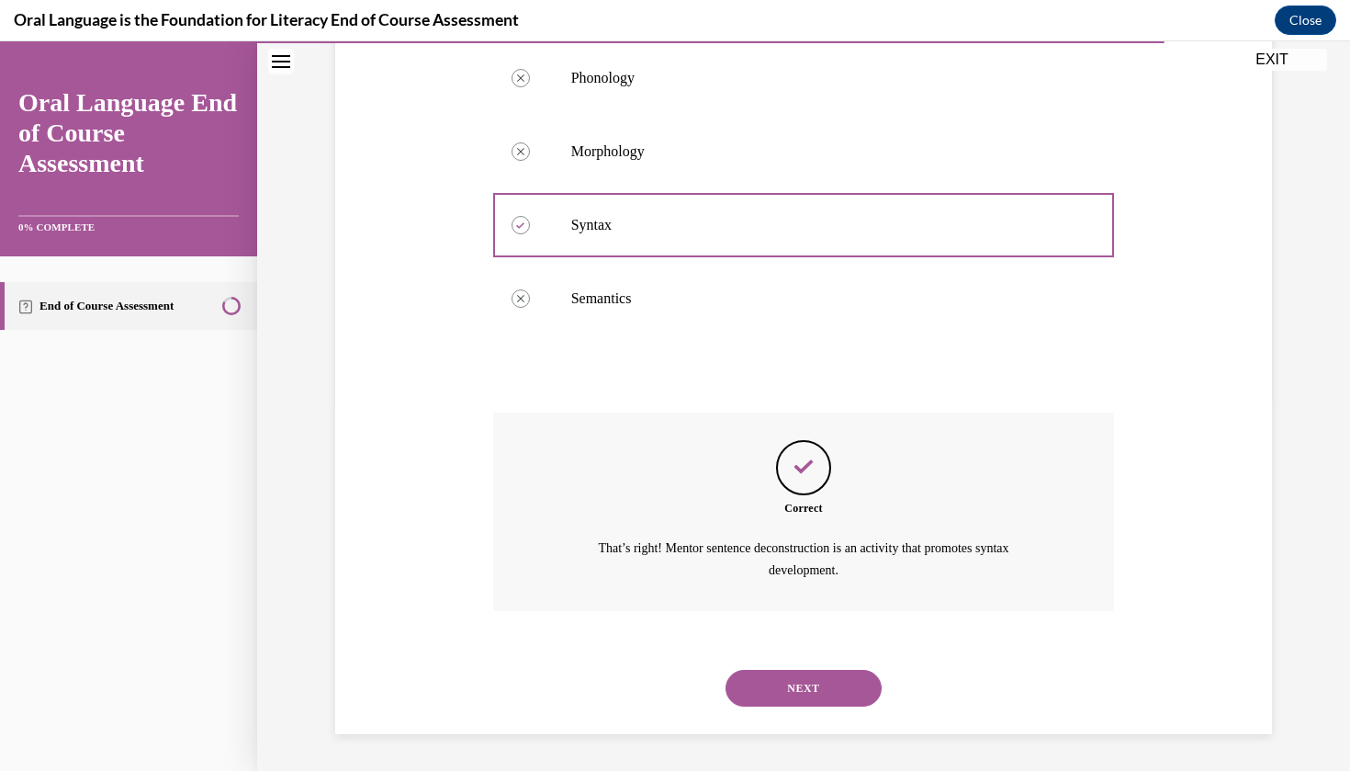
click at [794, 702] on button "NEXT" at bounding box center [804, 687] width 156 height 37
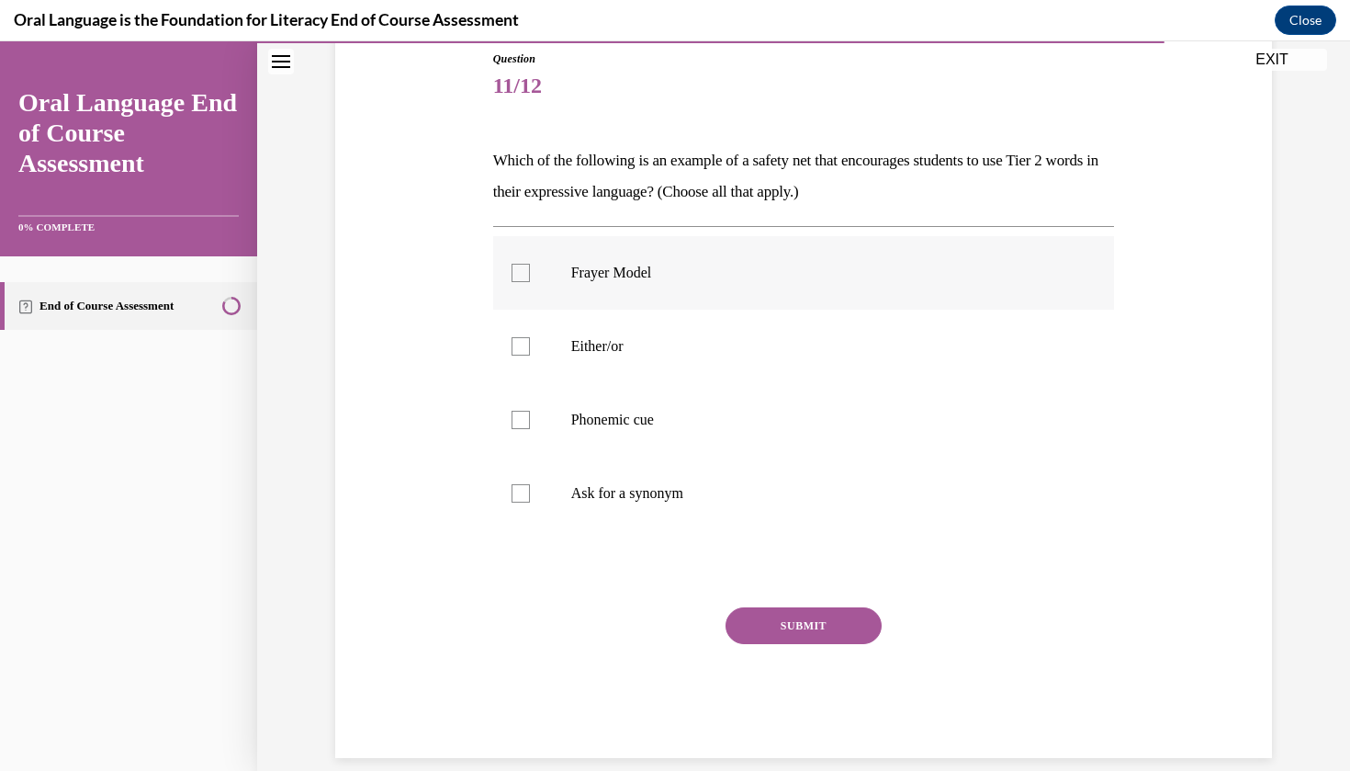
click at [660, 285] on label "Frayer Model" at bounding box center [804, 272] width 622 height 73
click at [530, 282] on input "Frayer Model" at bounding box center [521, 273] width 18 height 18
checkbox input "true"
click at [759, 641] on button "SUBMIT" at bounding box center [804, 625] width 156 height 37
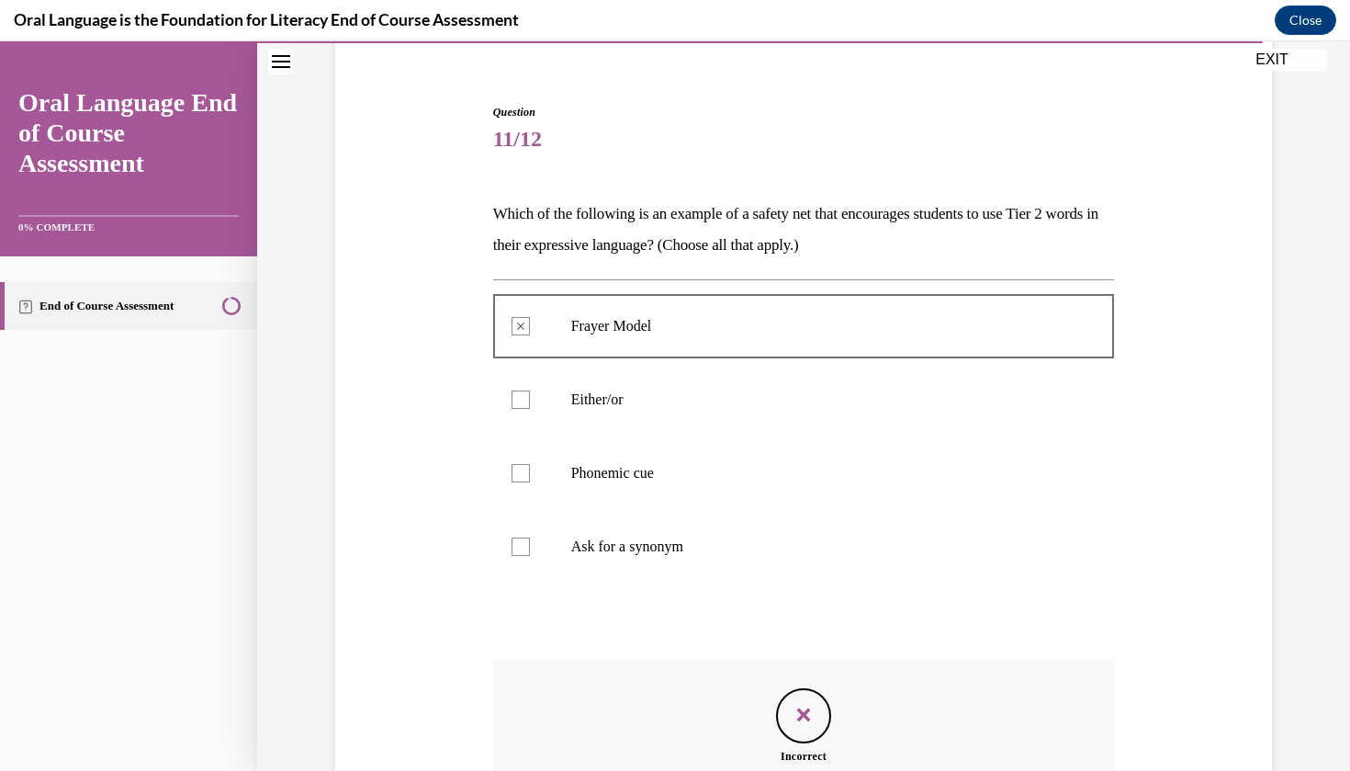
scroll to position [354, 0]
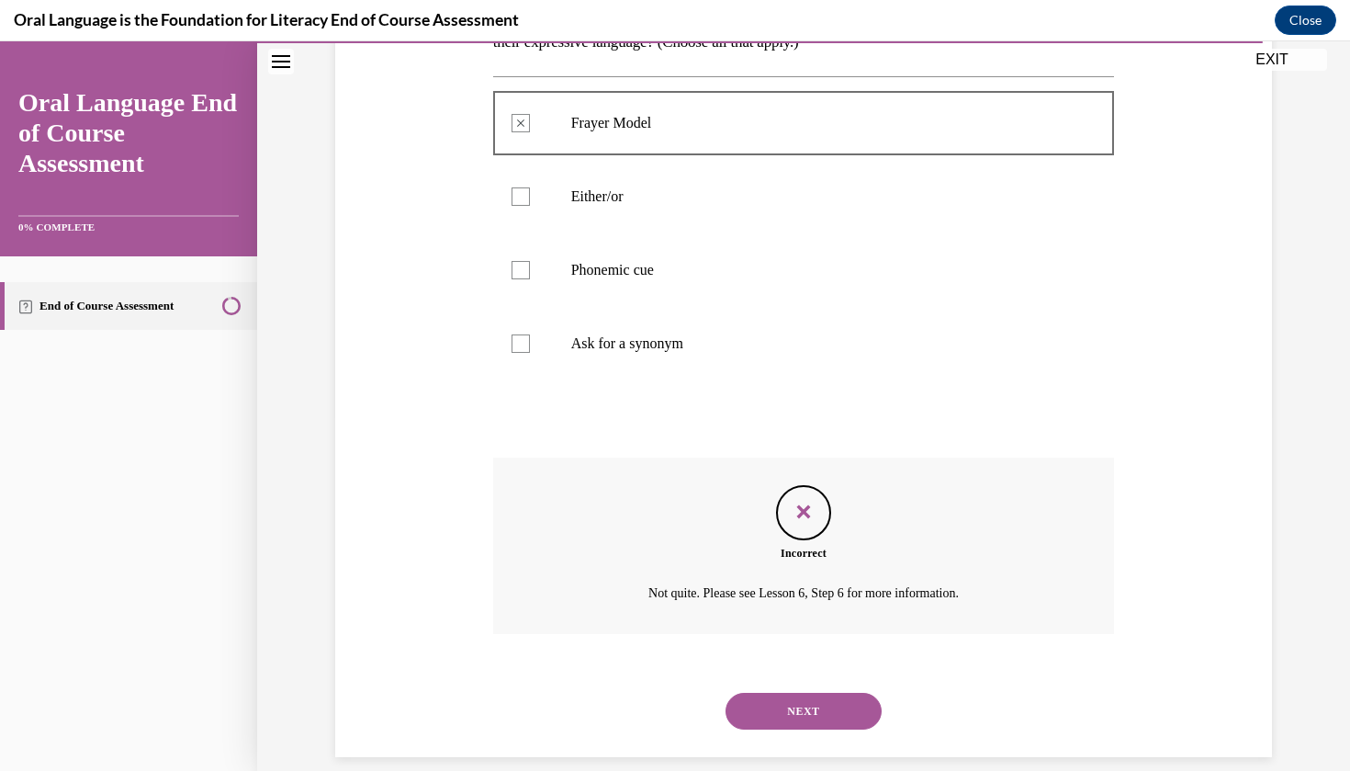
click at [770, 692] on button "NEXT" at bounding box center [804, 710] width 156 height 37
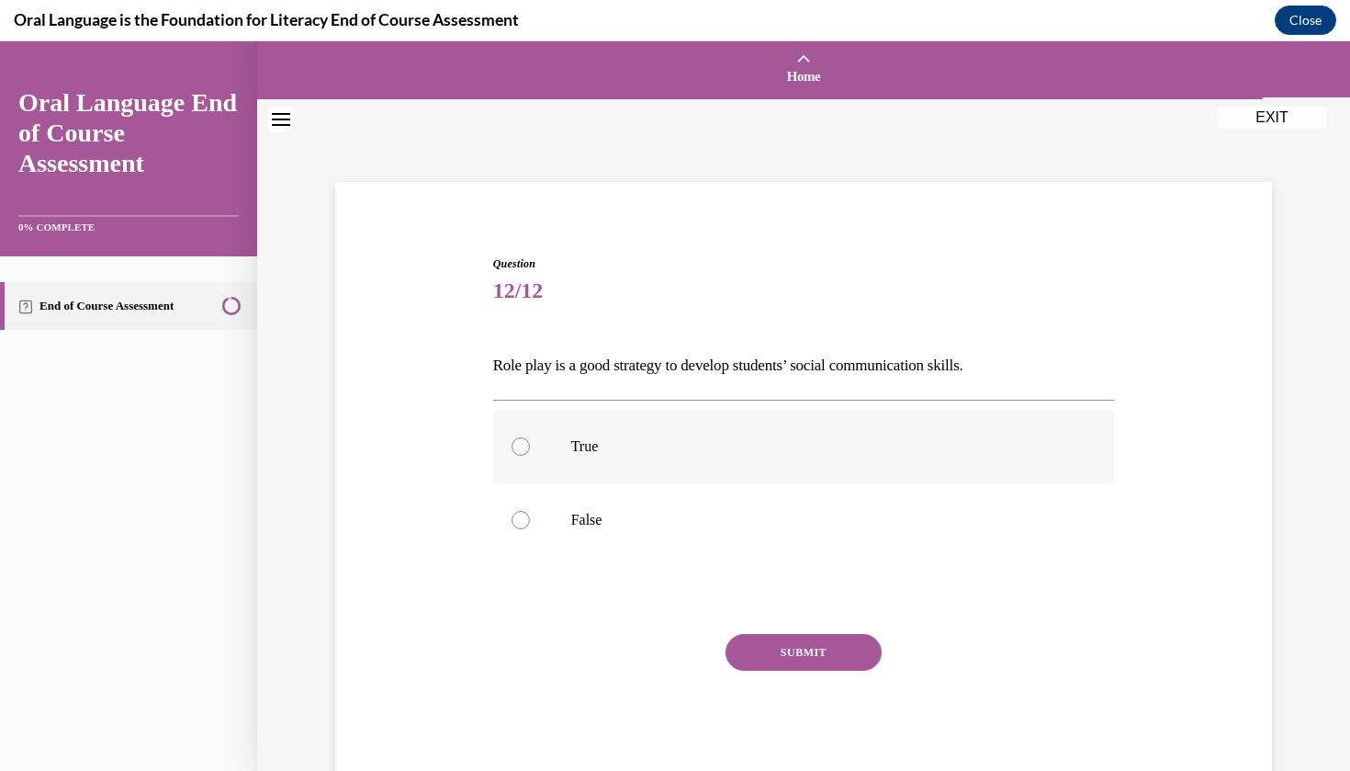
scroll to position [0, 0]
click at [594, 444] on p "True" at bounding box center [820, 446] width 498 height 18
click at [530, 444] on input "True" at bounding box center [521, 446] width 18 height 18
radio input "true"
click at [811, 657] on button "SUBMIT" at bounding box center [804, 652] width 156 height 37
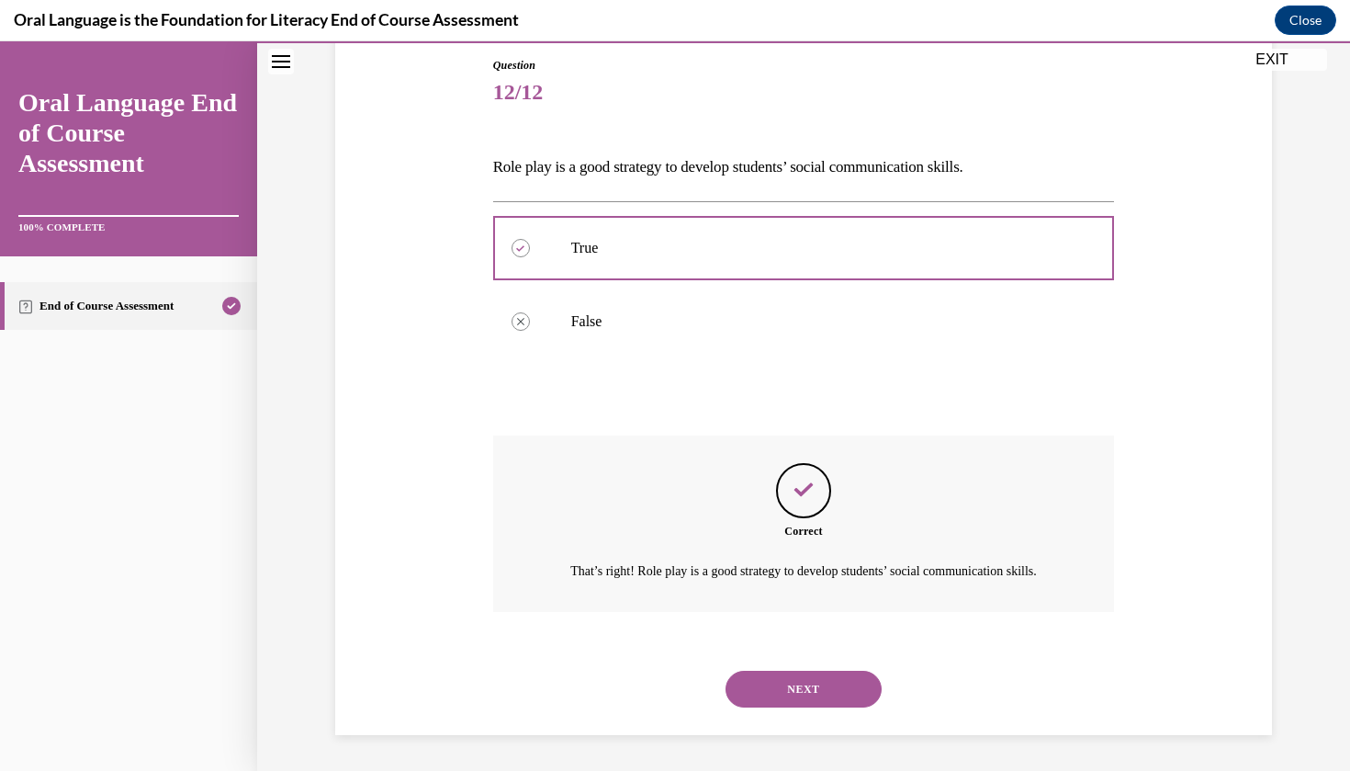
scroll to position [197, 0]
click at [795, 694] on button "NEXT" at bounding box center [804, 689] width 156 height 37
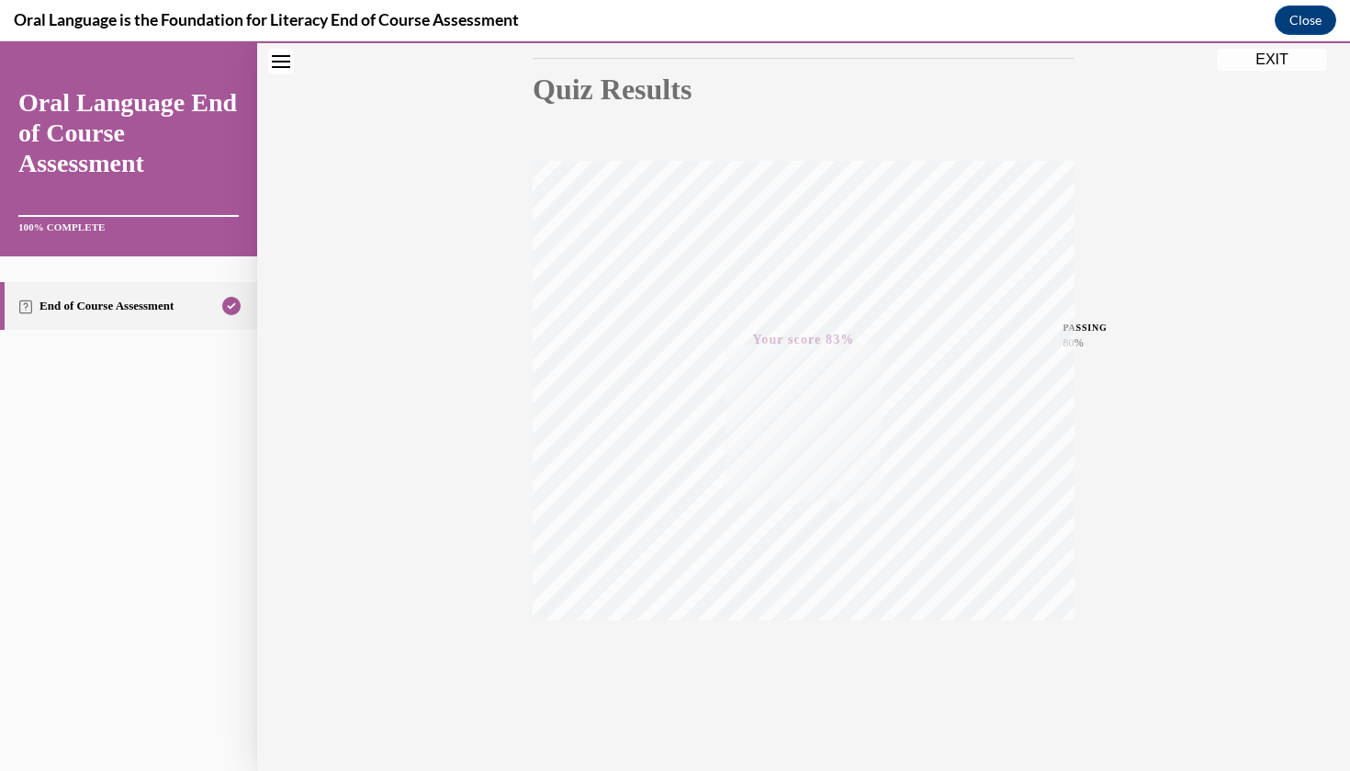
scroll to position [212, 0]
click at [1232, 58] on button "EXIT" at bounding box center [1272, 60] width 110 height 22
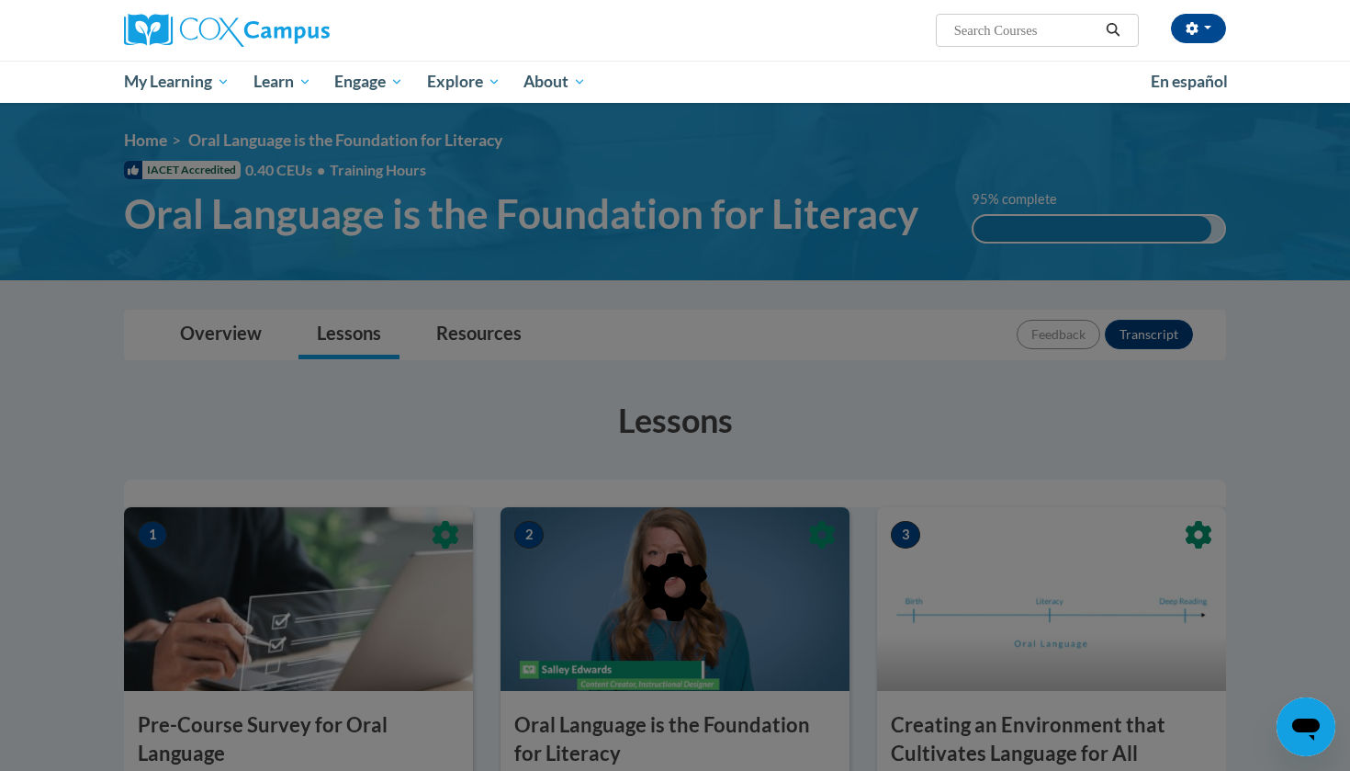
scroll to position [0, 0]
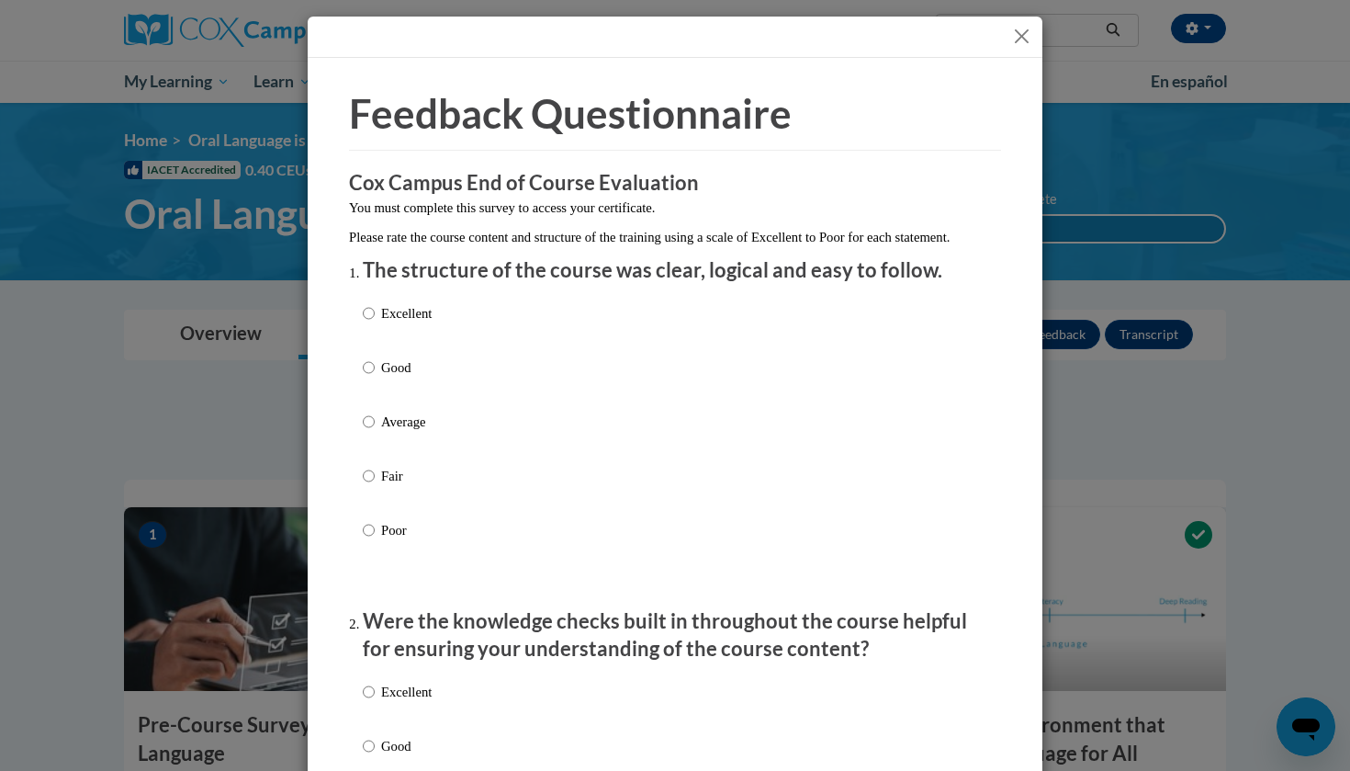
click at [366, 353] on label "Excellent" at bounding box center [397, 328] width 69 height 50
click at [366, 323] on input "Excellent" at bounding box center [369, 313] width 12 height 20
radio input "true"
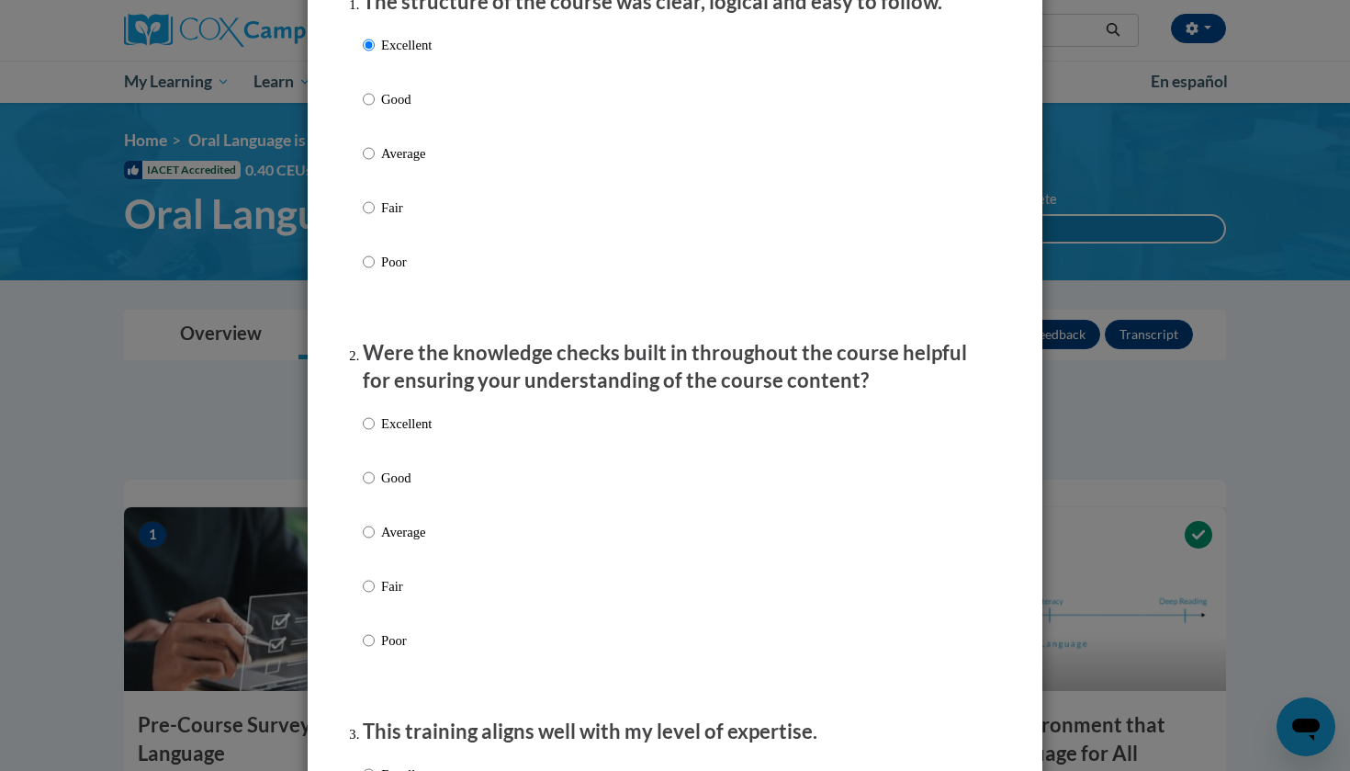
click at [422, 419] on li "Were the knowledge checks built in throughout the course helpful for ensuring y…" at bounding box center [675, 522] width 624 height 366
click at [420, 433] on p "Excellent" at bounding box center [406, 423] width 51 height 20
click at [375, 433] on input "Excellent" at bounding box center [369, 423] width 12 height 20
radio input "true"
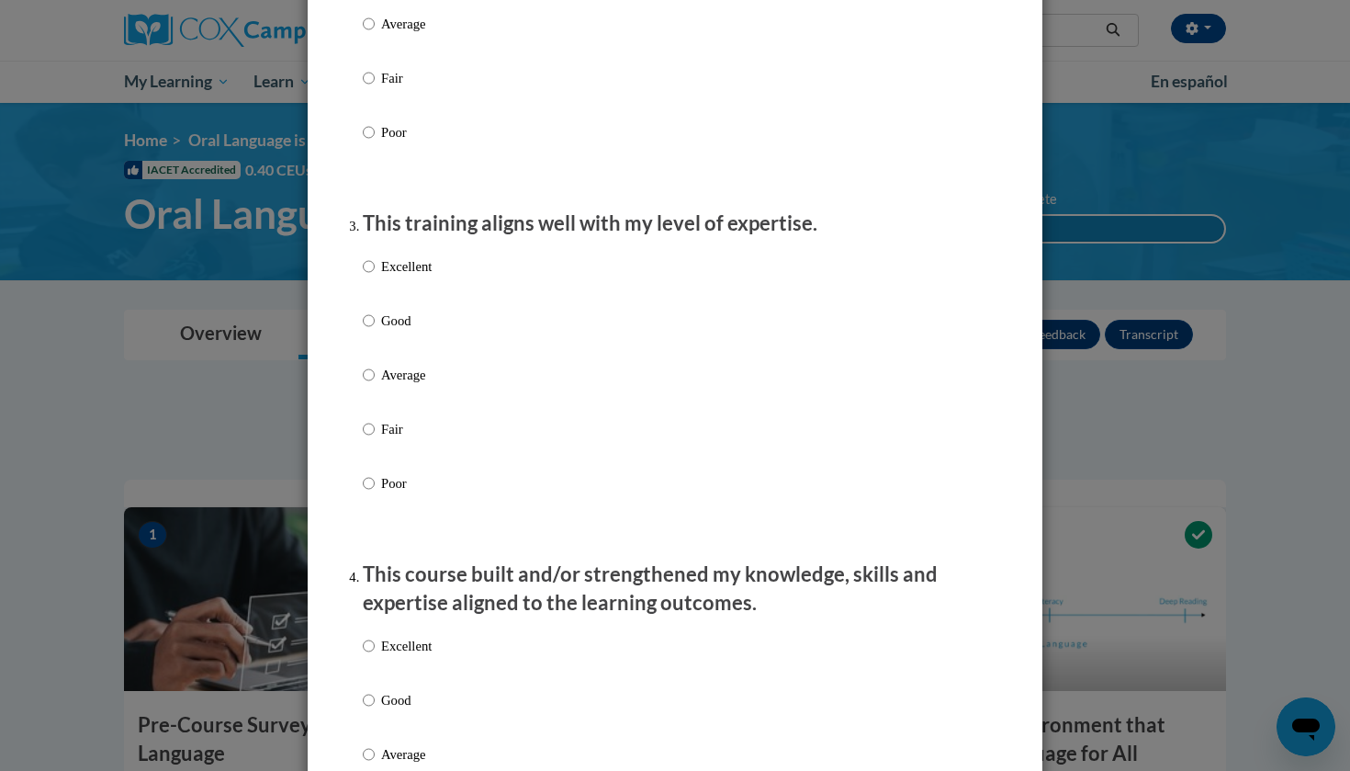
click at [422, 385] on p "Average" at bounding box center [406, 375] width 51 height 20
click at [375, 385] on input "Average" at bounding box center [369, 375] width 12 height 20
radio input "true"
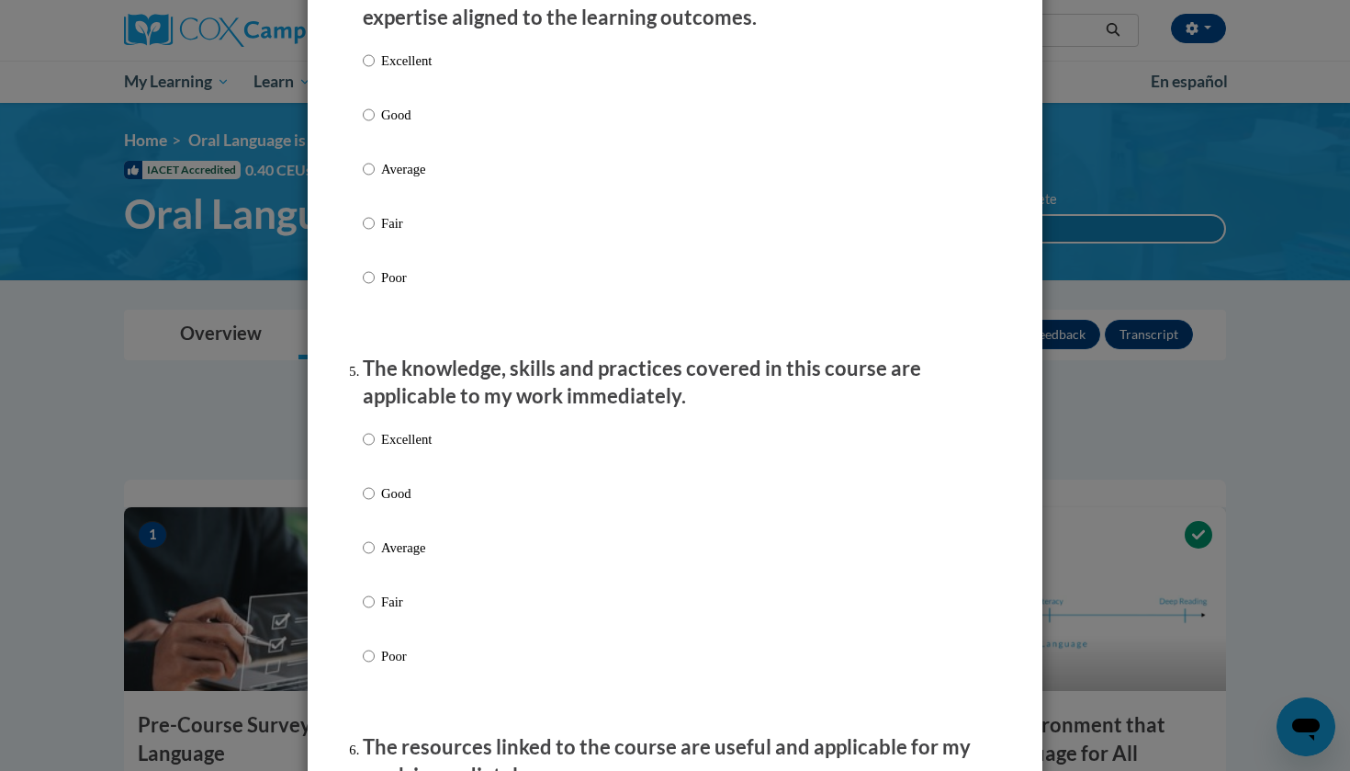
click at [406, 71] on p "Excellent" at bounding box center [406, 61] width 51 height 20
click at [375, 71] on input "Excellent" at bounding box center [369, 61] width 12 height 20
radio input "true"
click at [399, 449] on p "Excellent" at bounding box center [406, 439] width 51 height 20
click at [375, 449] on input "Excellent" at bounding box center [369, 439] width 12 height 20
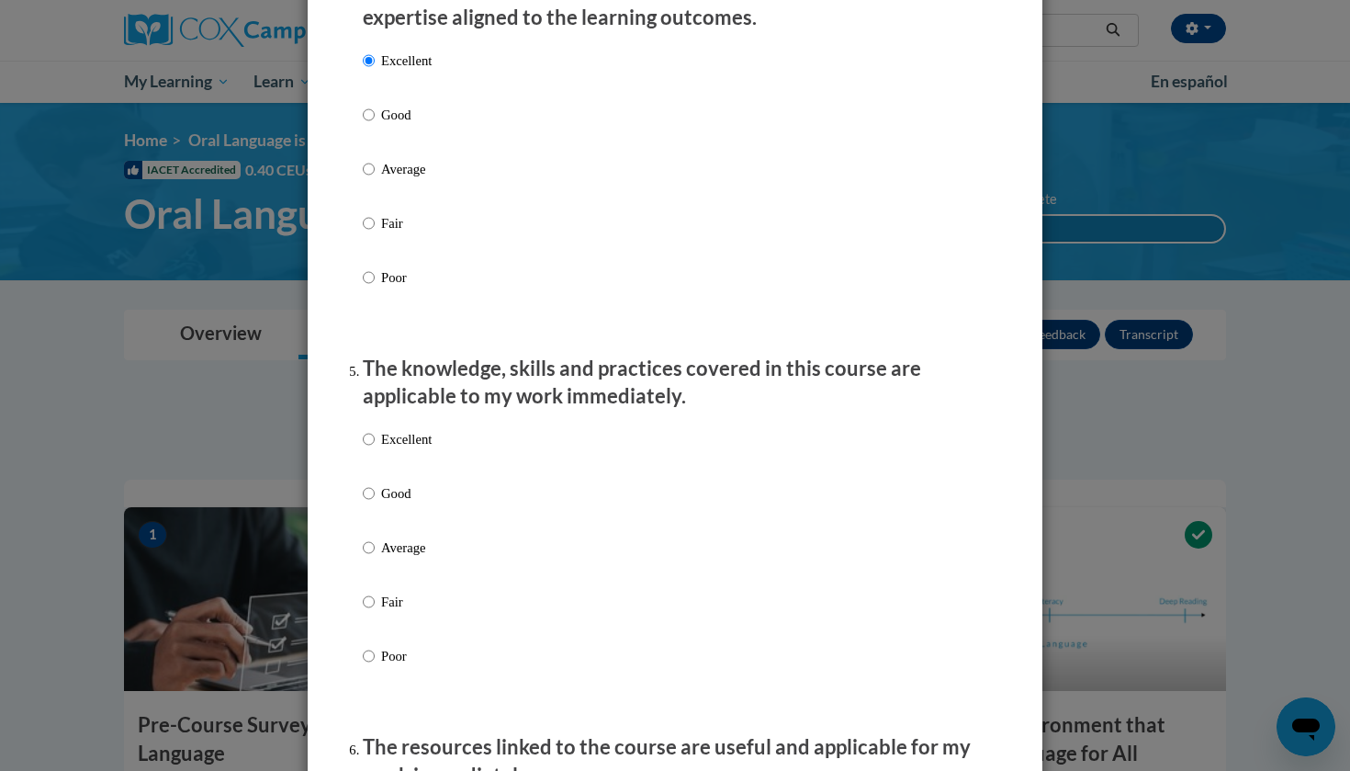
radio input "true"
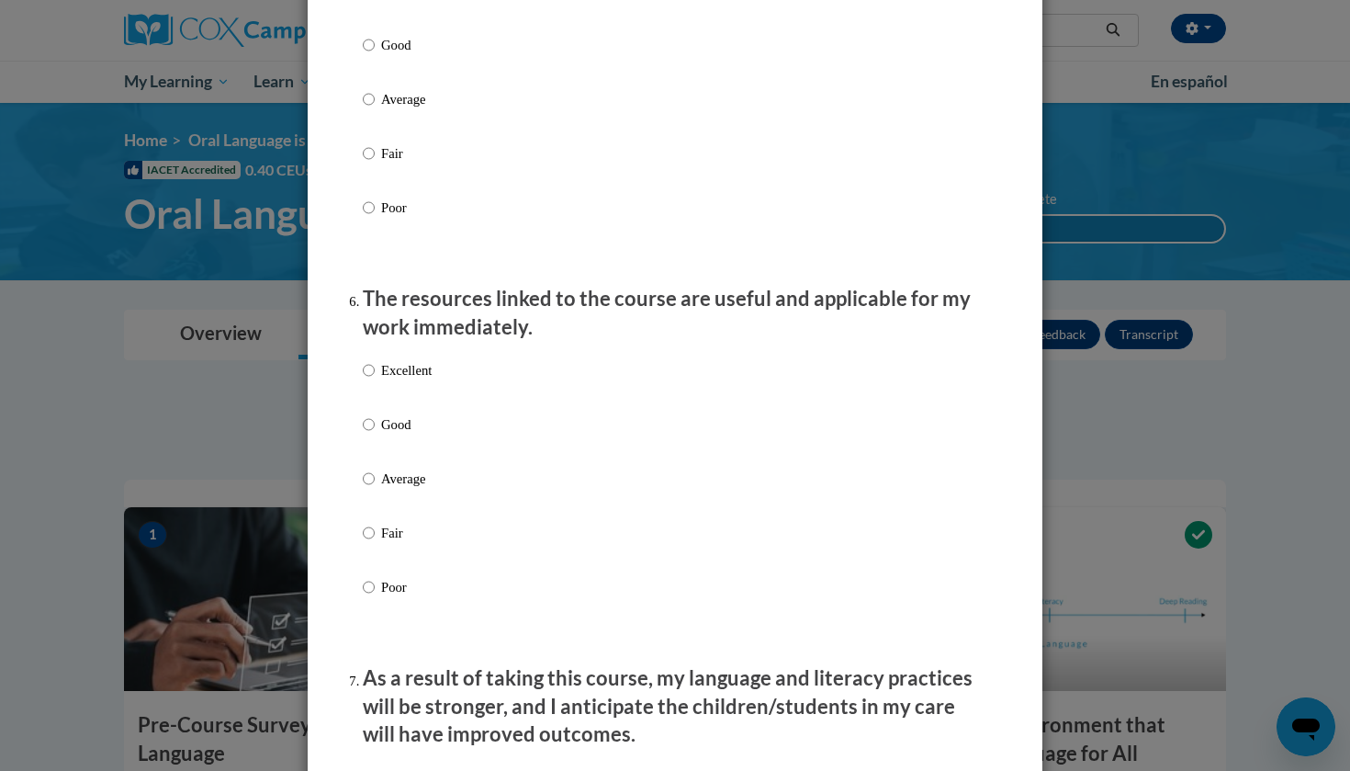
click at [414, 400] on label "Excellent" at bounding box center [397, 385] width 69 height 50
click at [375, 380] on input "Excellent" at bounding box center [369, 370] width 12 height 20
radio input "true"
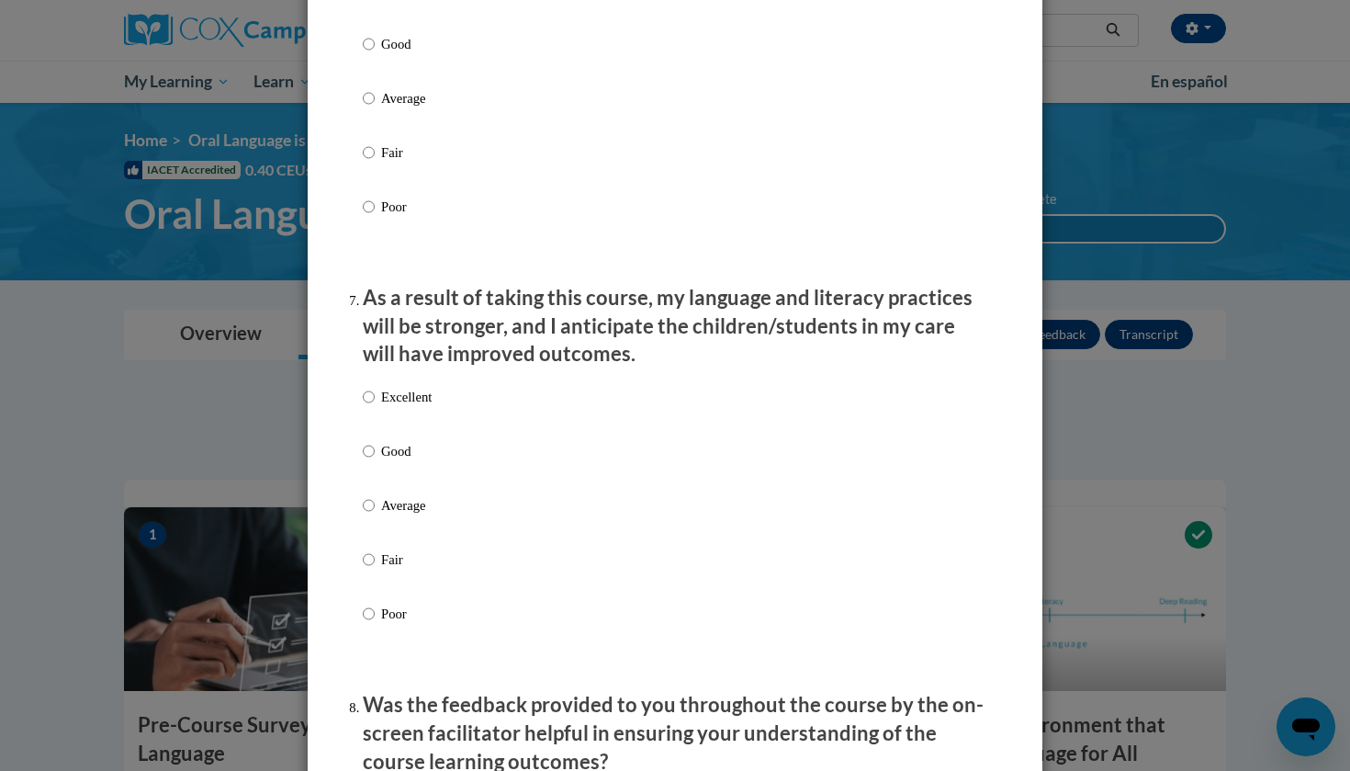
click at [409, 413] on label "Excellent" at bounding box center [397, 412] width 69 height 50
click at [375, 407] on input "Excellent" at bounding box center [369, 397] width 12 height 20
radio input "true"
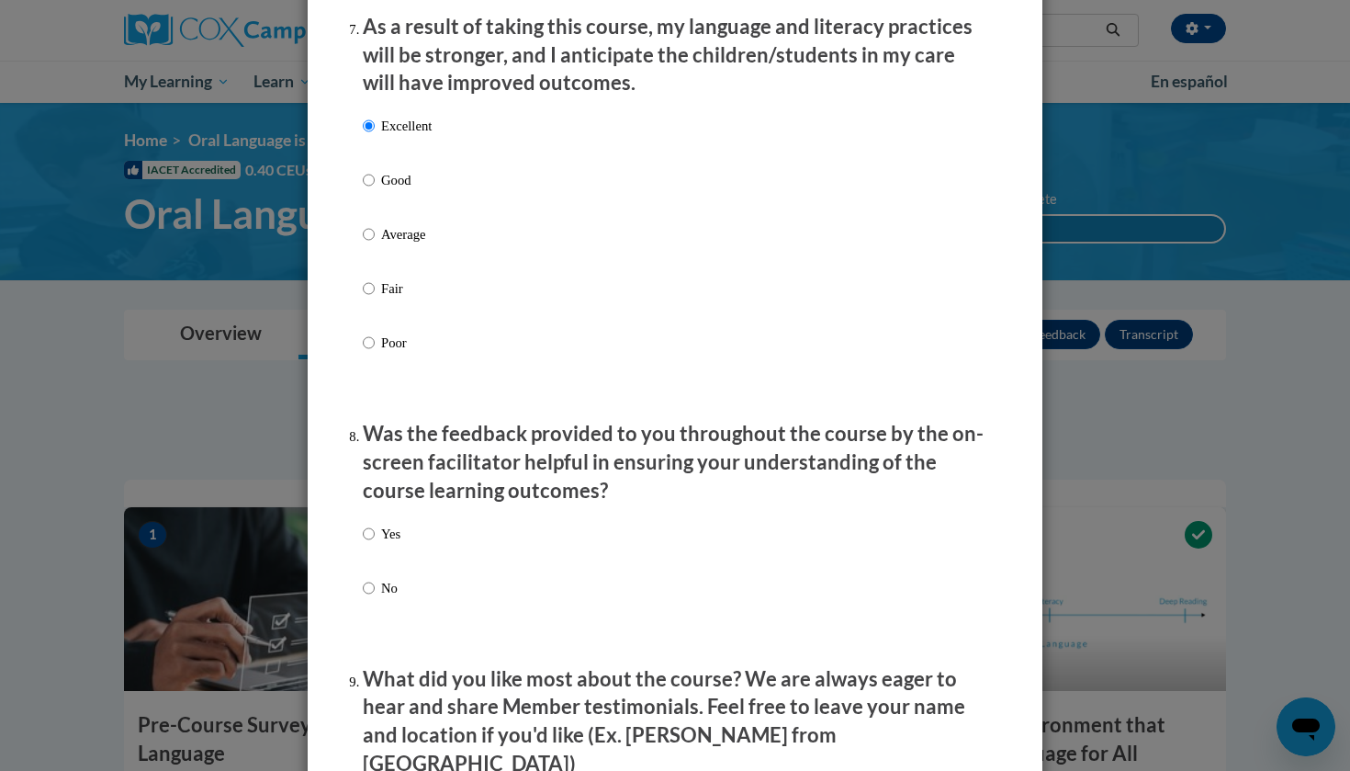
scroll to position [2525, 0]
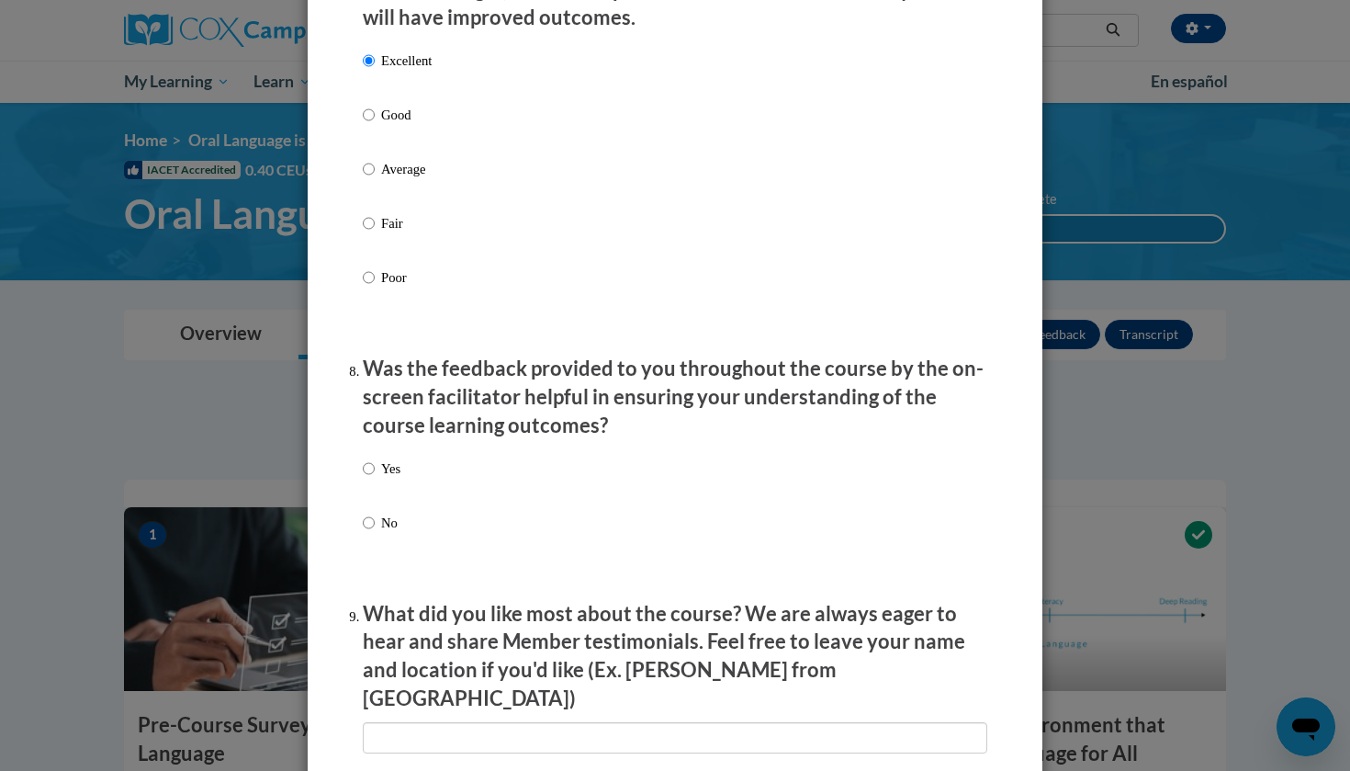
click at [393, 468] on p "Yes" at bounding box center [390, 468] width 19 height 20
click at [375, 468] on input "Yes" at bounding box center [369, 468] width 12 height 20
radio input "true"
click at [393, 536] on label "No" at bounding box center [382, 537] width 38 height 50
click at [375, 533] on input "No" at bounding box center [369, 522] width 12 height 20
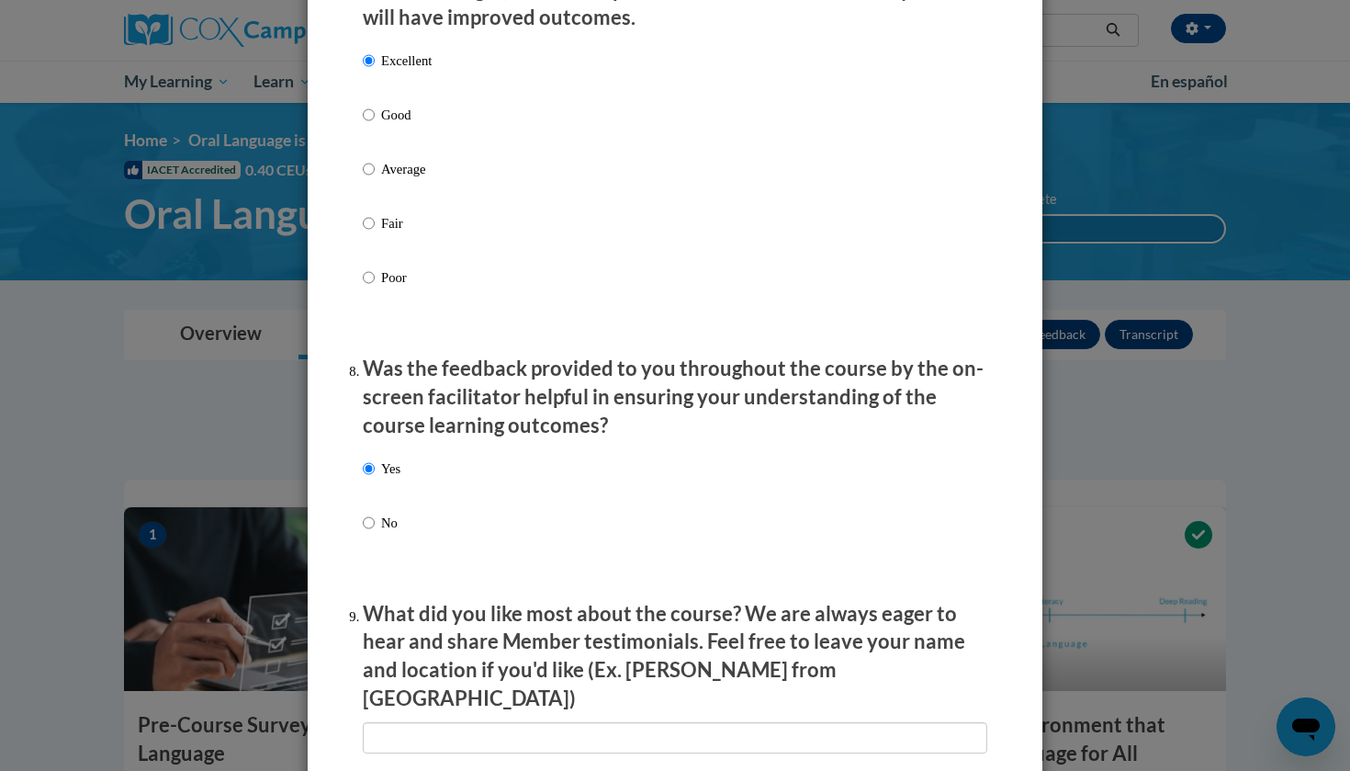
radio input "true"
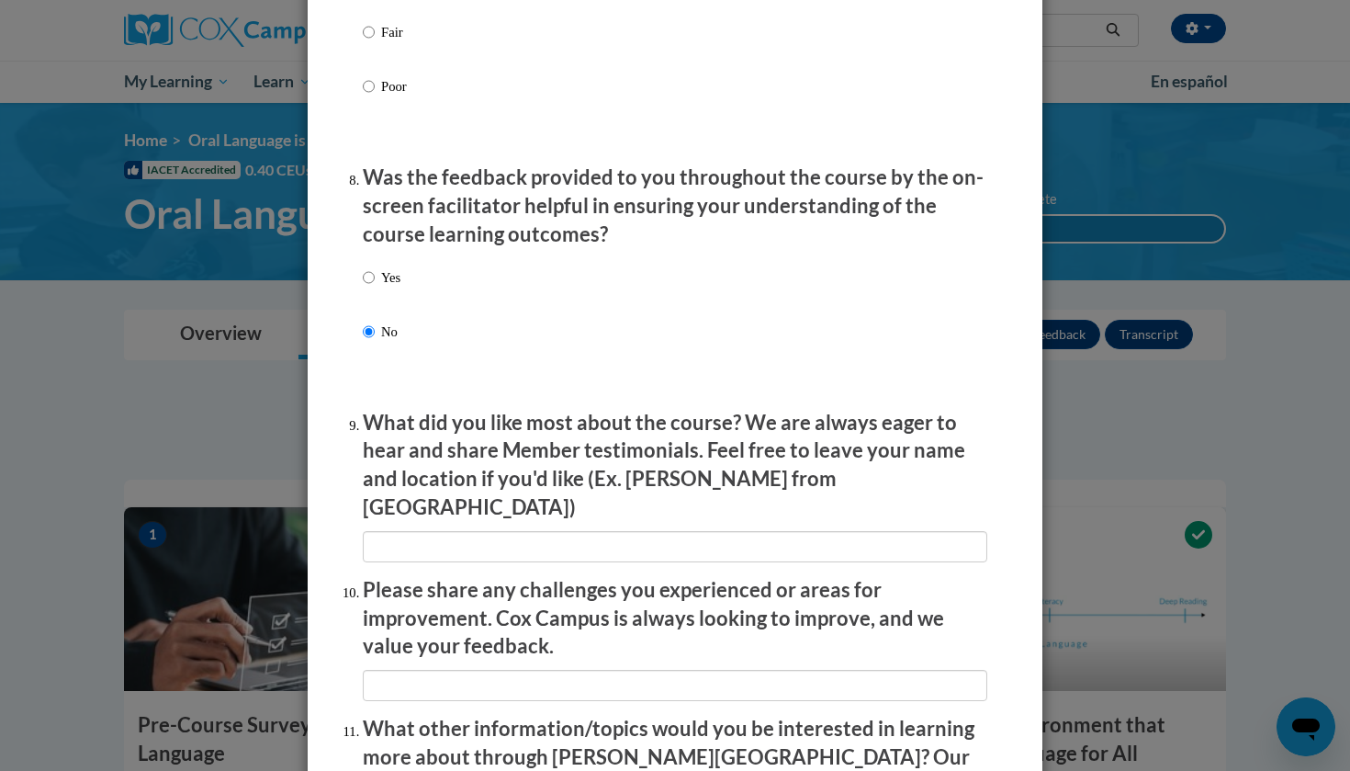
scroll to position [2734, 0]
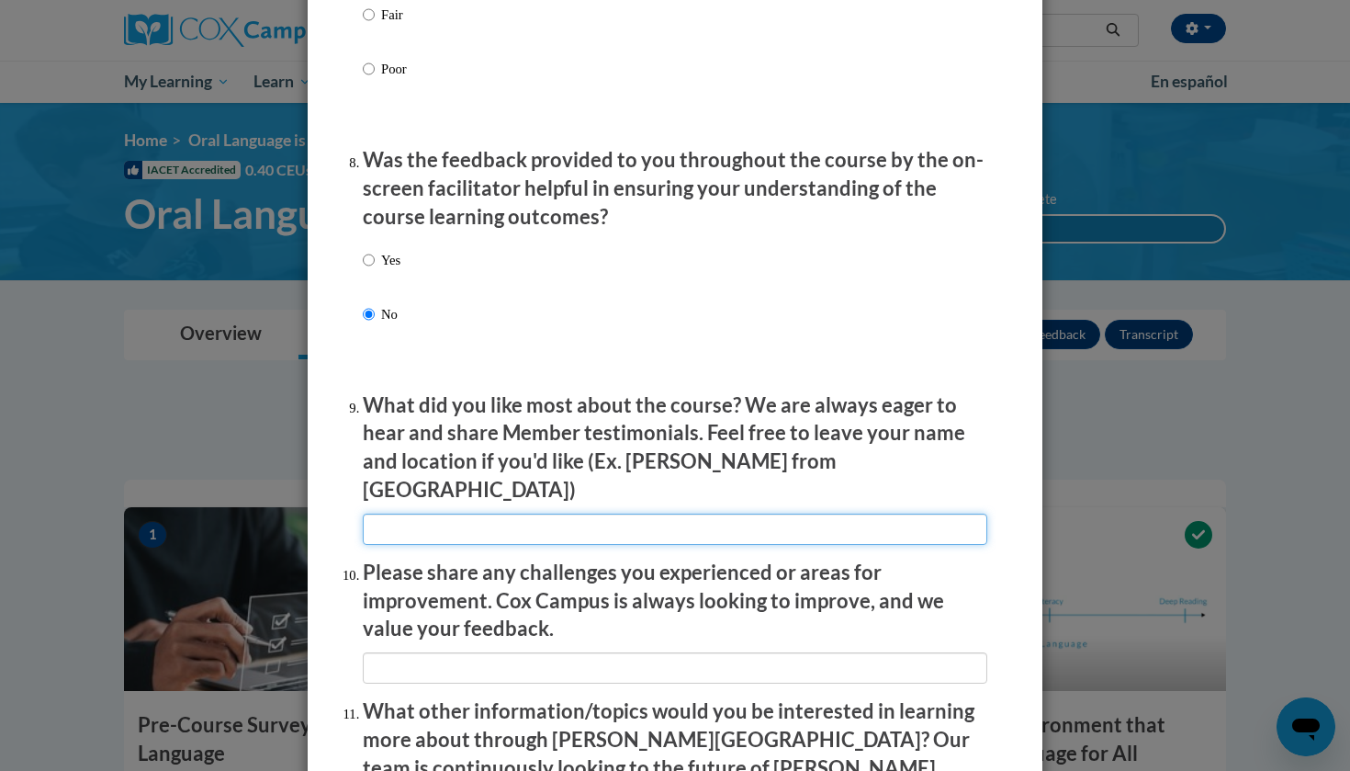
click at [417, 513] on input "textbox" at bounding box center [675, 528] width 624 height 31
type input "n/a"
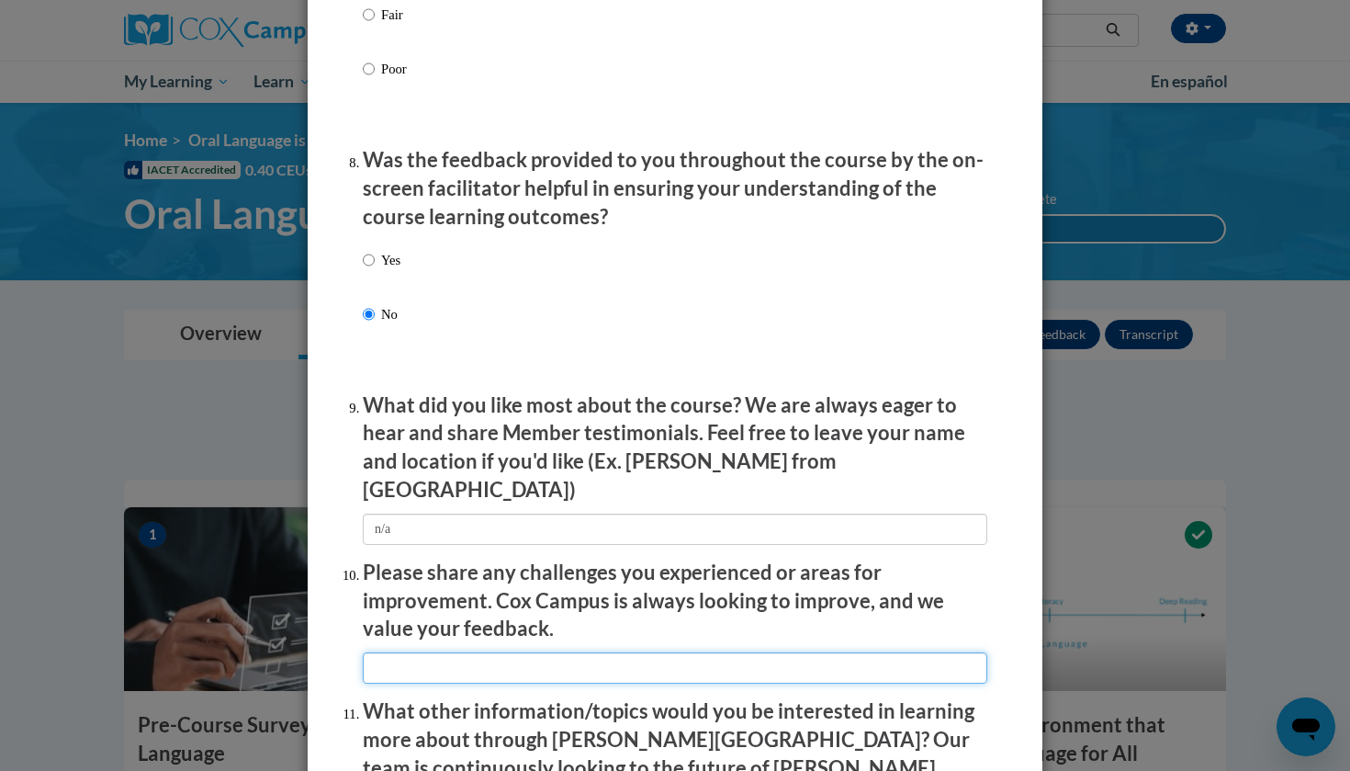
click at [523, 652] on input "textbox" at bounding box center [675, 667] width 624 height 31
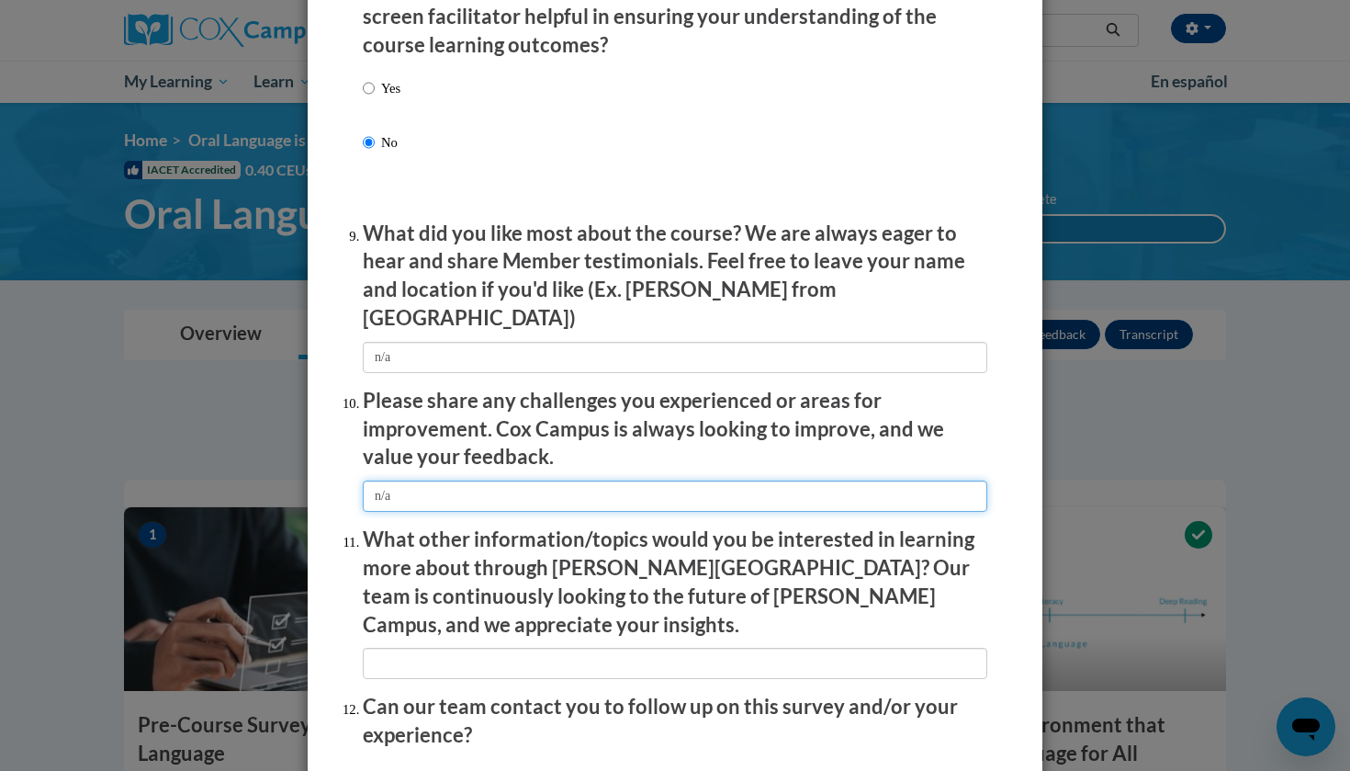
scroll to position [2922, 0]
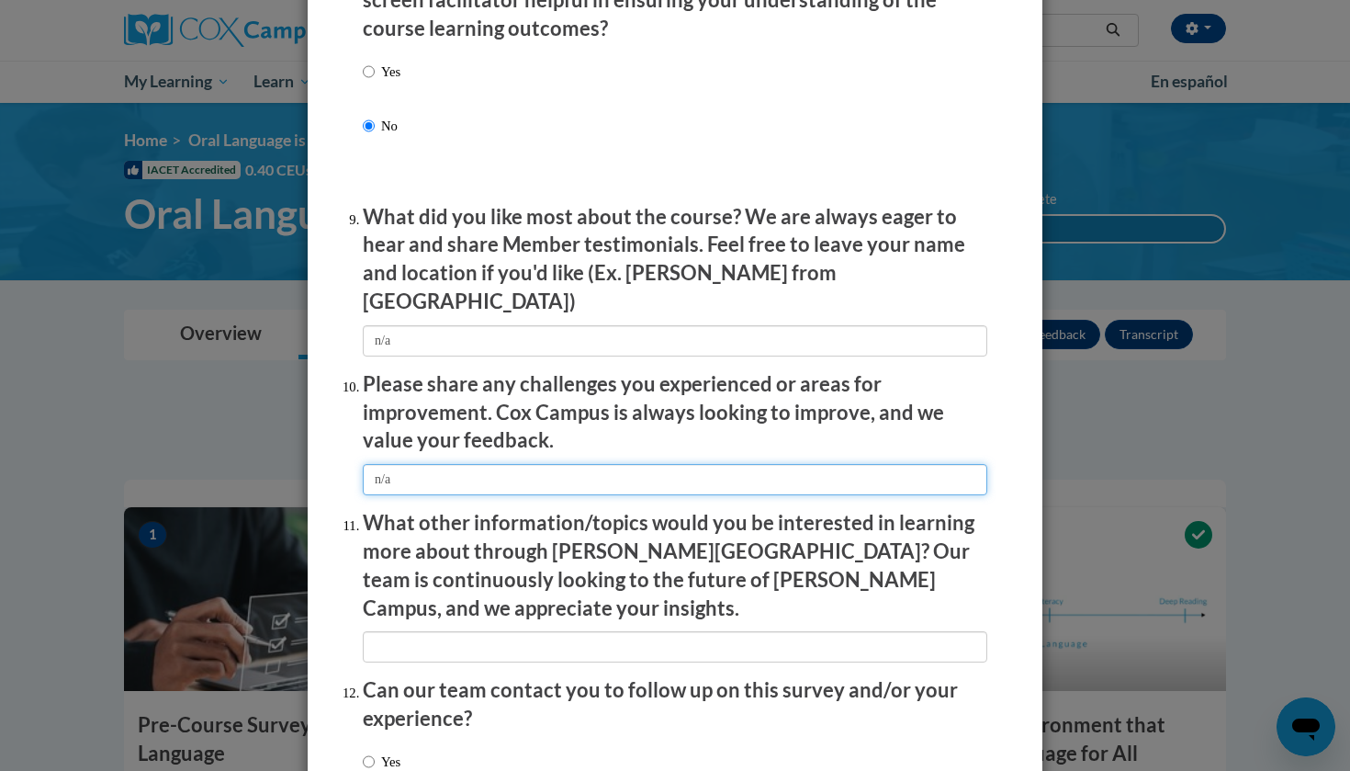
type input "n/a"
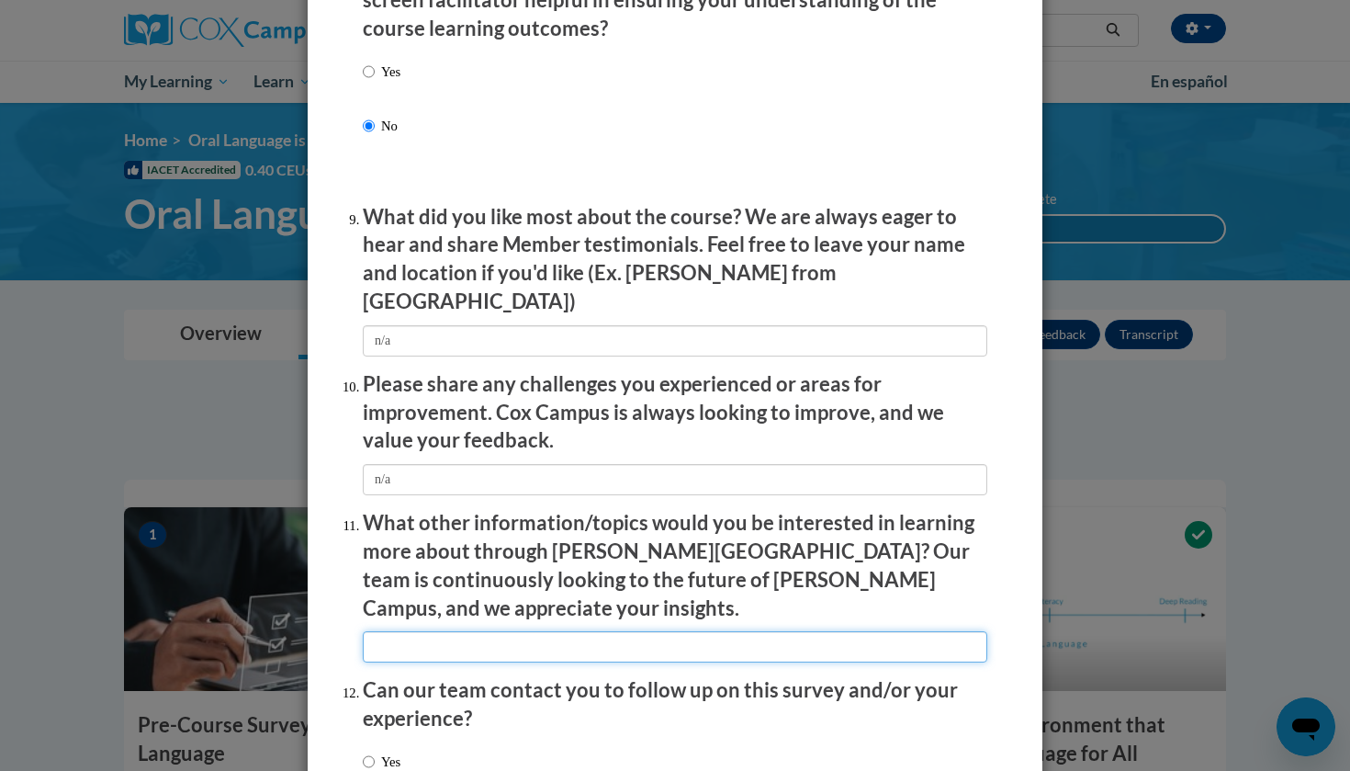
click at [518, 631] on input "textbox" at bounding box center [675, 646] width 624 height 31
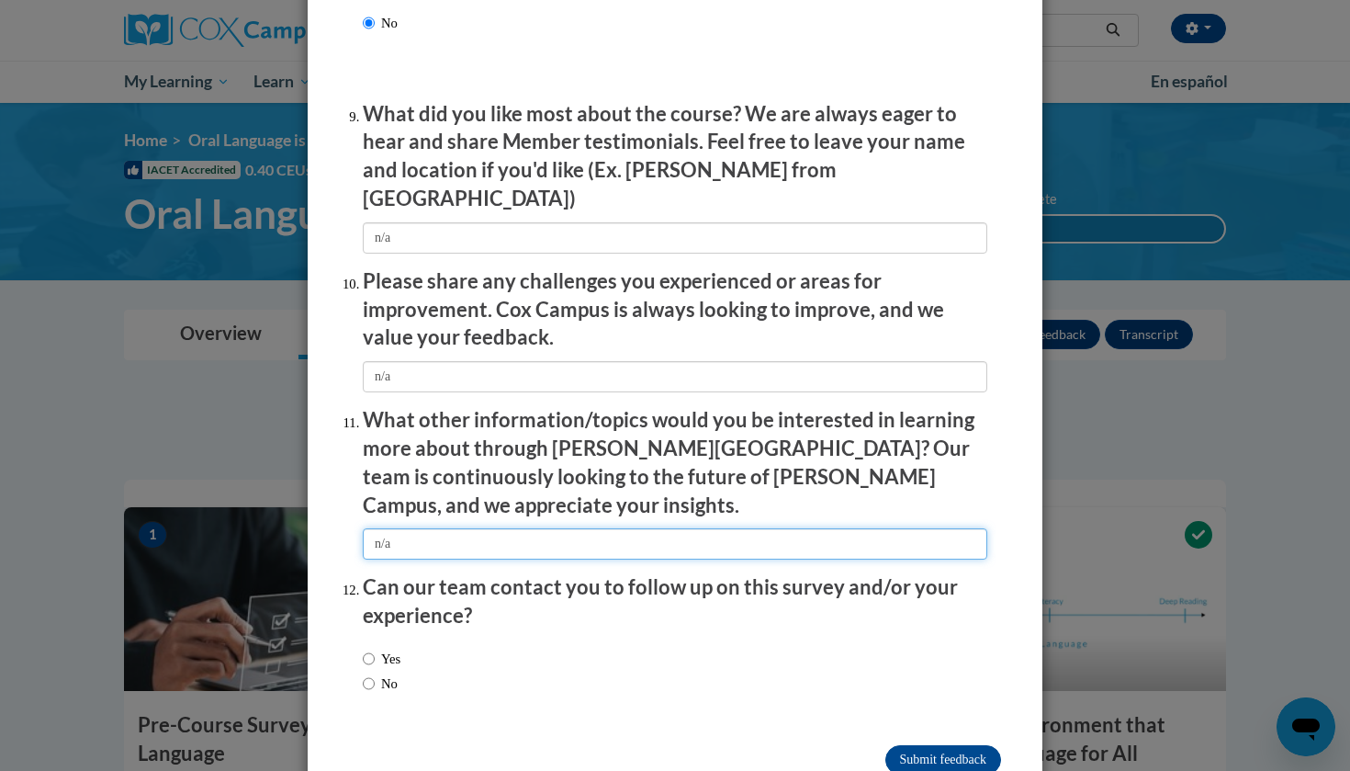
scroll to position [3024, 0]
type input "n/a"
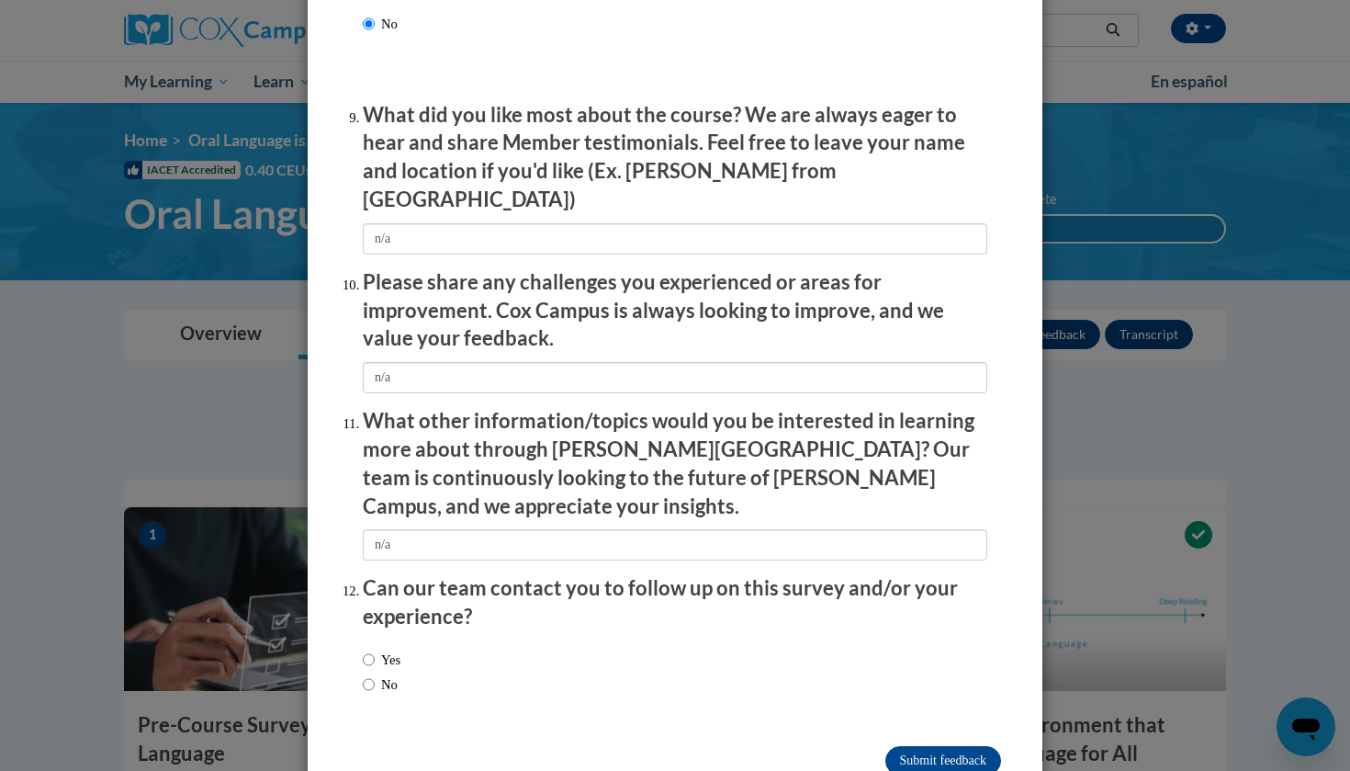
click at [376, 674] on label "No" at bounding box center [380, 684] width 35 height 20
click at [375, 674] on input "No" at bounding box center [369, 684] width 12 height 20
radio input "true"
click at [942, 746] on input "Submit feedback" at bounding box center [943, 760] width 116 height 29
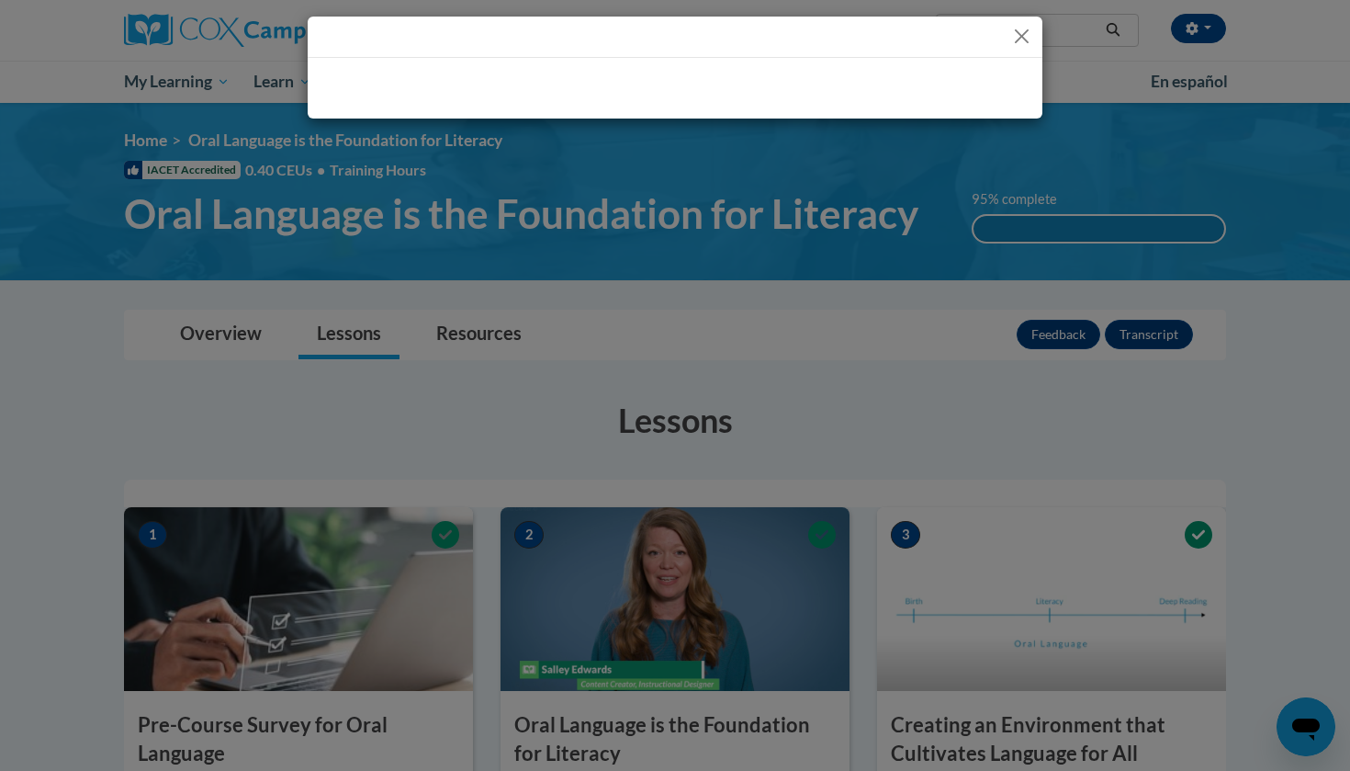
scroll to position [0, 0]
